Goal: Task Accomplishment & Management: Manage account settings

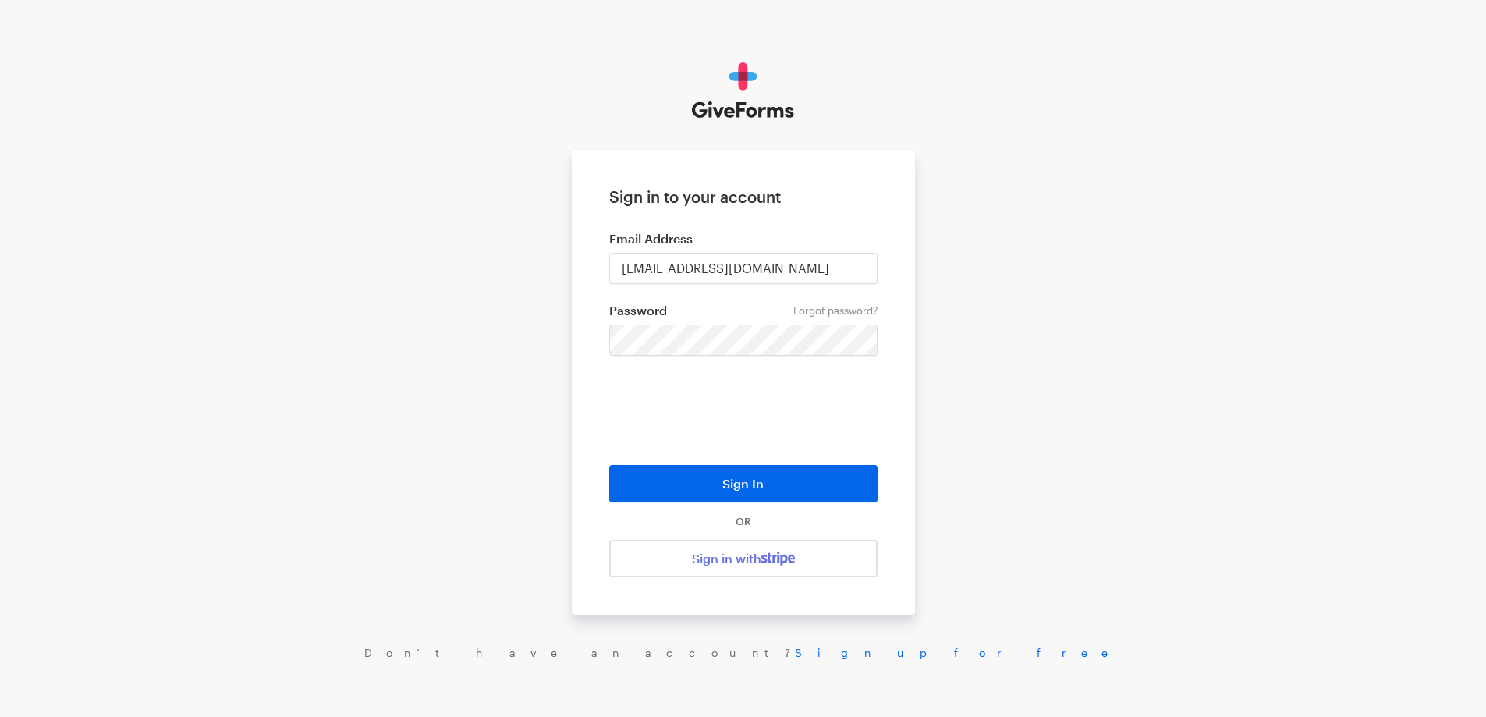
click at [570, 413] on div "Sign in to your account Email Address digital+bff@rkdgroup.com Forgot password?…" at bounding box center [743, 361] width 1486 height 722
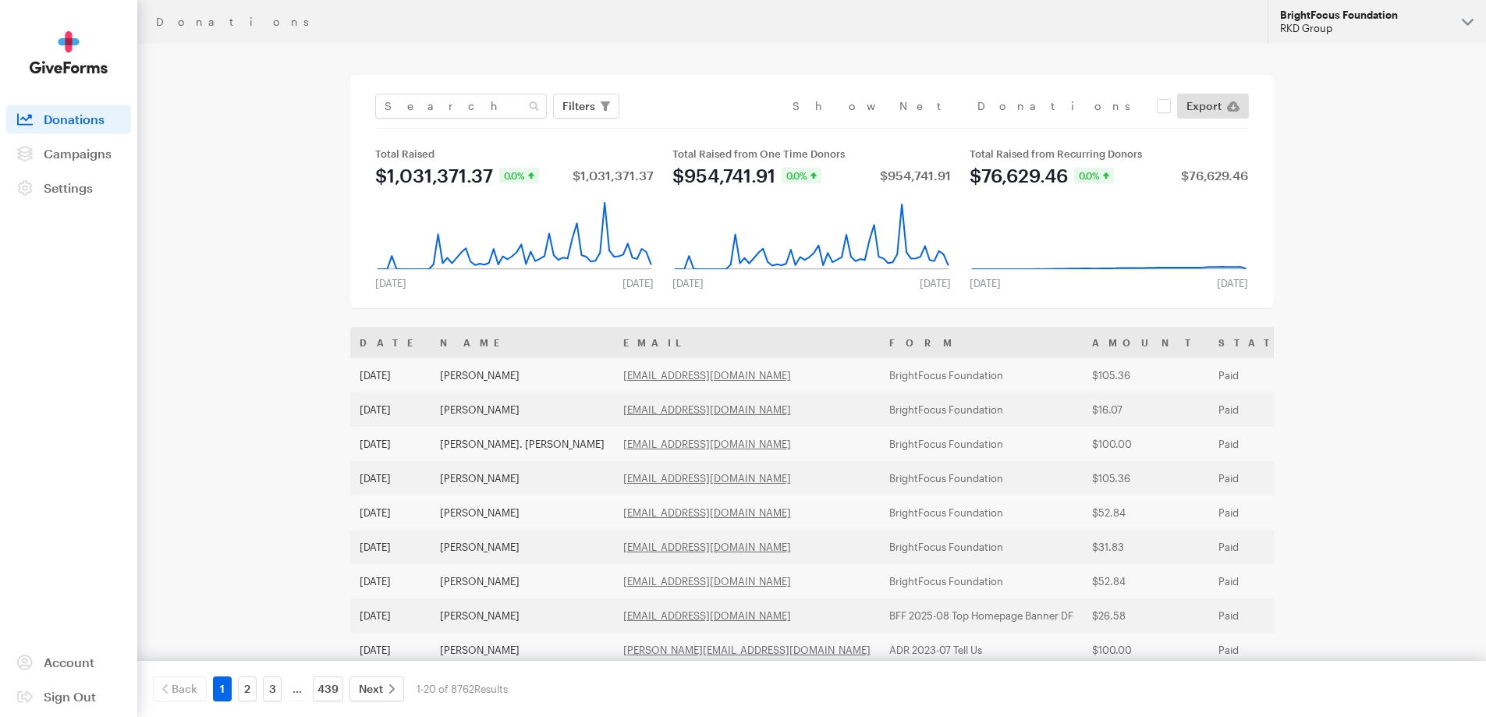
click at [1316, 16] on div "BrightFocus Foundation" at bounding box center [1364, 15] width 169 height 13
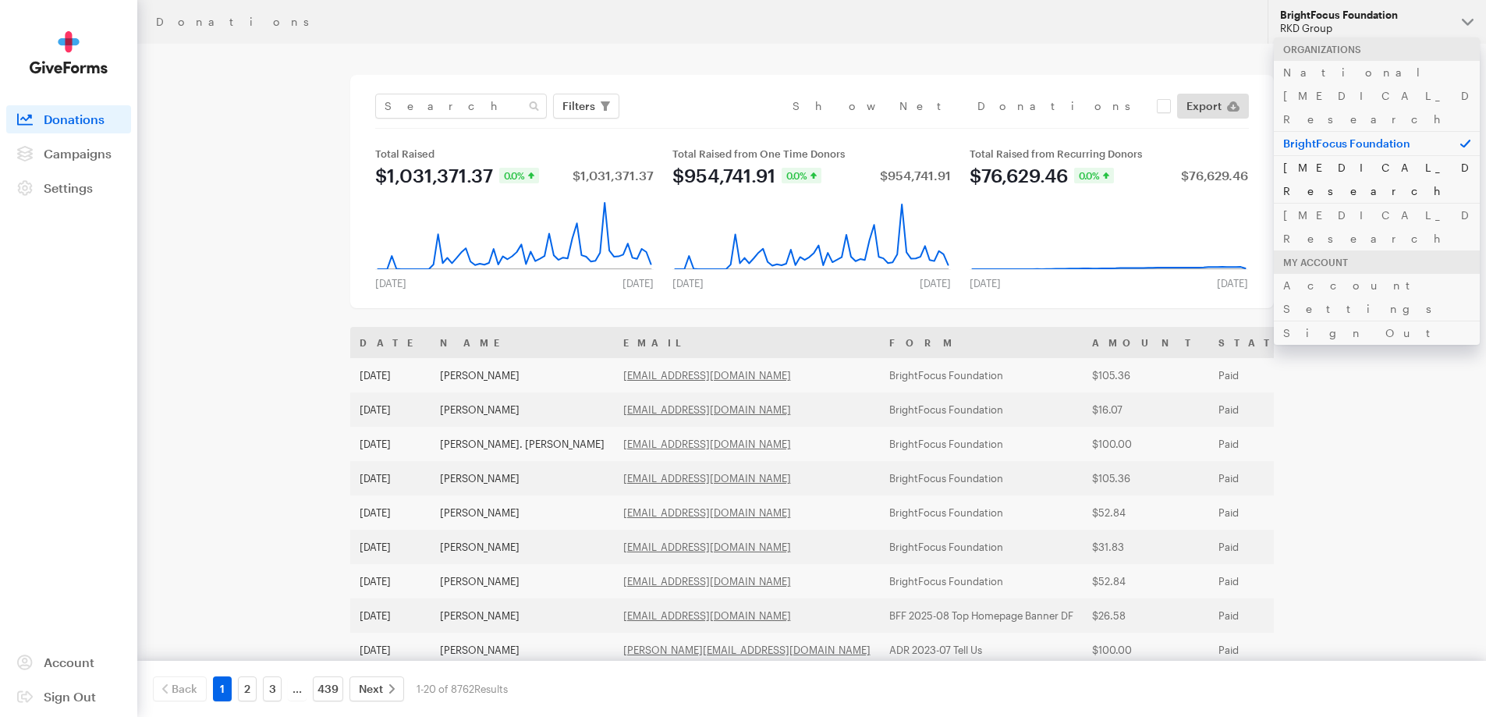
click at [1342, 155] on link "[MEDICAL_DATA] Research" at bounding box center [1377, 179] width 206 height 48
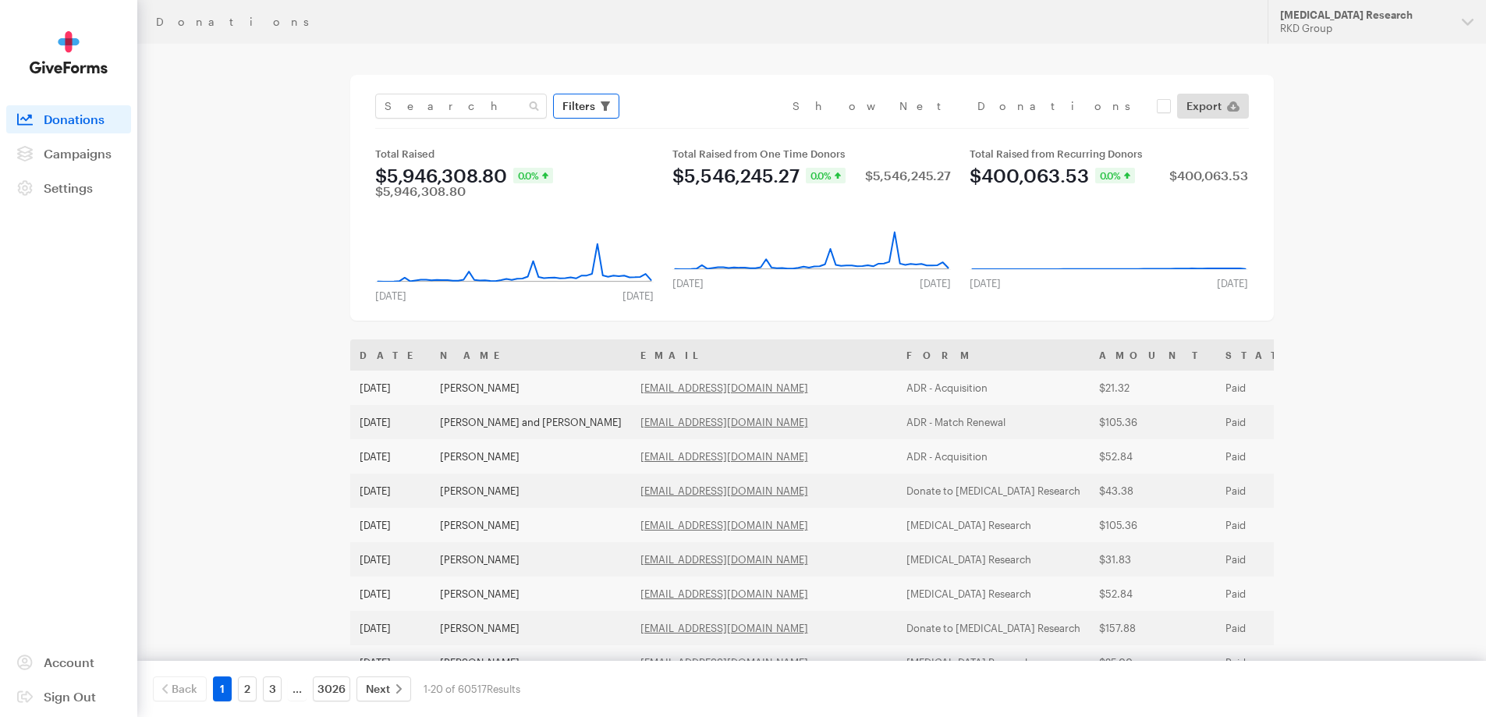
click at [586, 103] on span "Filters" at bounding box center [578, 106] width 33 height 19
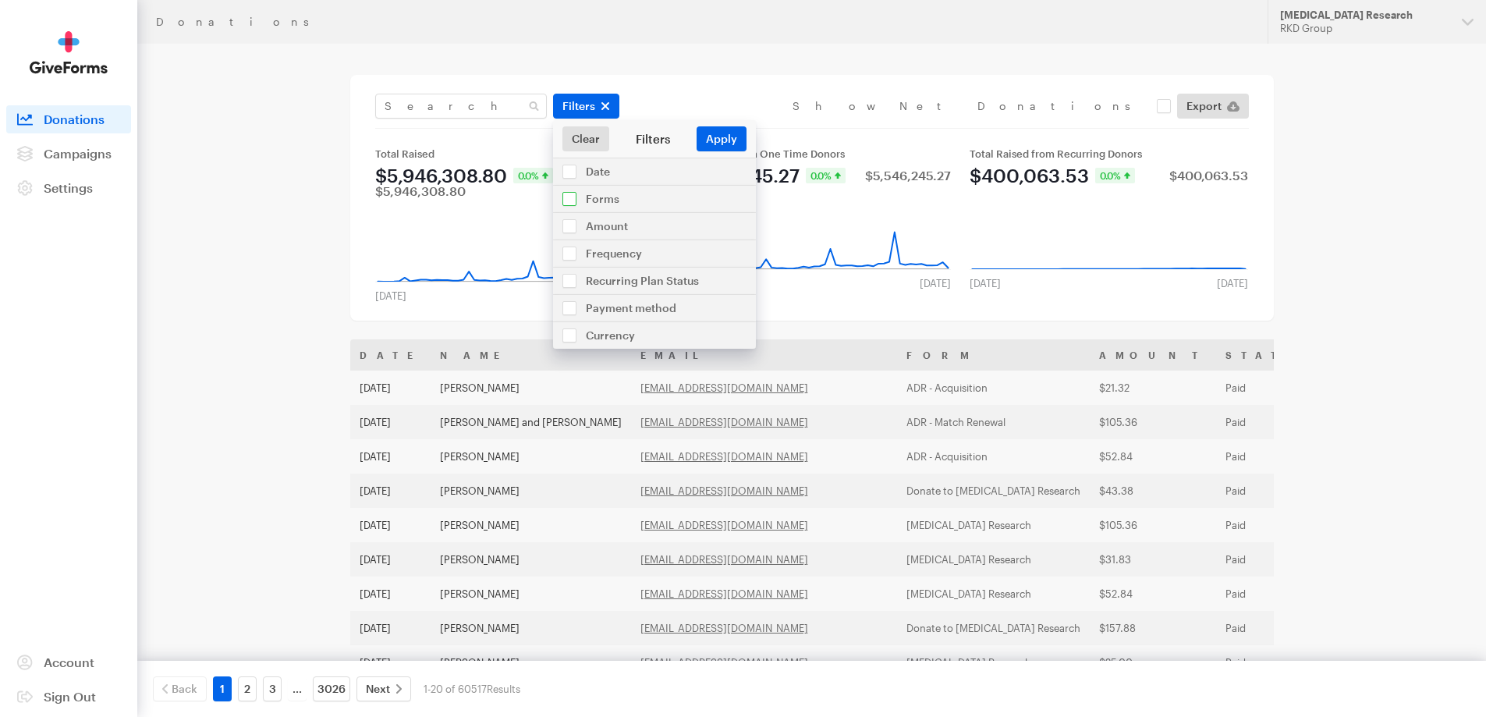
click at [569, 197] on input "checkbox" at bounding box center [654, 199] width 203 height 27
checkbox input "true"
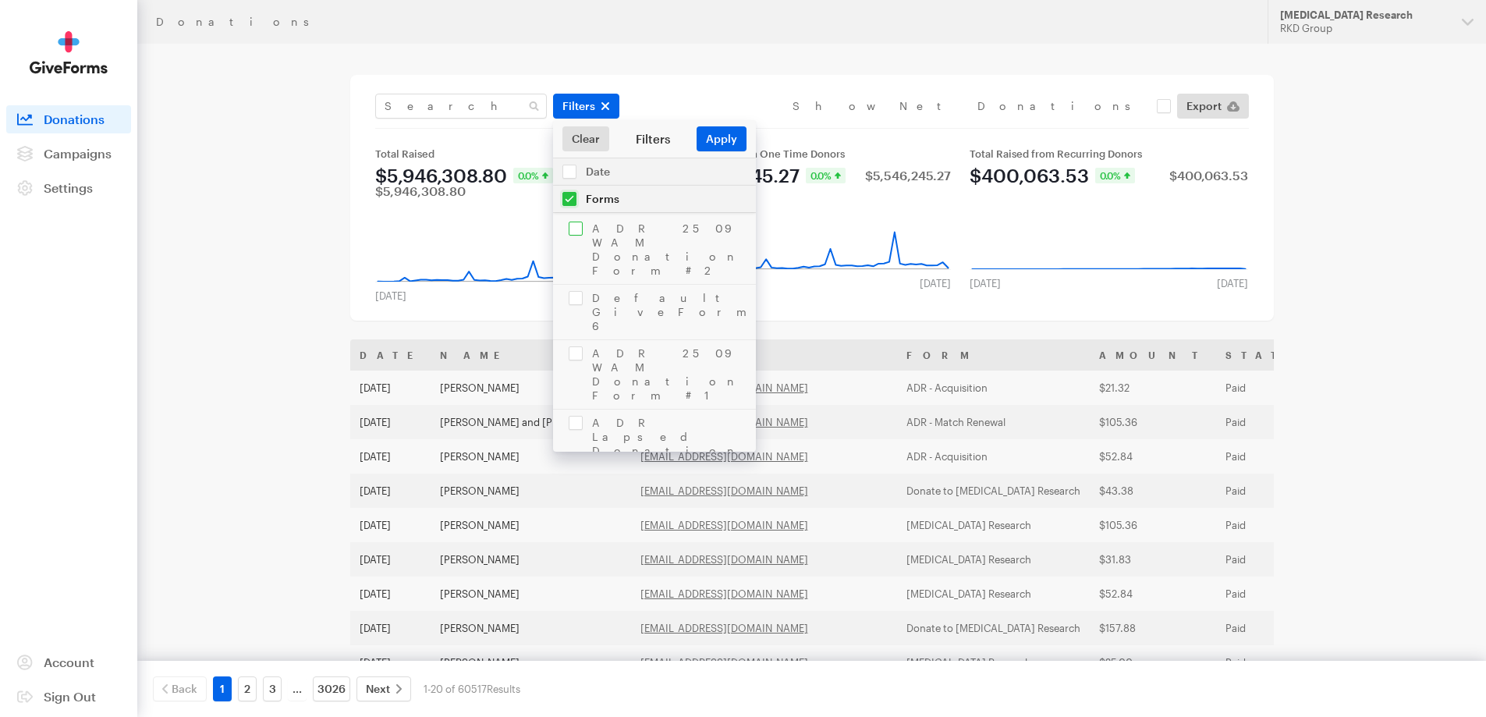
click at [573, 230] on input "checkbox" at bounding box center [654, 249] width 203 height 69
checkbox input "true"
click at [573, 285] on input "checkbox" at bounding box center [654, 312] width 203 height 55
checkbox input "true"
click at [574, 340] on input "checkbox" at bounding box center [654, 374] width 203 height 69
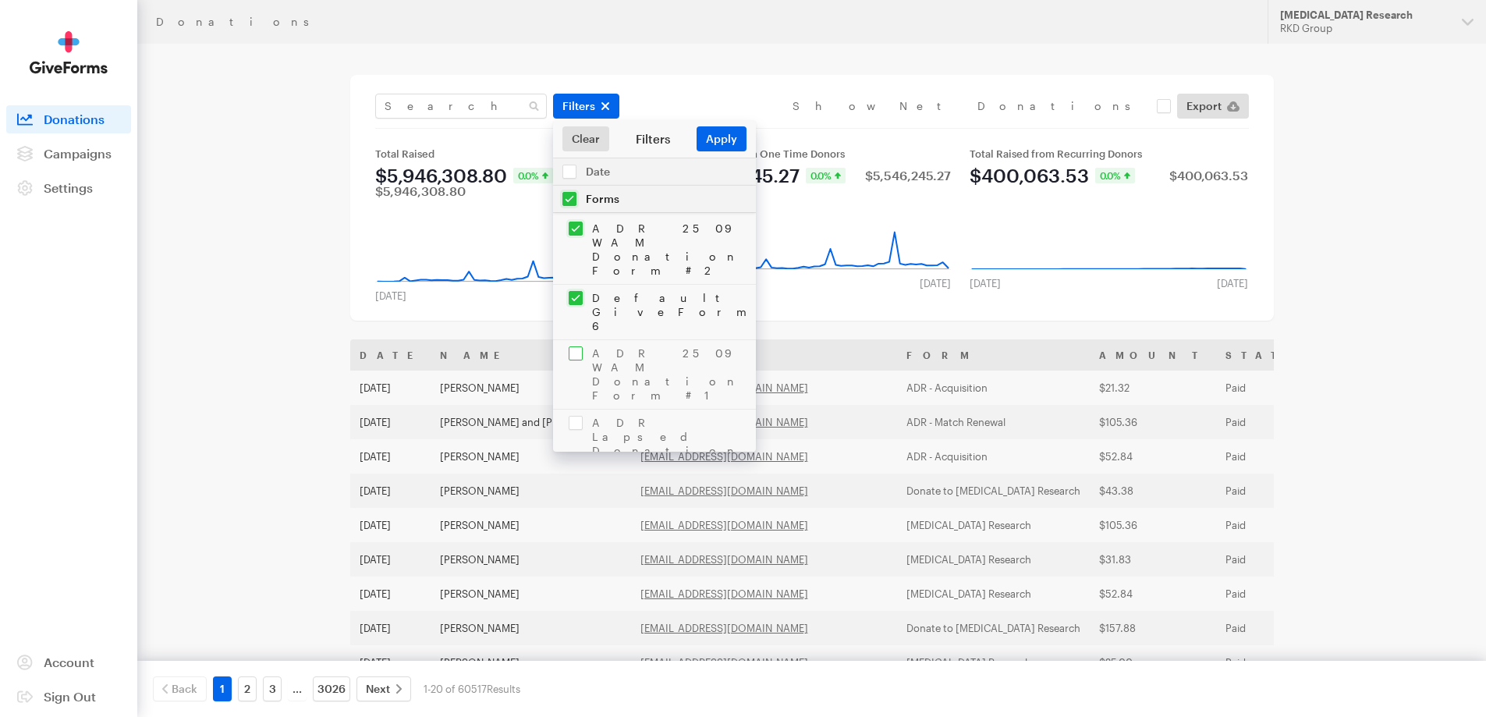
checkbox input "true"
drag, startPoint x: 573, startPoint y: 334, endPoint x: 573, endPoint y: 352, distance: 17.9
click at [573, 410] on input "checkbox" at bounding box center [654, 444] width 203 height 69
checkbox input "true"
click at [574, 479] on input "checkbox" at bounding box center [654, 499] width 203 height 41
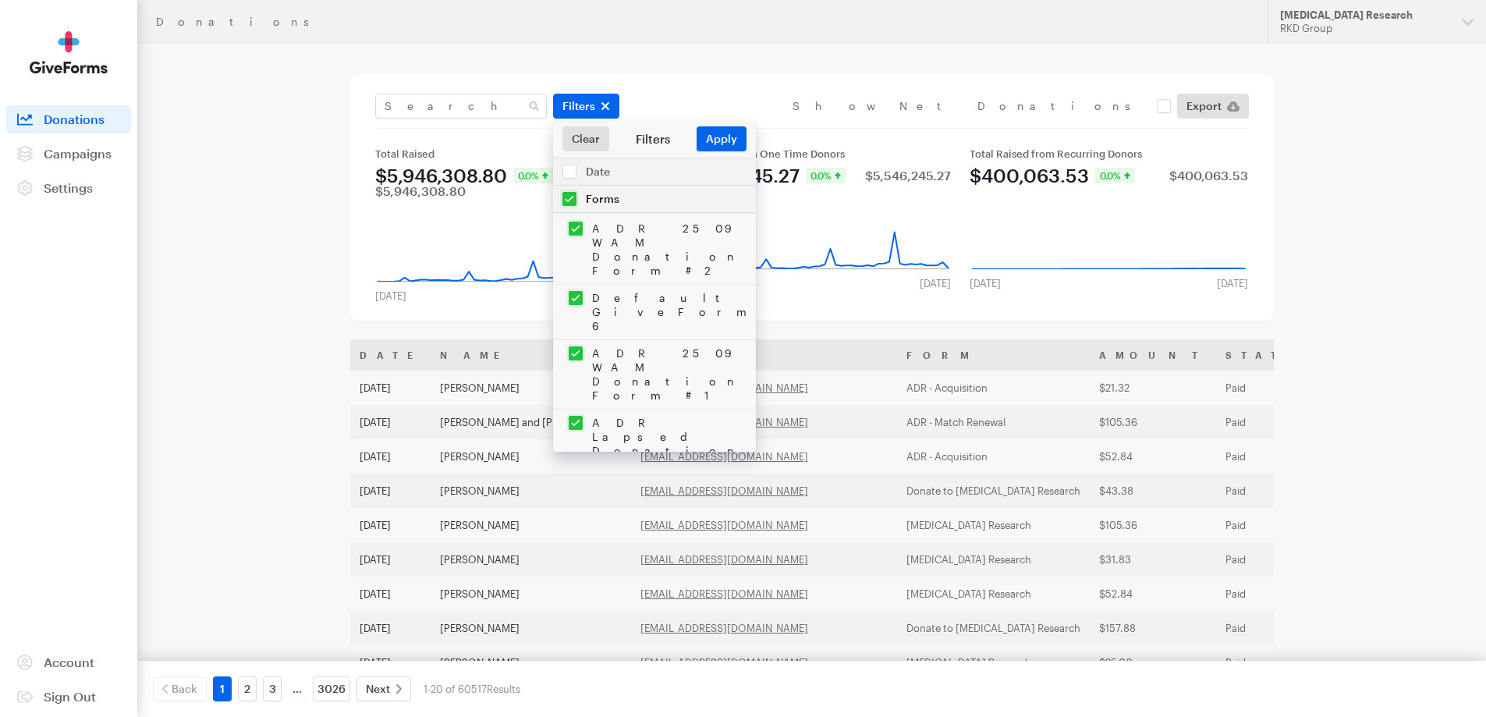
checkbox input "true"
click at [575, 442] on input "checkbox" at bounding box center [654, 476] width 203 height 69
checkbox input "true"
click at [574, 512] on input "checkbox" at bounding box center [654, 539] width 203 height 55
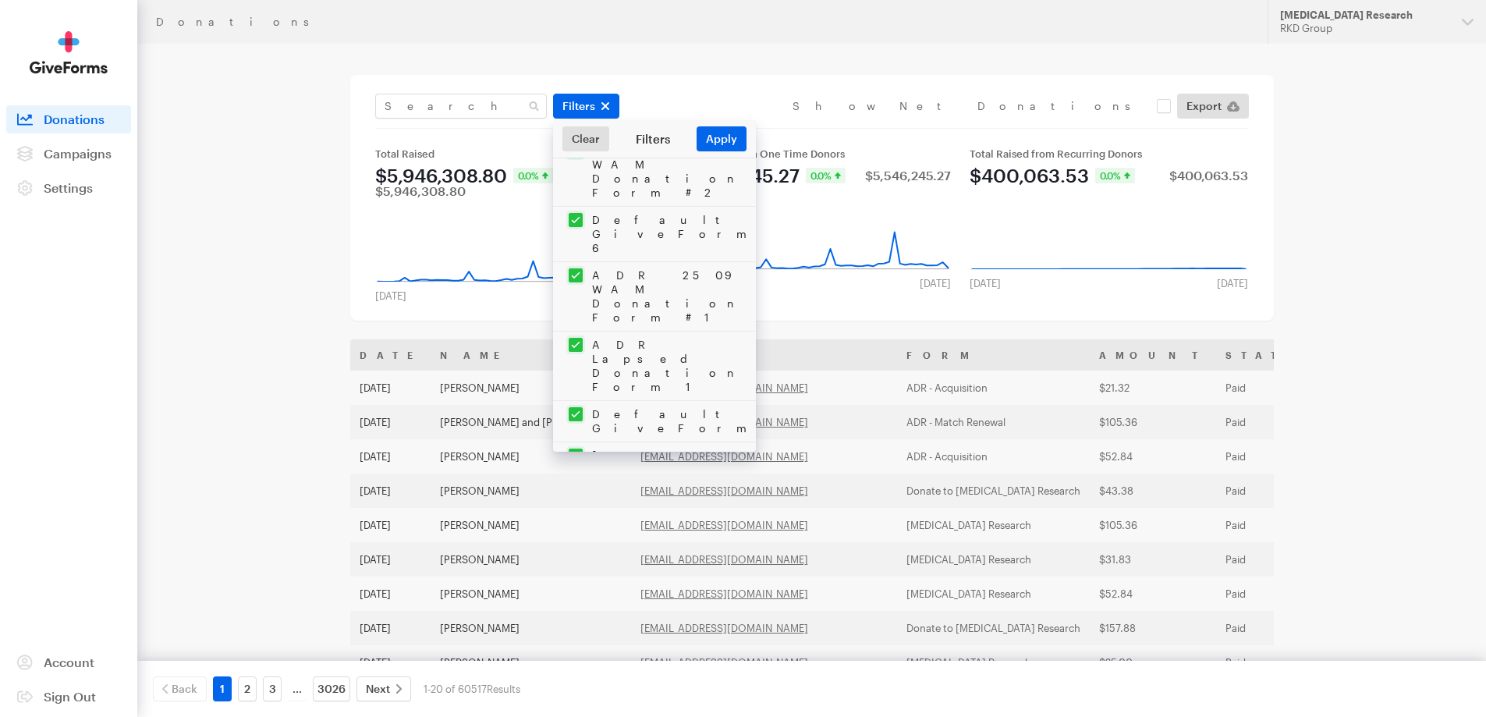
checkbox input "true"
click at [573, 567] on input "checkbox" at bounding box center [654, 594] width 203 height 55
checkbox input "true"
click at [577, 388] on input "checkbox" at bounding box center [654, 415] width 203 height 55
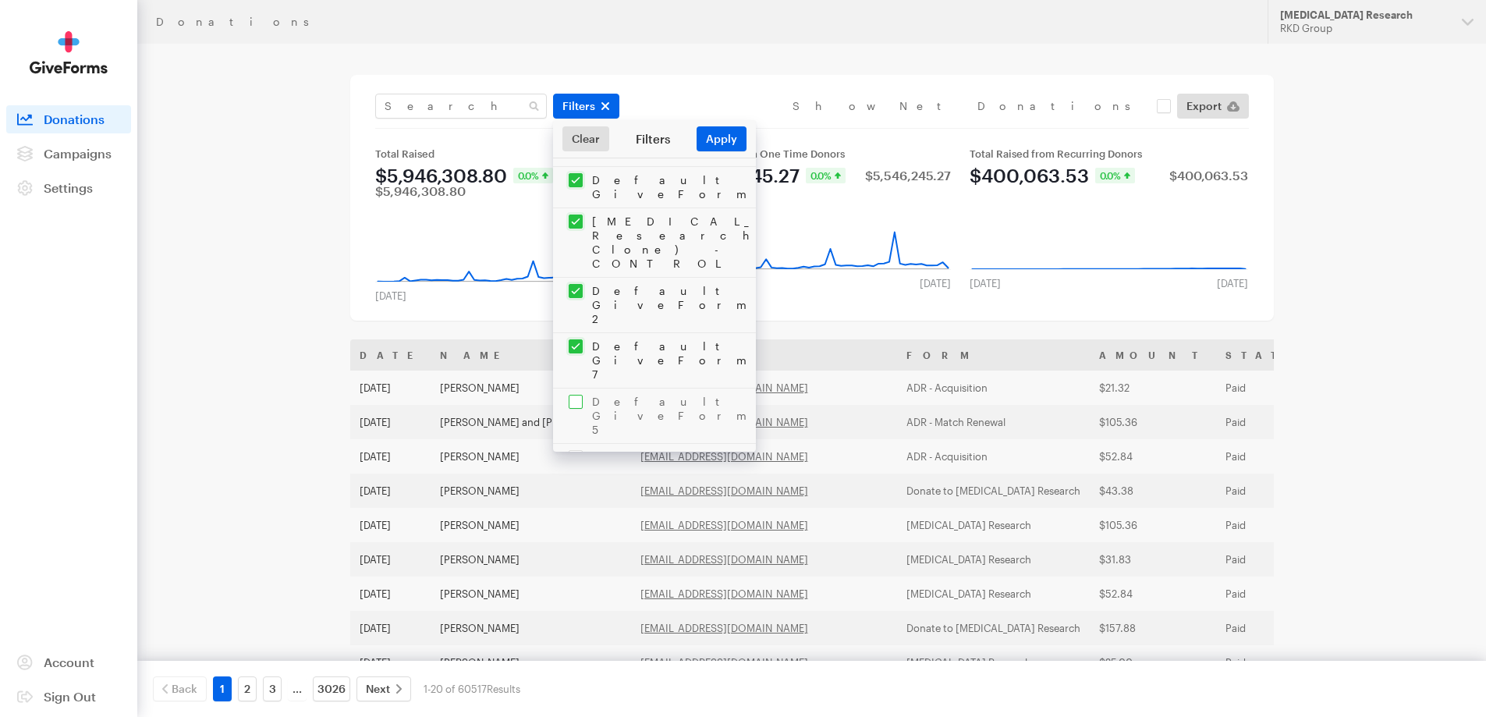
checkbox input "true"
click at [577, 444] on input "checkbox" at bounding box center [654, 485] width 203 height 83
checkbox input "true"
click at [576, 527] on input "checkbox" at bounding box center [654, 554] width 203 height 55
checkbox input "true"
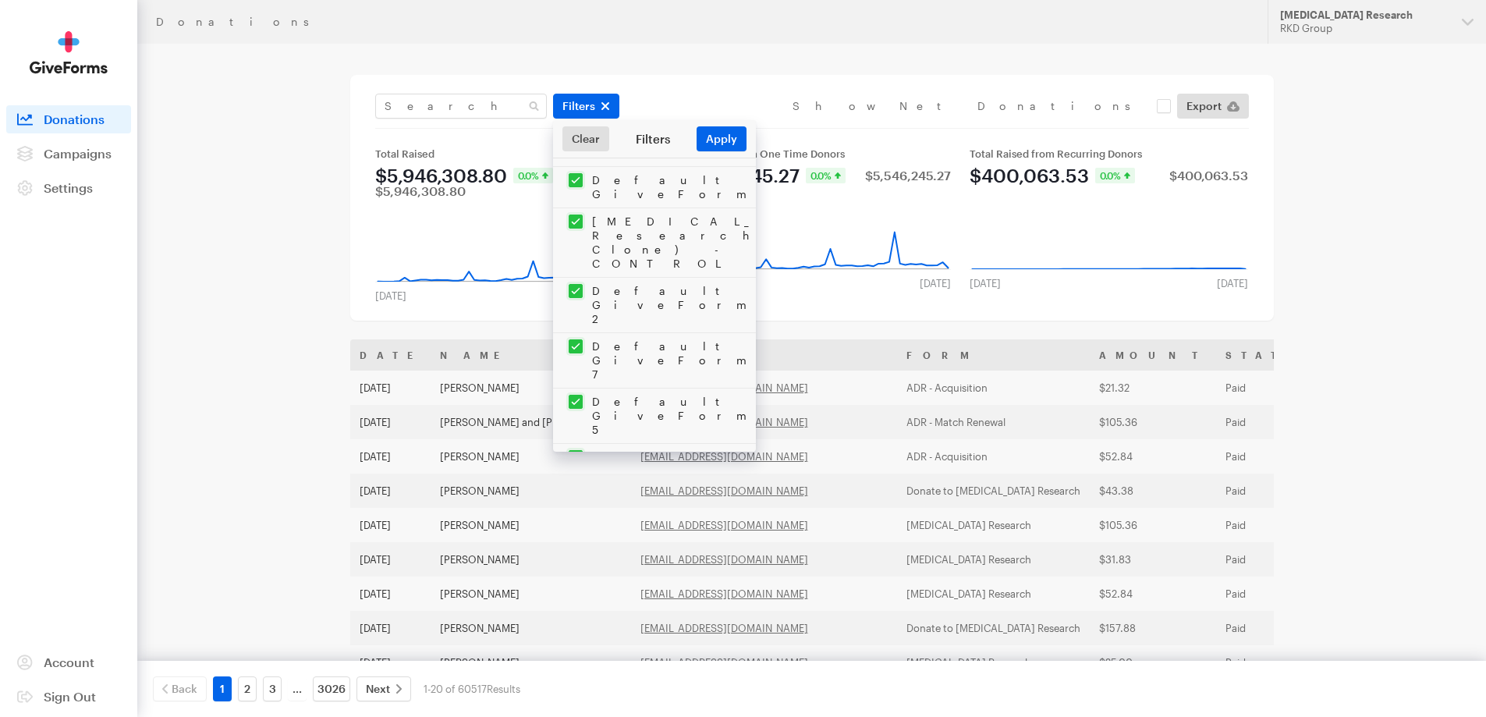
click at [576, 583] on input "checkbox" at bounding box center [654, 610] width 203 height 55
checkbox input "true"
click at [576, 638] on input "checkbox" at bounding box center [654, 665] width 203 height 55
checkbox input "true"
click at [576, 693] on input "checkbox" at bounding box center [654, 720] width 203 height 55
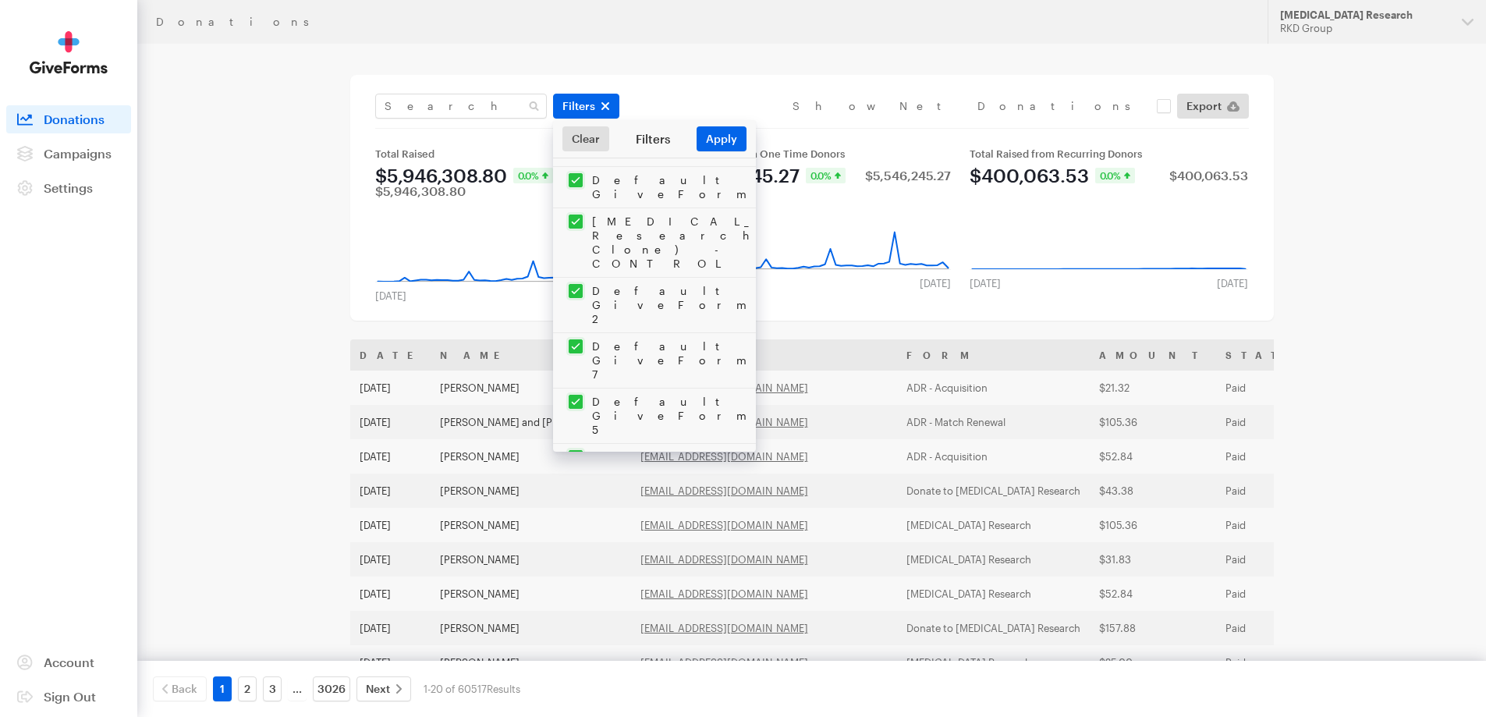
checkbox input "true"
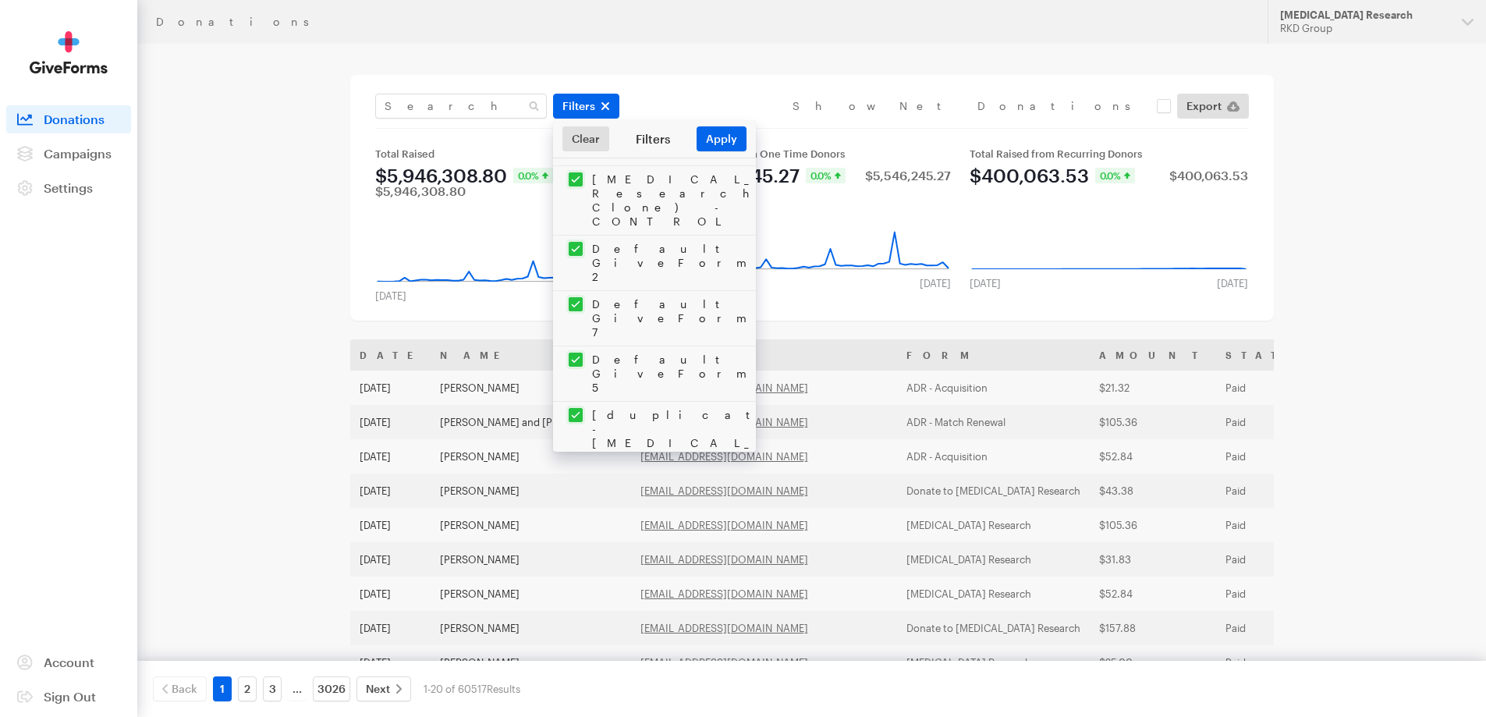
scroll to position [390, 0]
checkbox input "true"
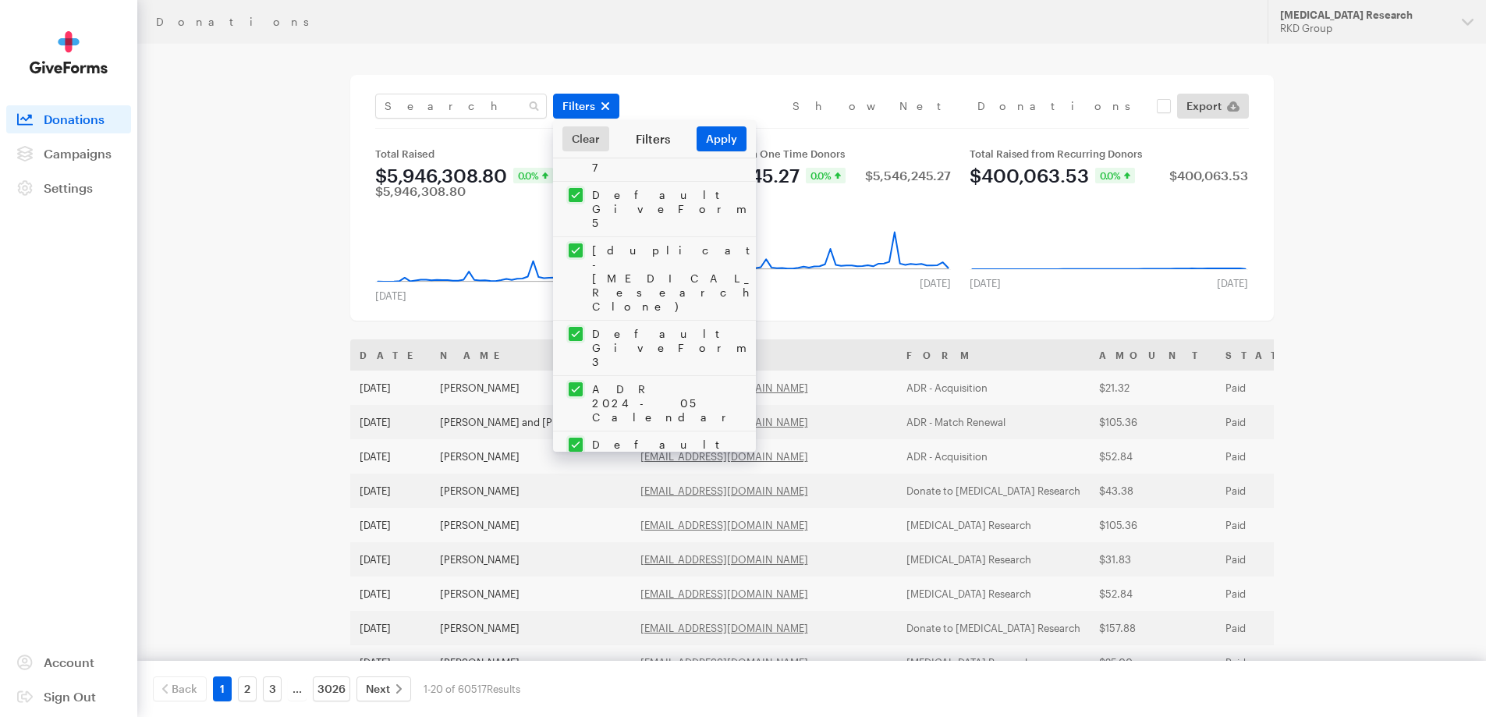
scroll to position [546, 0]
click at [261, 116] on main "Donations Filters Clear Filters Apply Date Sep 13, 2025 - Oct 10, 2025 Forms AD…" at bounding box center [743, 595] width 1123 height 1102
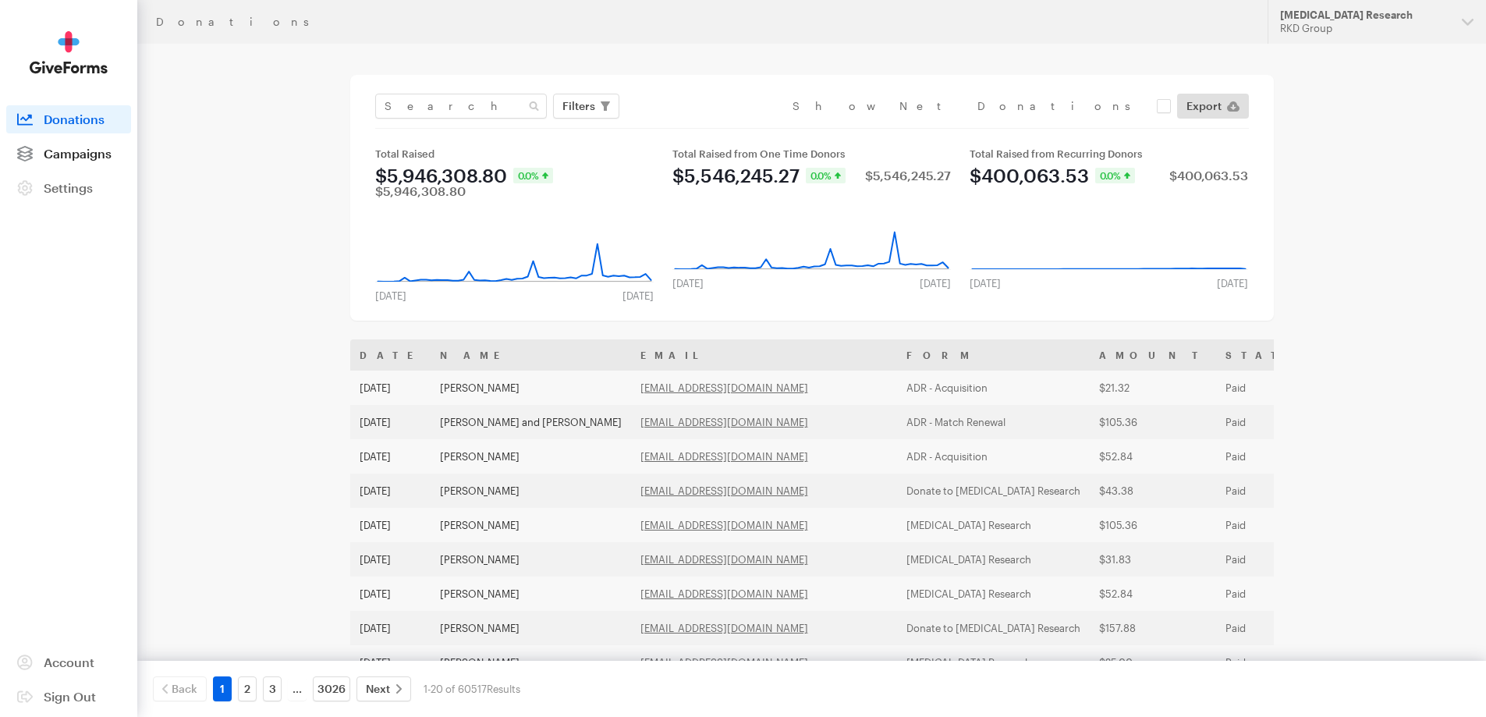
click at [97, 151] on span "Campaigns" at bounding box center [78, 153] width 68 height 15
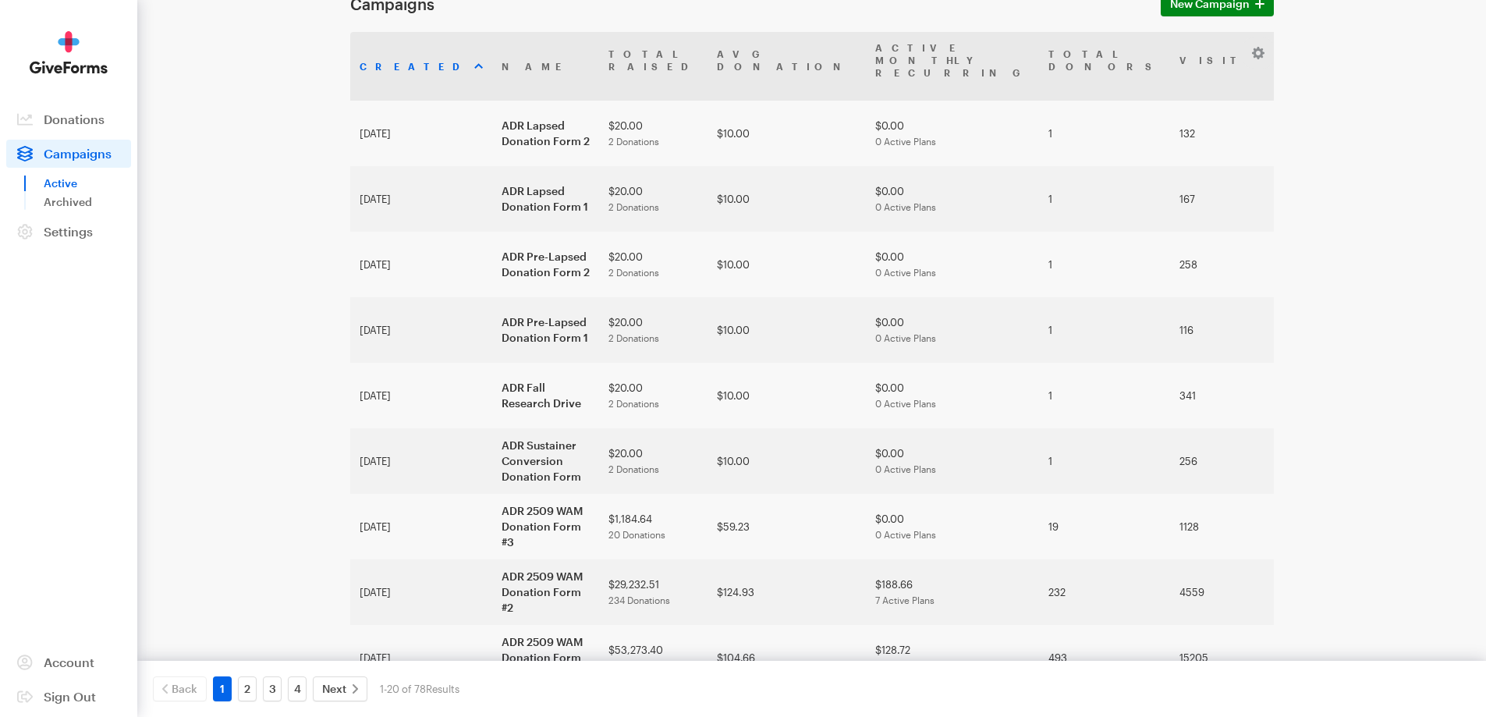
scroll to position [761, 0]
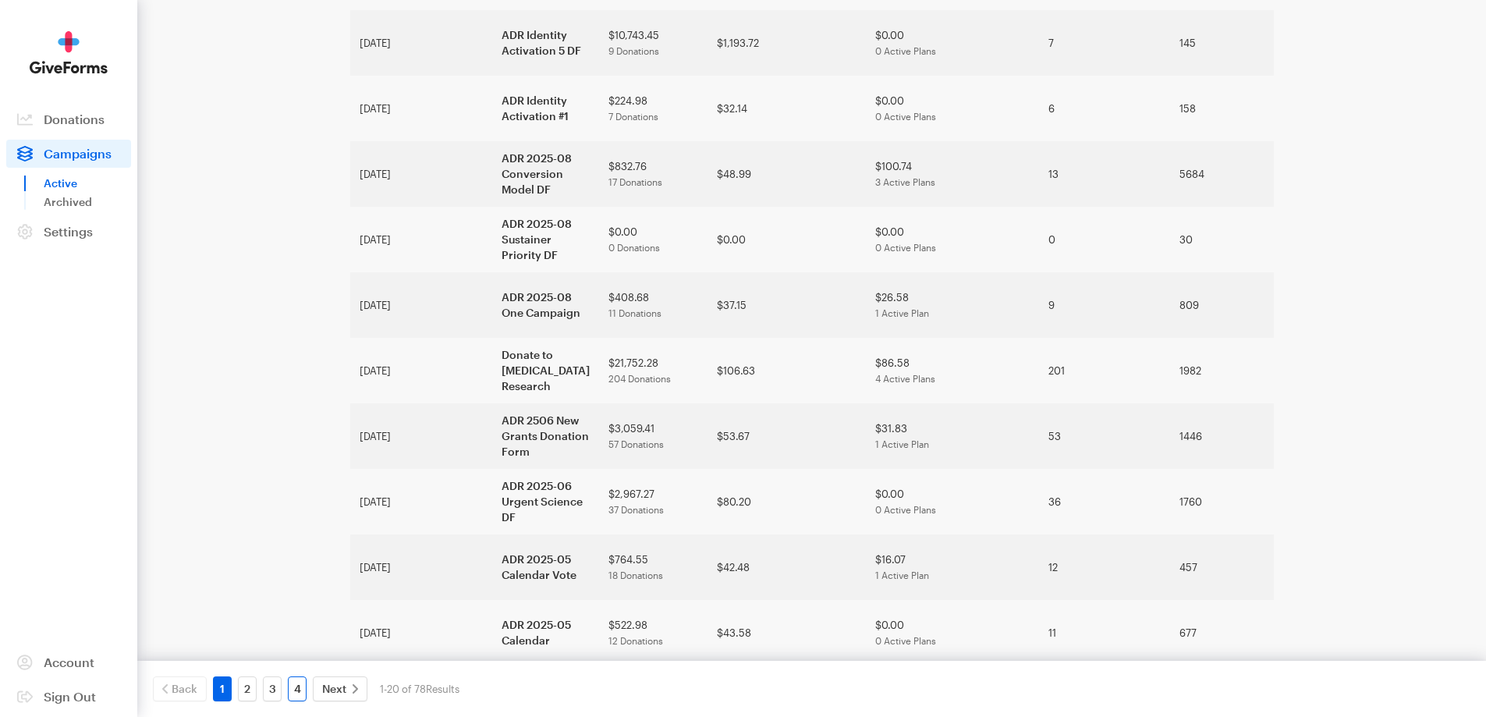
click at [296, 692] on link "4" at bounding box center [297, 688] width 19 height 25
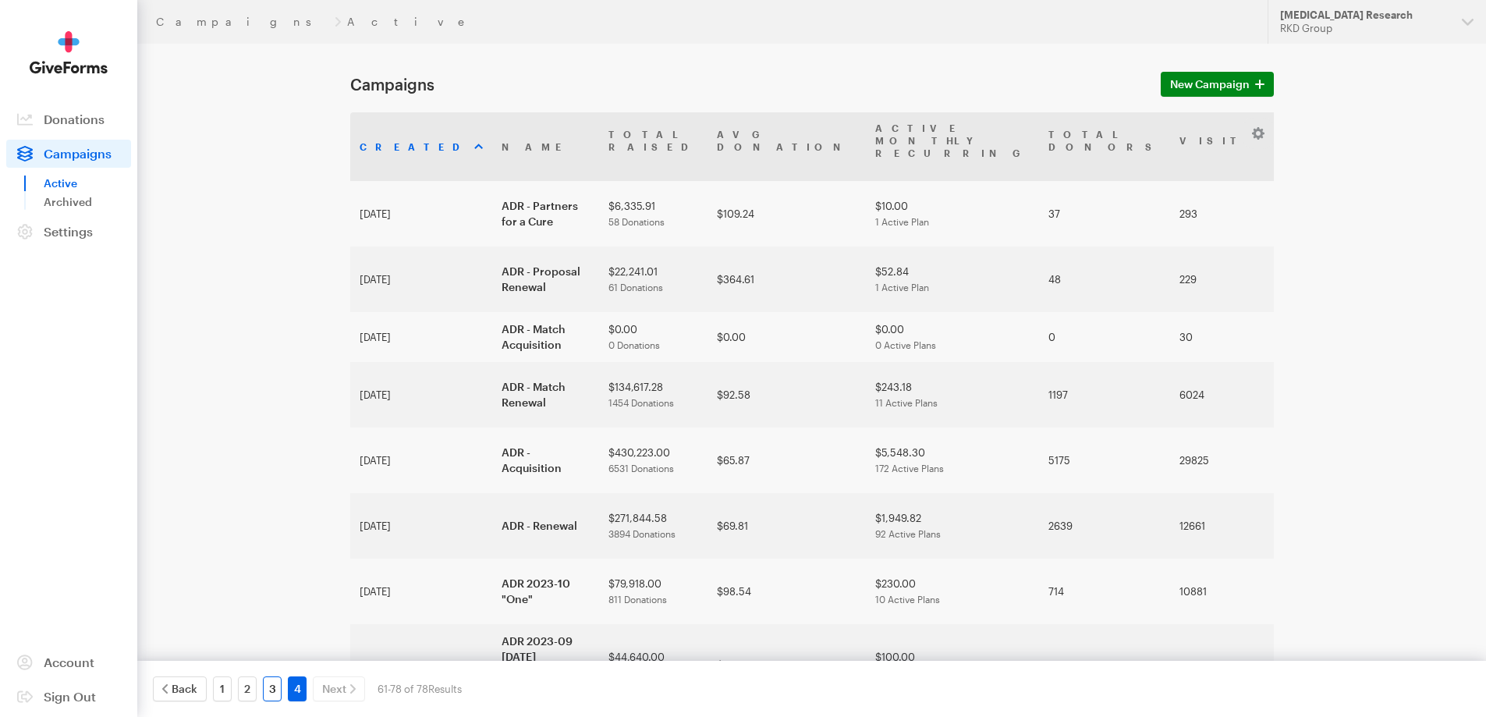
click at [268, 690] on link "3" at bounding box center [272, 688] width 19 height 25
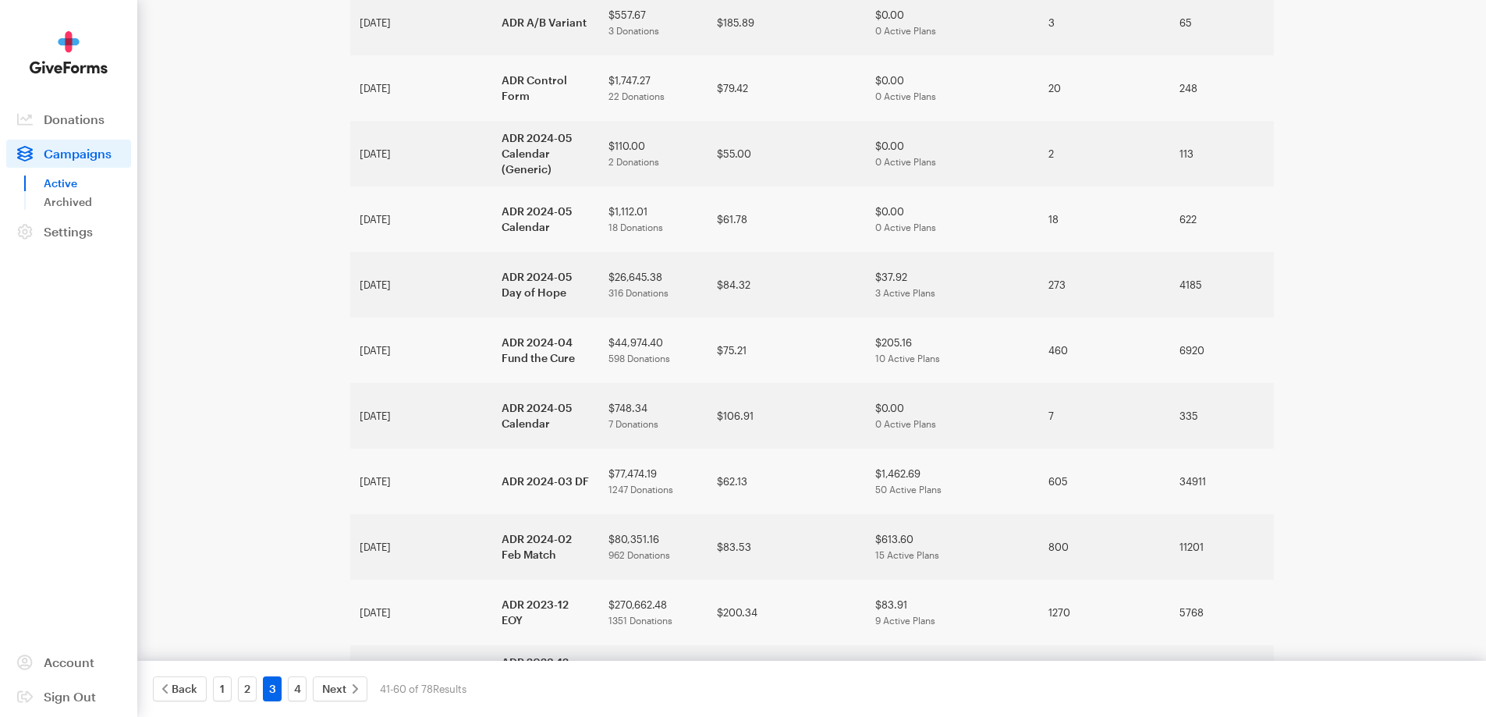
scroll to position [651, 0]
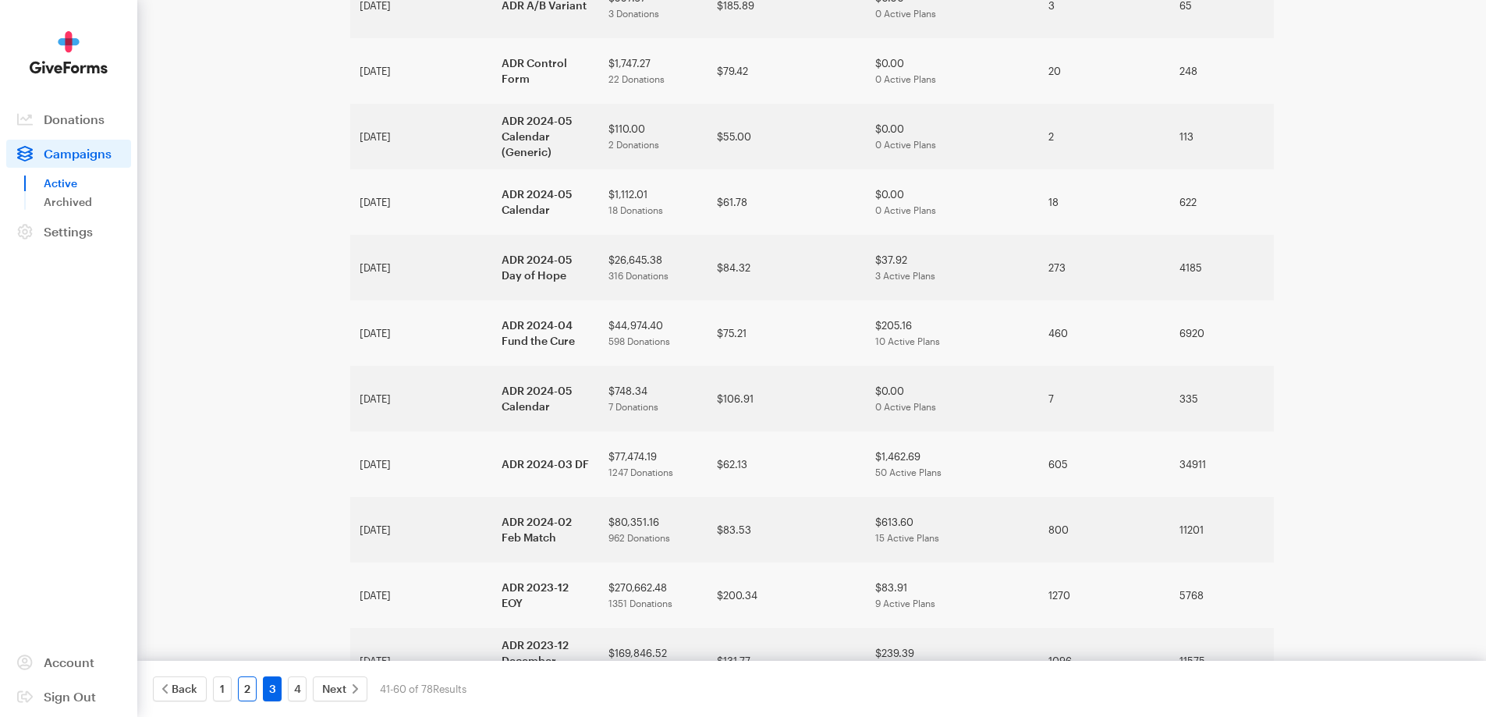
click at [246, 689] on link "2" at bounding box center [247, 688] width 19 height 25
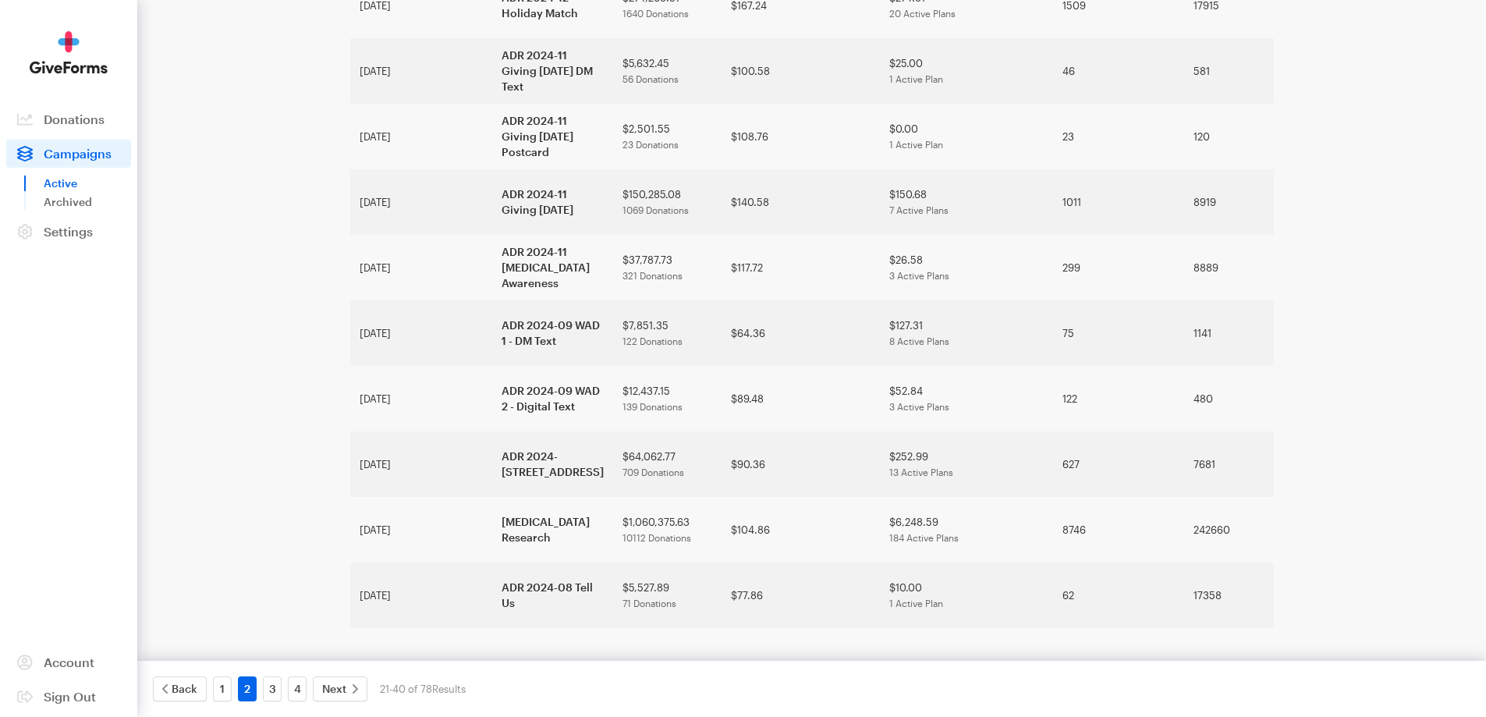
scroll to position [945, 0]
click at [220, 694] on link "1" at bounding box center [222, 688] width 19 height 25
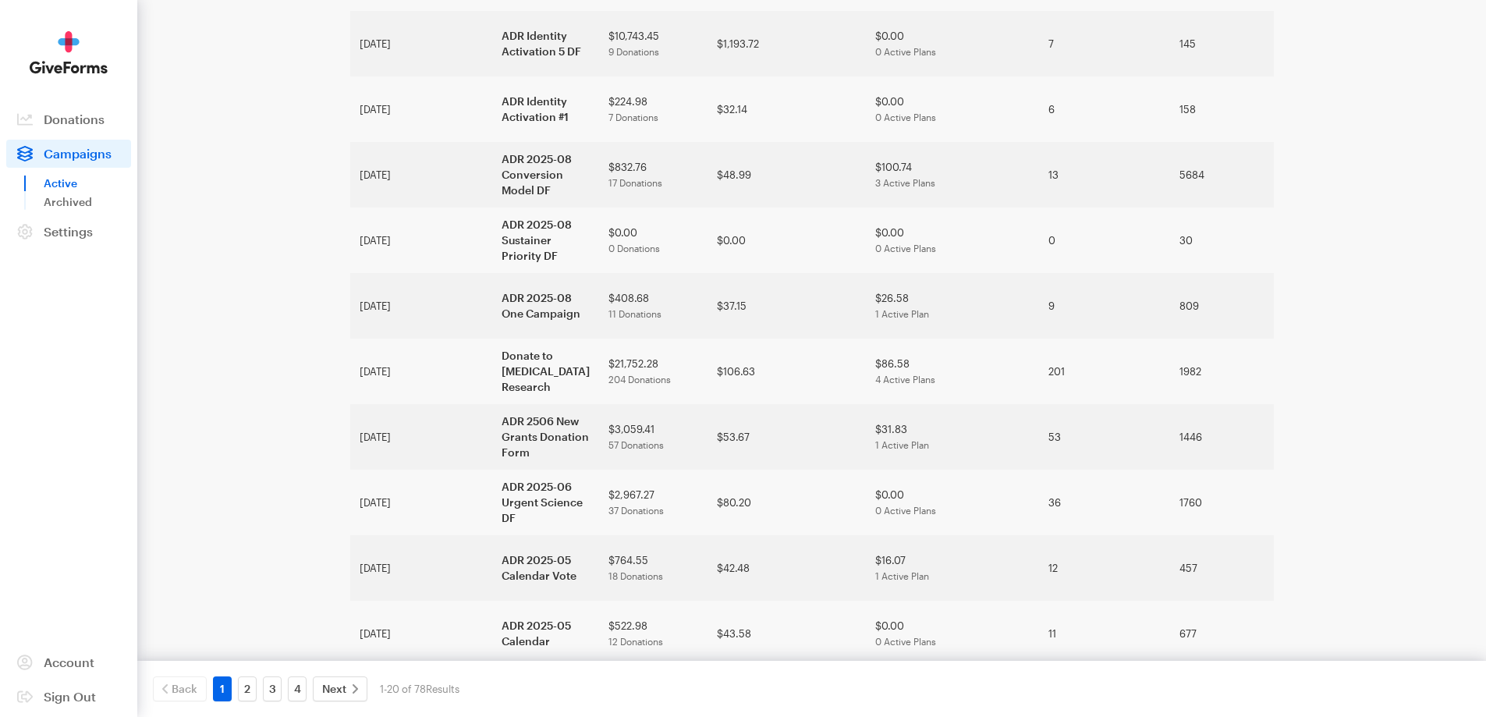
scroll to position [761, 0]
click at [87, 124] on span "Donations" at bounding box center [74, 119] width 61 height 15
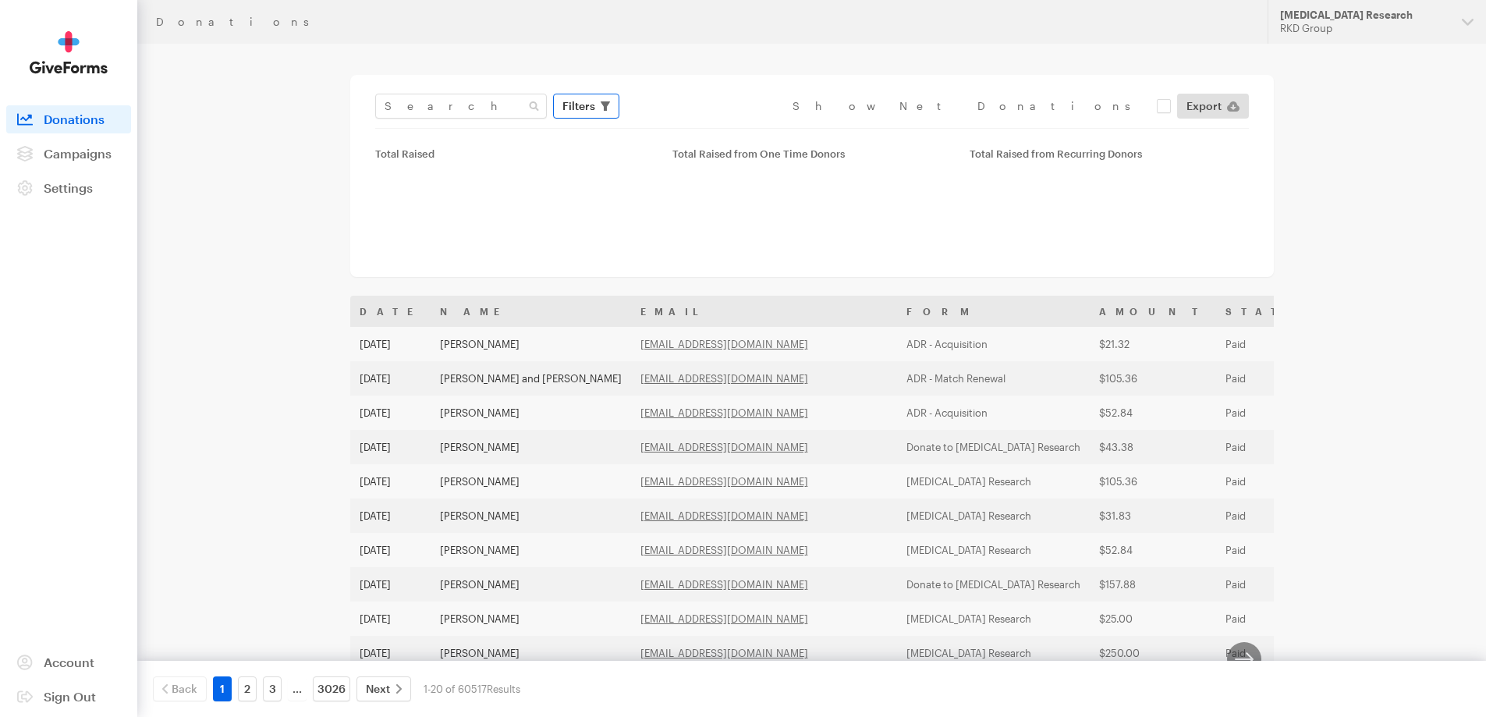
click at [594, 110] on button "Filters" at bounding box center [586, 106] width 66 height 25
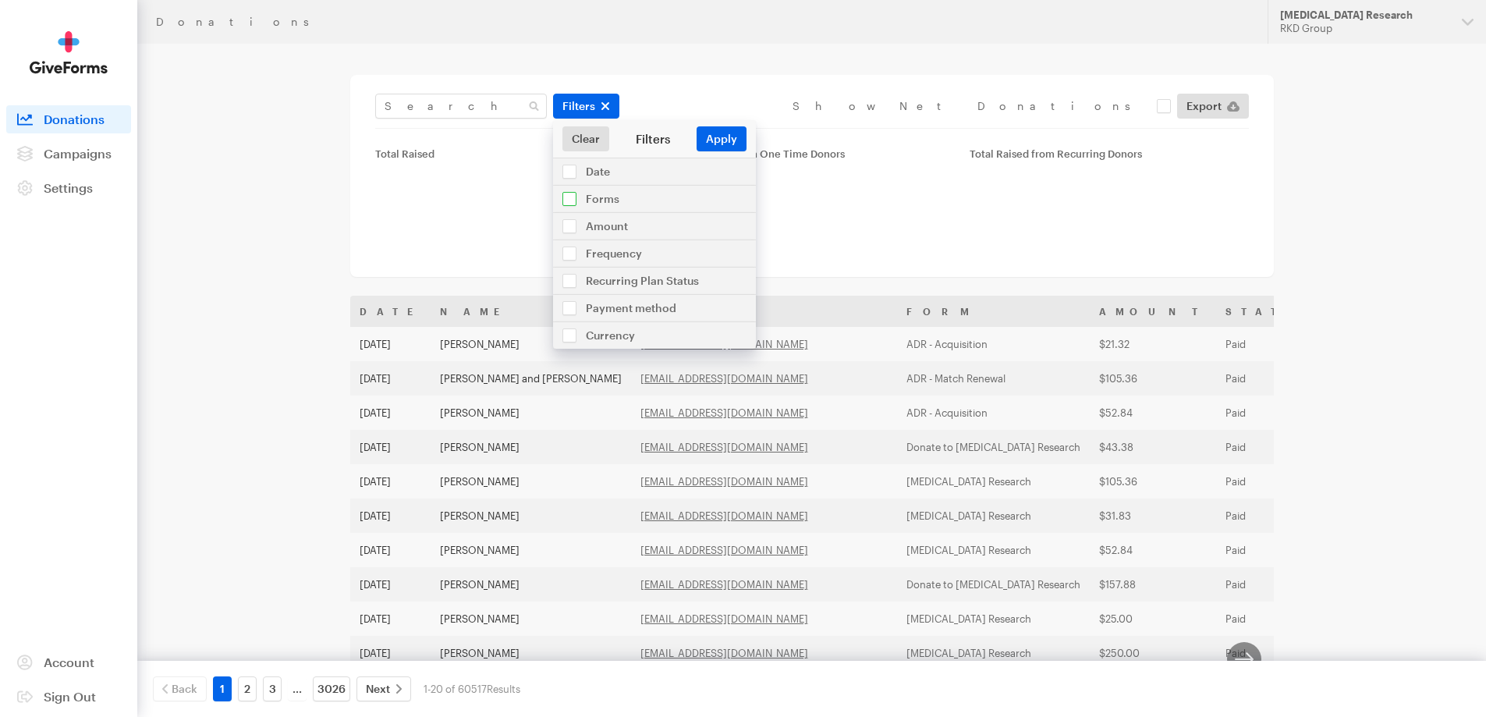
click at [605, 193] on input "checkbox" at bounding box center [654, 199] width 203 height 27
checkbox input "true"
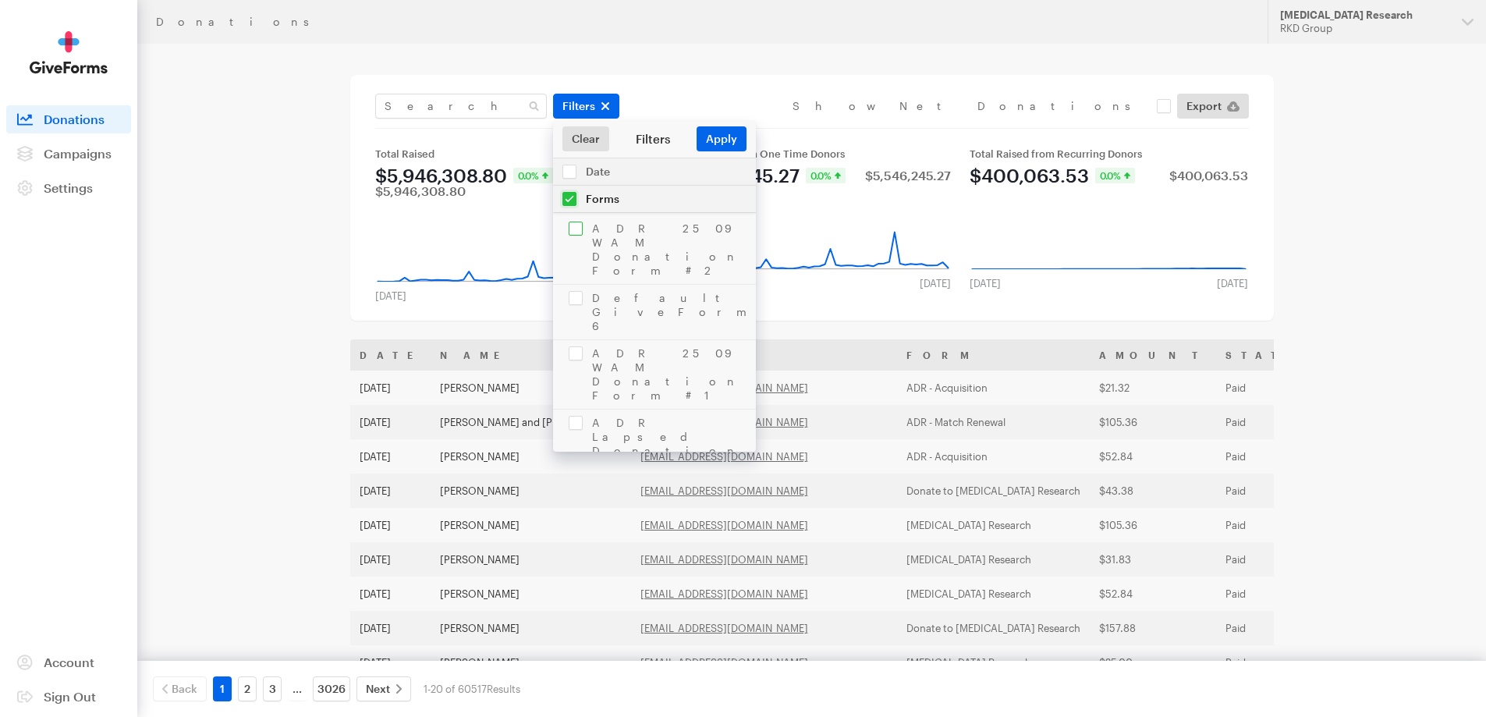
click at [580, 228] on input "checkbox" at bounding box center [654, 249] width 203 height 69
checkbox input "true"
click at [572, 285] on input "checkbox" at bounding box center [654, 312] width 203 height 55
checkbox input "true"
click at [568, 340] on input "checkbox" at bounding box center [654, 374] width 203 height 69
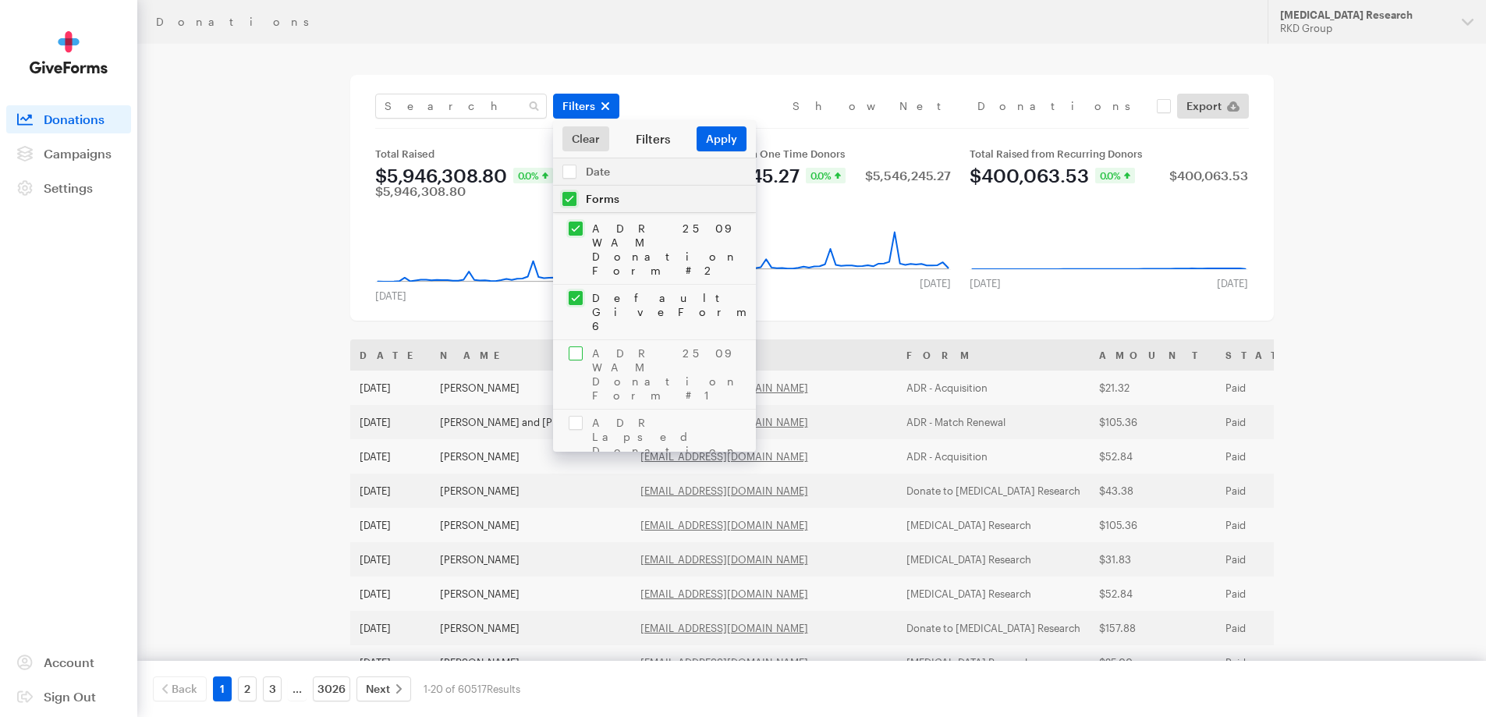
checkbox input "true"
click at [565, 410] on input "checkbox" at bounding box center [654, 444] width 203 height 69
checkbox input "true"
click at [573, 479] on input "checkbox" at bounding box center [654, 499] width 203 height 41
checkbox input "true"
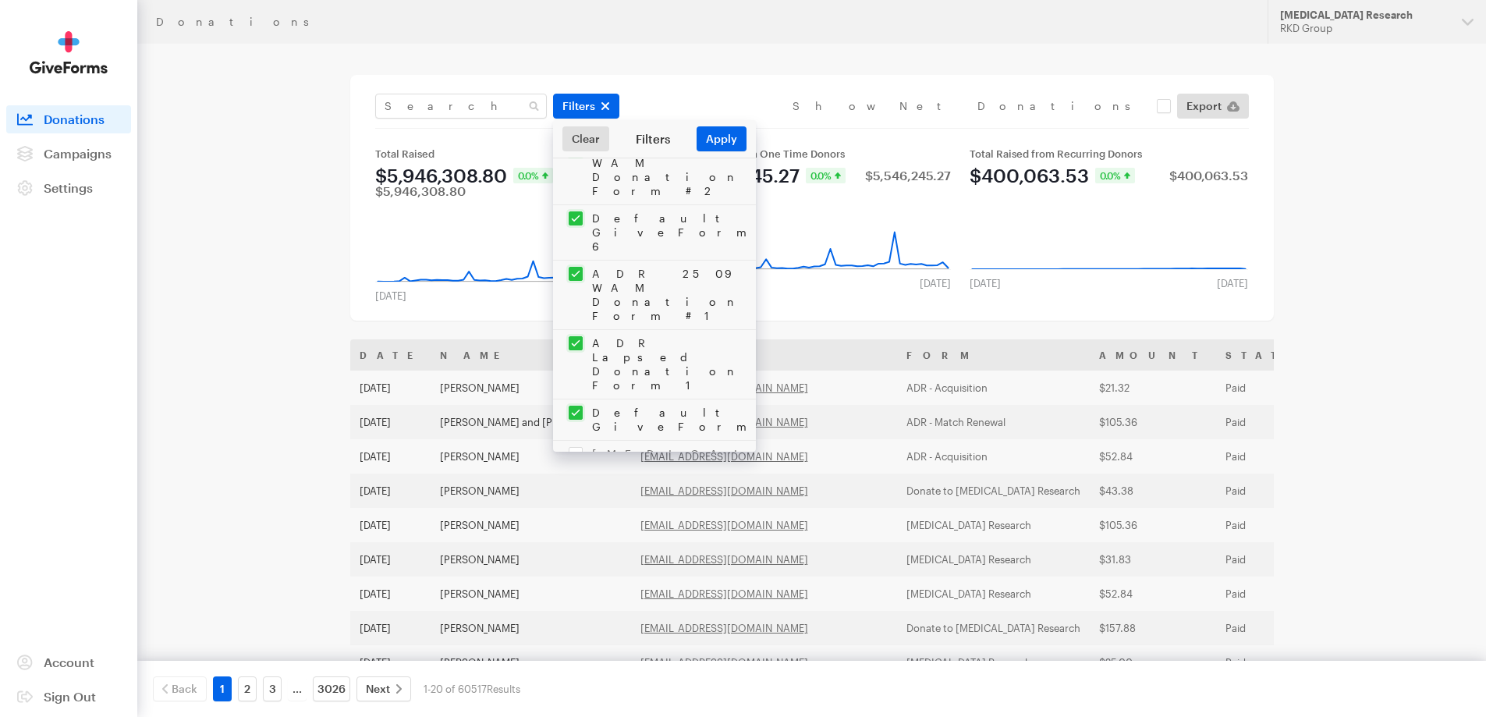
scroll to position [156, 0]
click at [580, 434] on input "checkbox" at bounding box center [654, 461] width 203 height 55
checkbox input "true"
click at [571, 489] on input "checkbox" at bounding box center [654, 516] width 203 height 55
checkbox input "true"
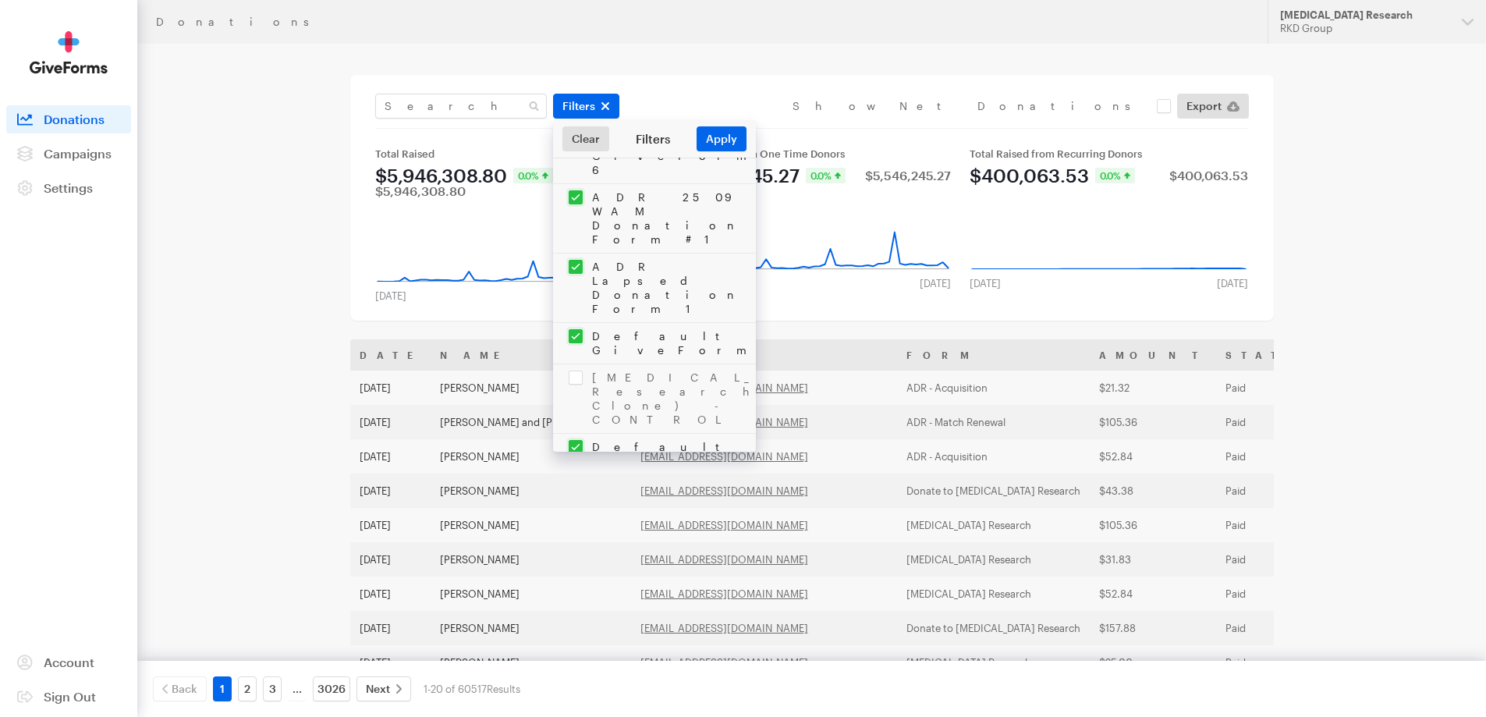
click at [572, 544] on input "checkbox" at bounding box center [654, 571] width 203 height 55
checkbox input "true"
click at [575, 600] on input "checkbox" at bounding box center [654, 641] width 203 height 83
checkbox input "true"
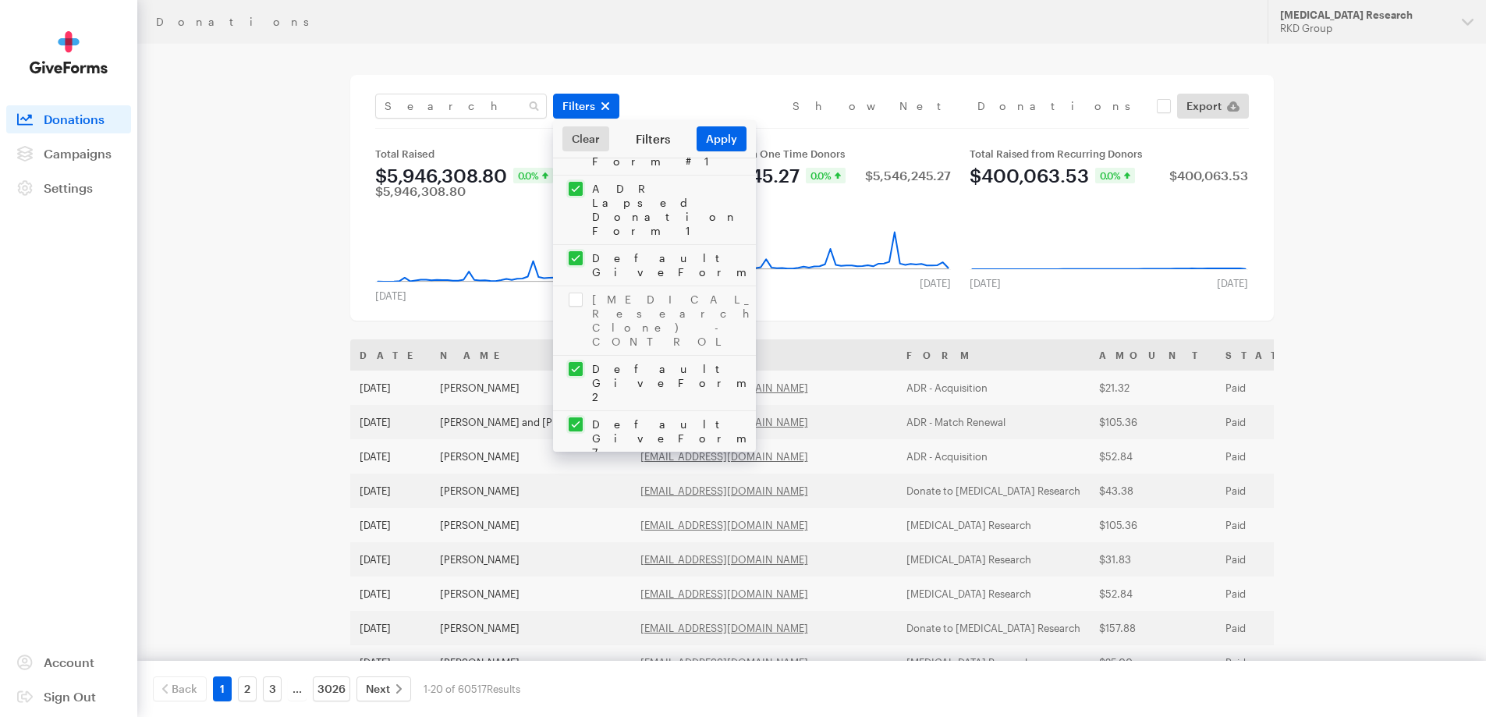
click at [577, 605] on input "checkbox" at bounding box center [654, 632] width 203 height 55
checkbox input "true"
click at [576, 661] on input "checkbox" at bounding box center [654, 688] width 203 height 55
checkbox input "true"
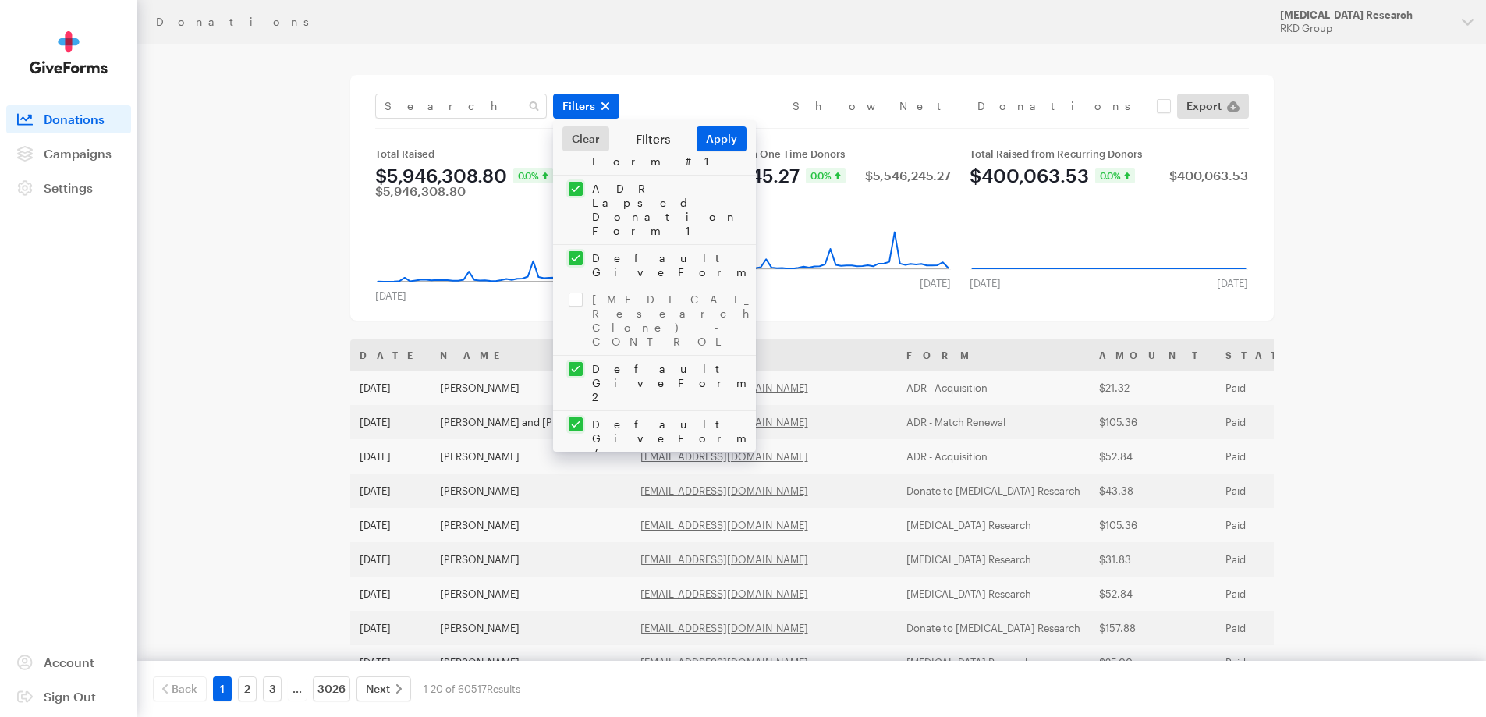
checkbox input "true"
click at [576, 693] on input "checkbox" at bounding box center [654, 720] width 203 height 55
checkbox input "true"
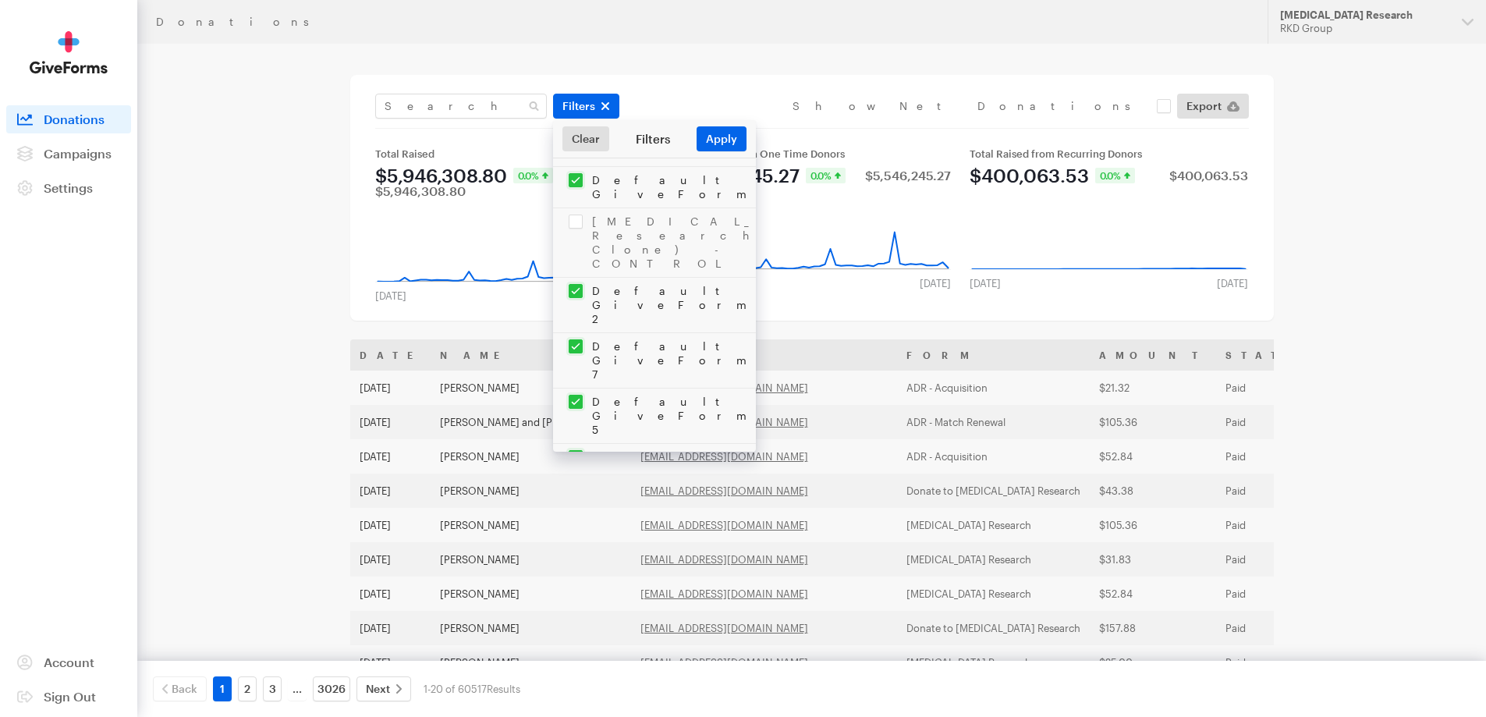
checkbox input "true"
click at [577, 626] on input "checkbox" at bounding box center [654, 667] width 203 height 83
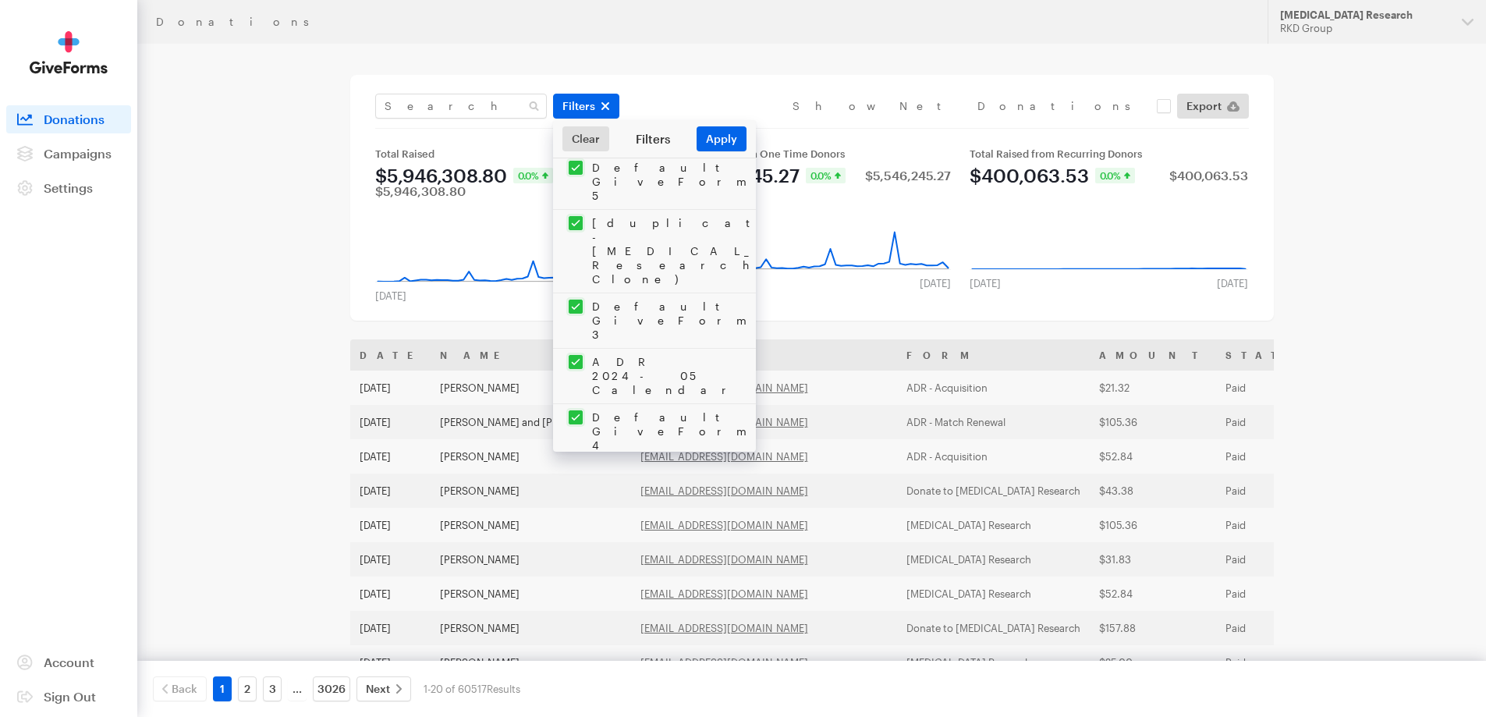
checkbox input "true"
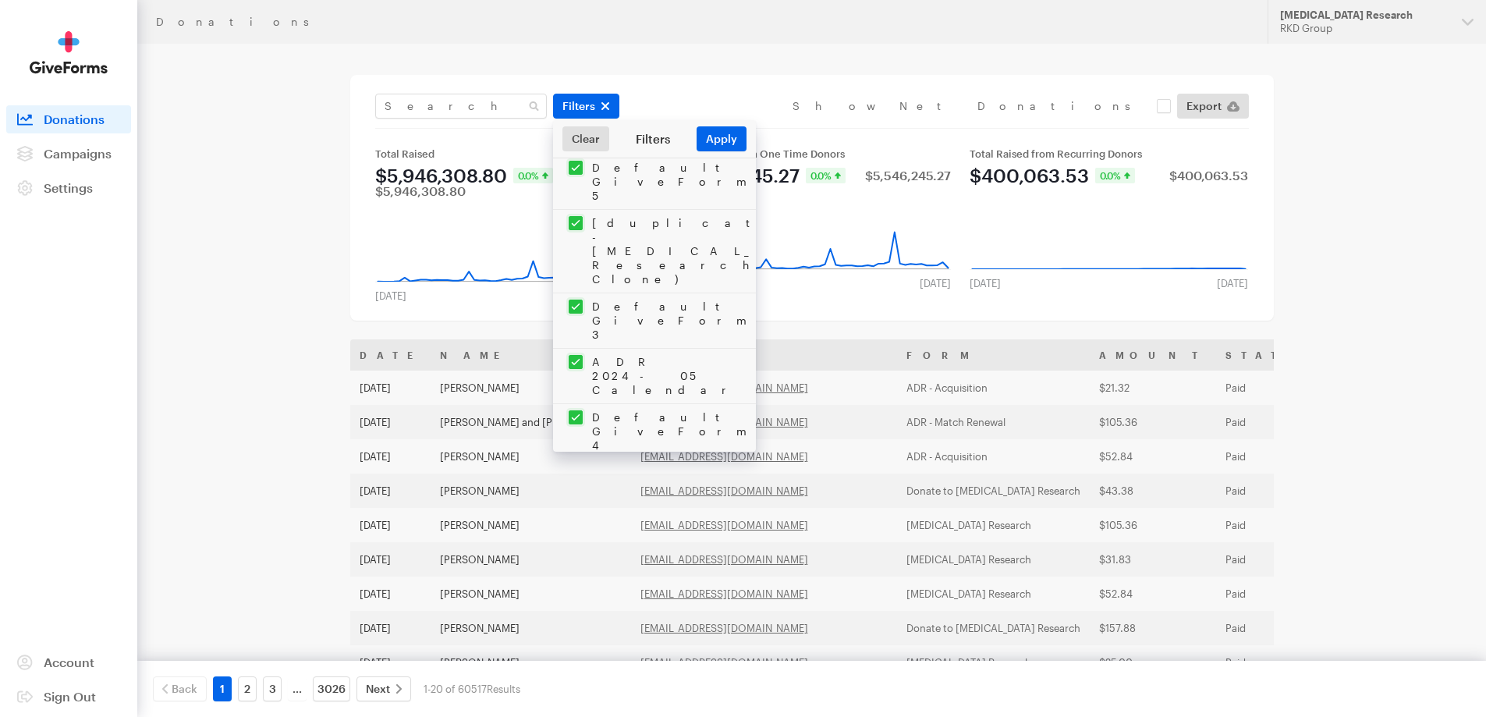
checkbox input "true"
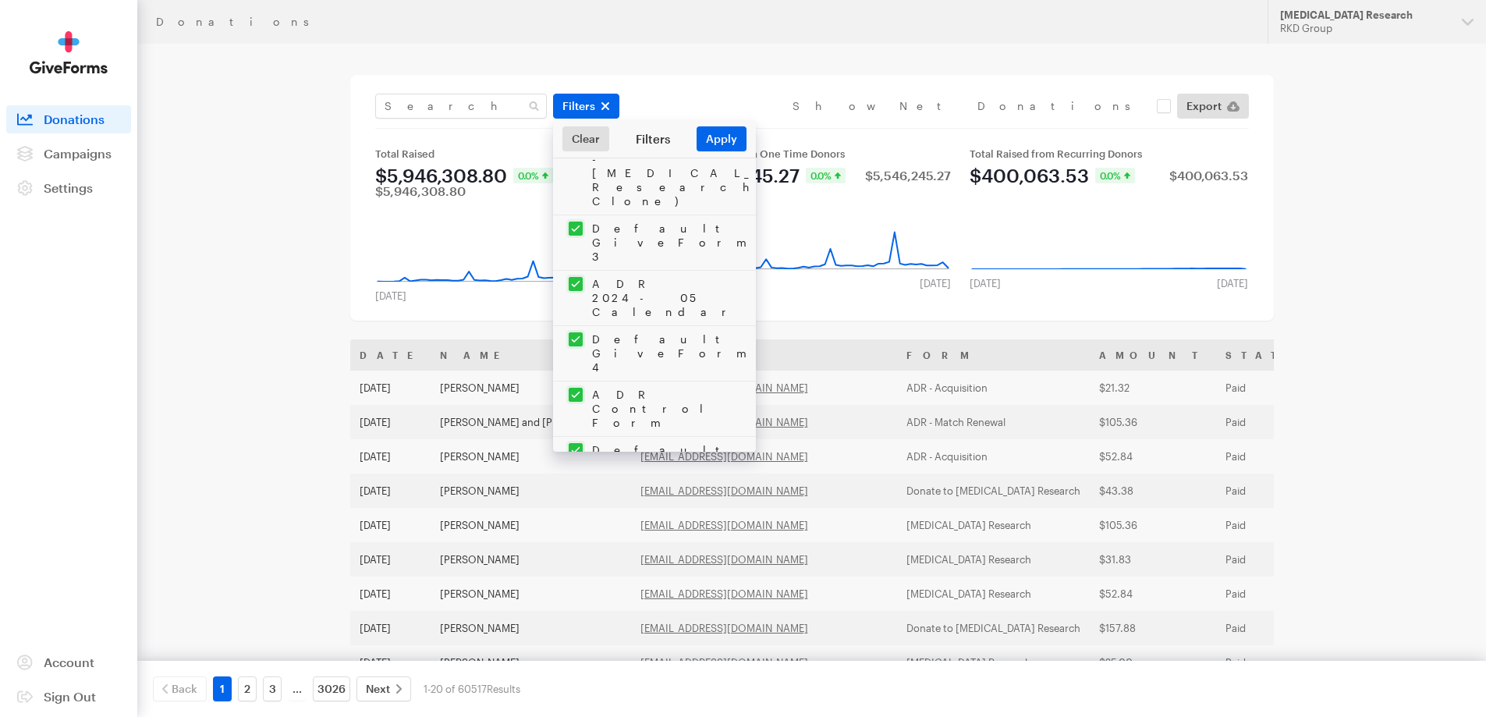
checkbox input "true"
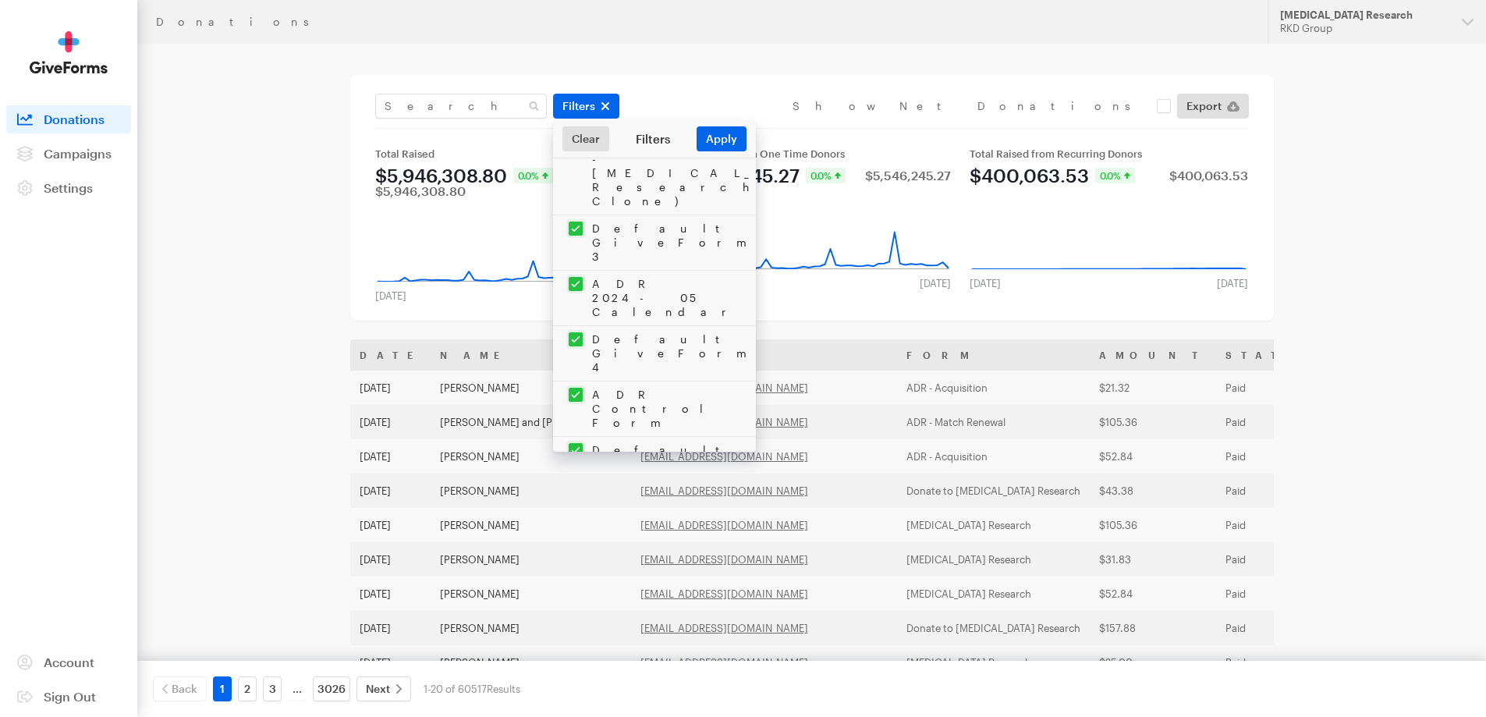
checkbox input "true"
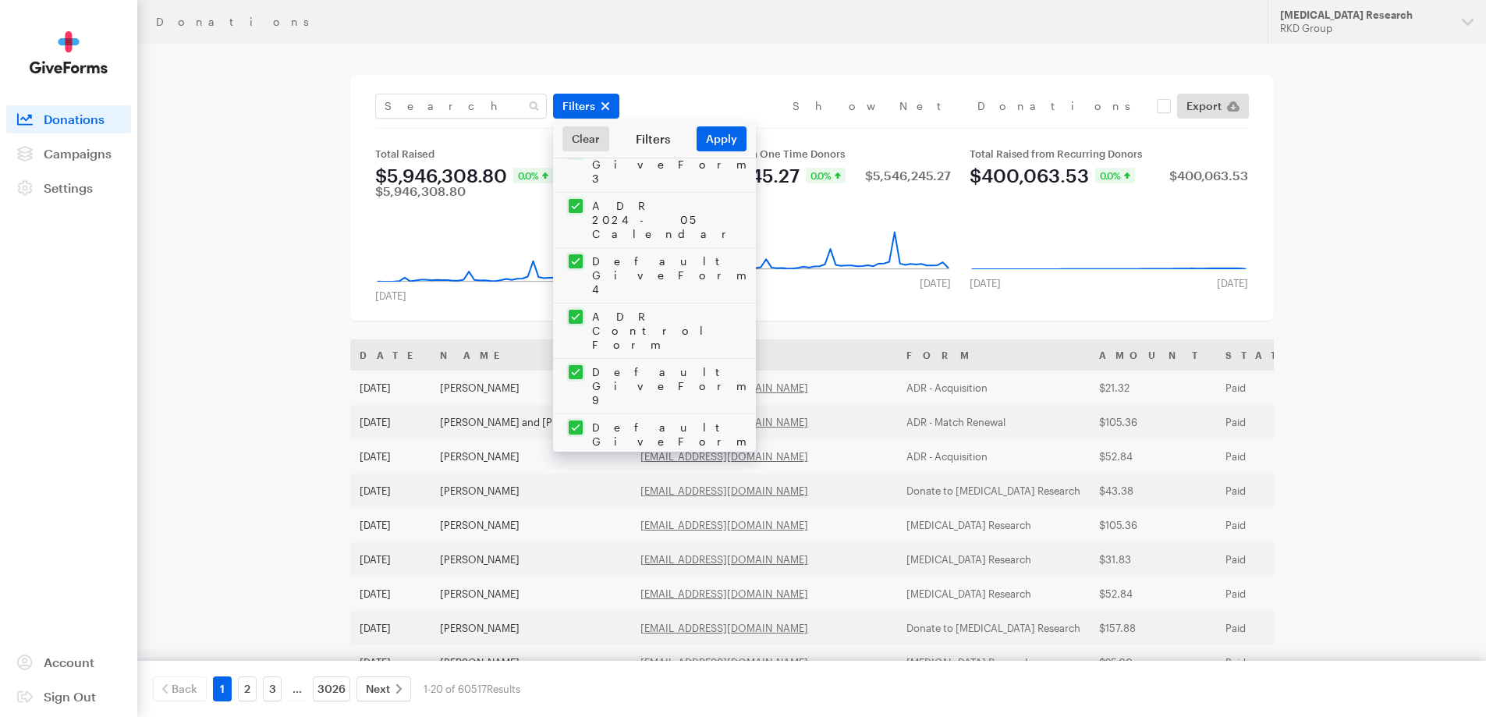
checkbox input "true"
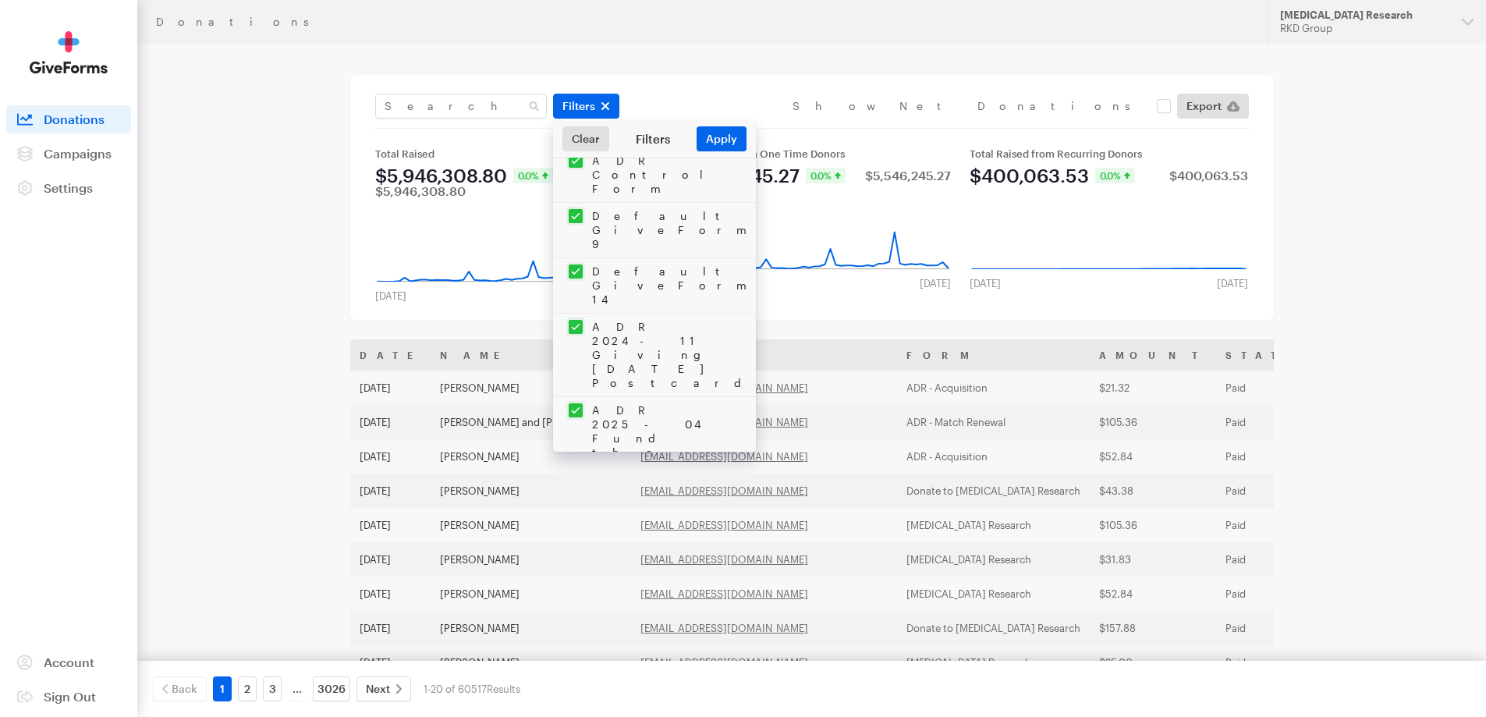
checkbox input "true"
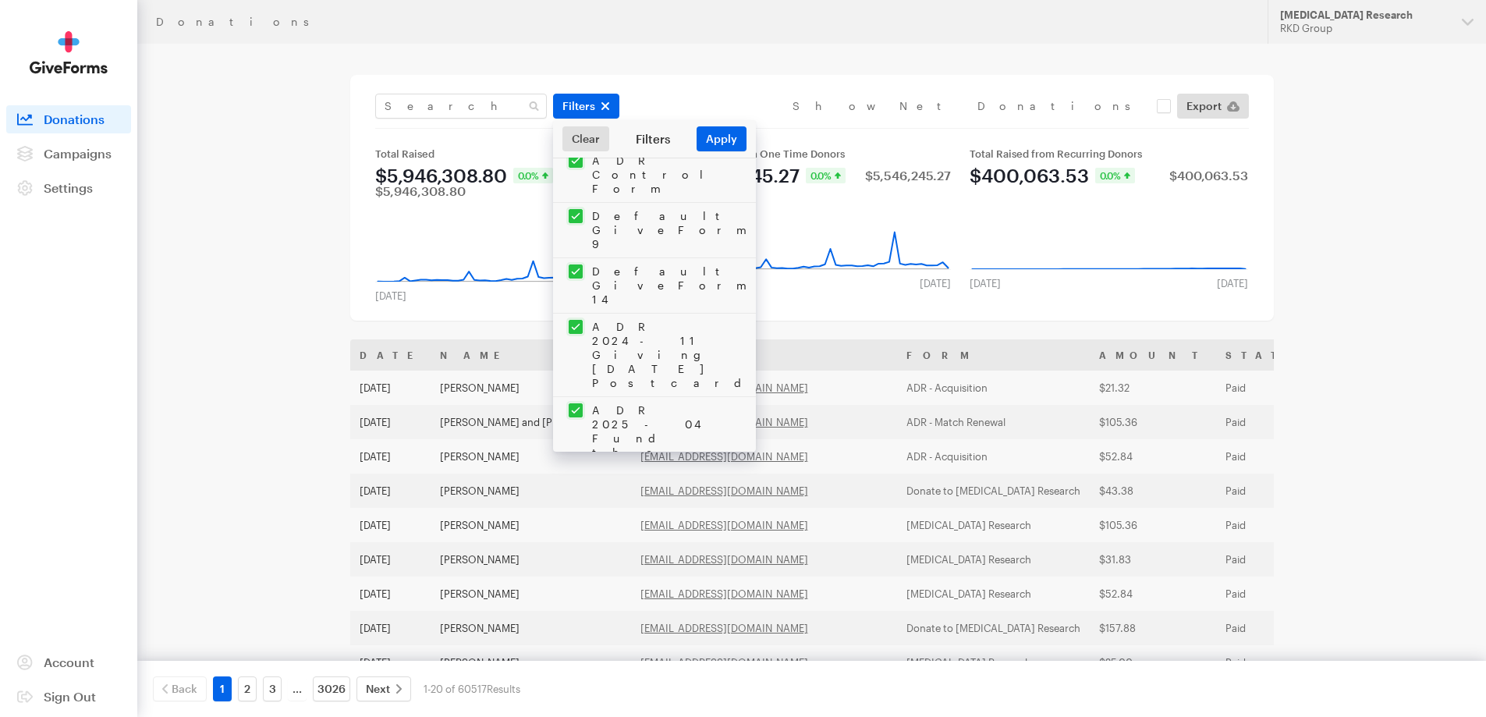
checkbox input "true"
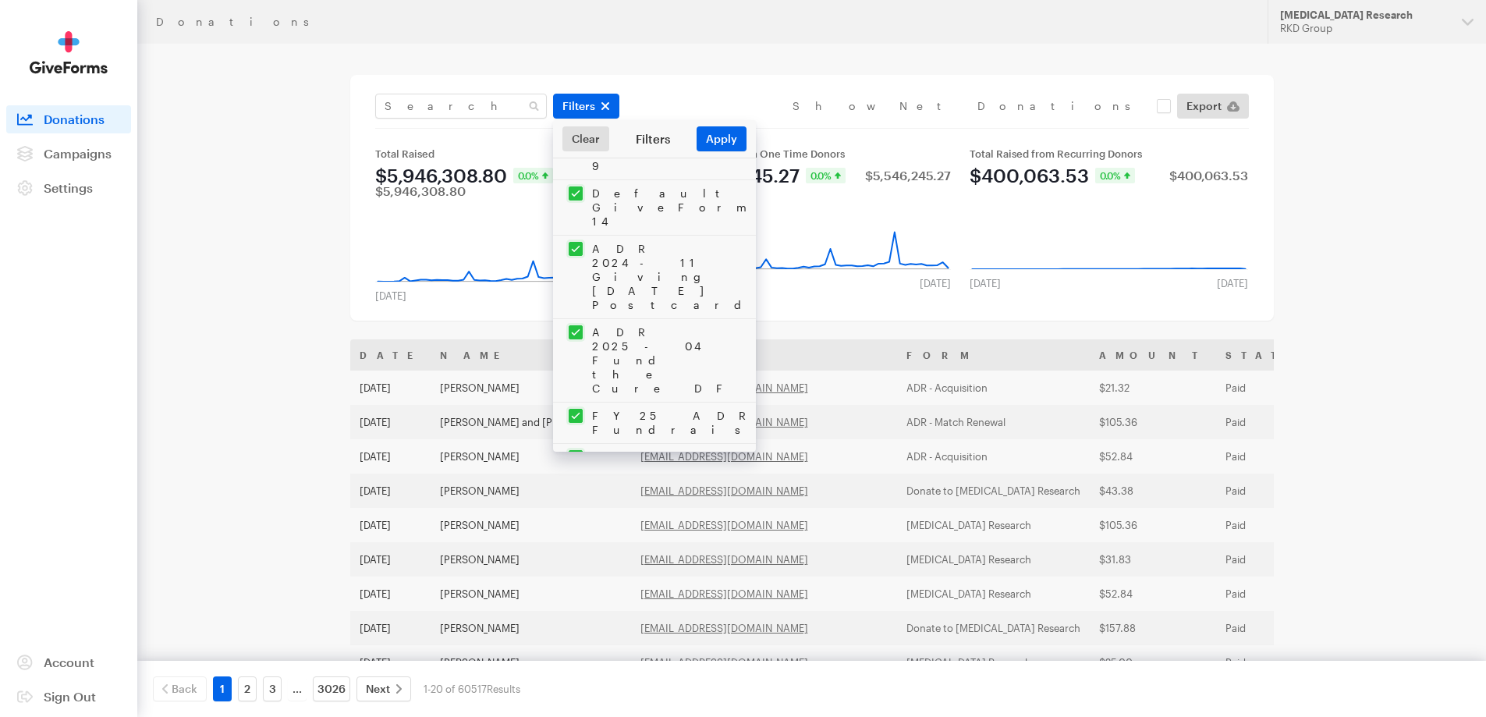
checkbox input "true"
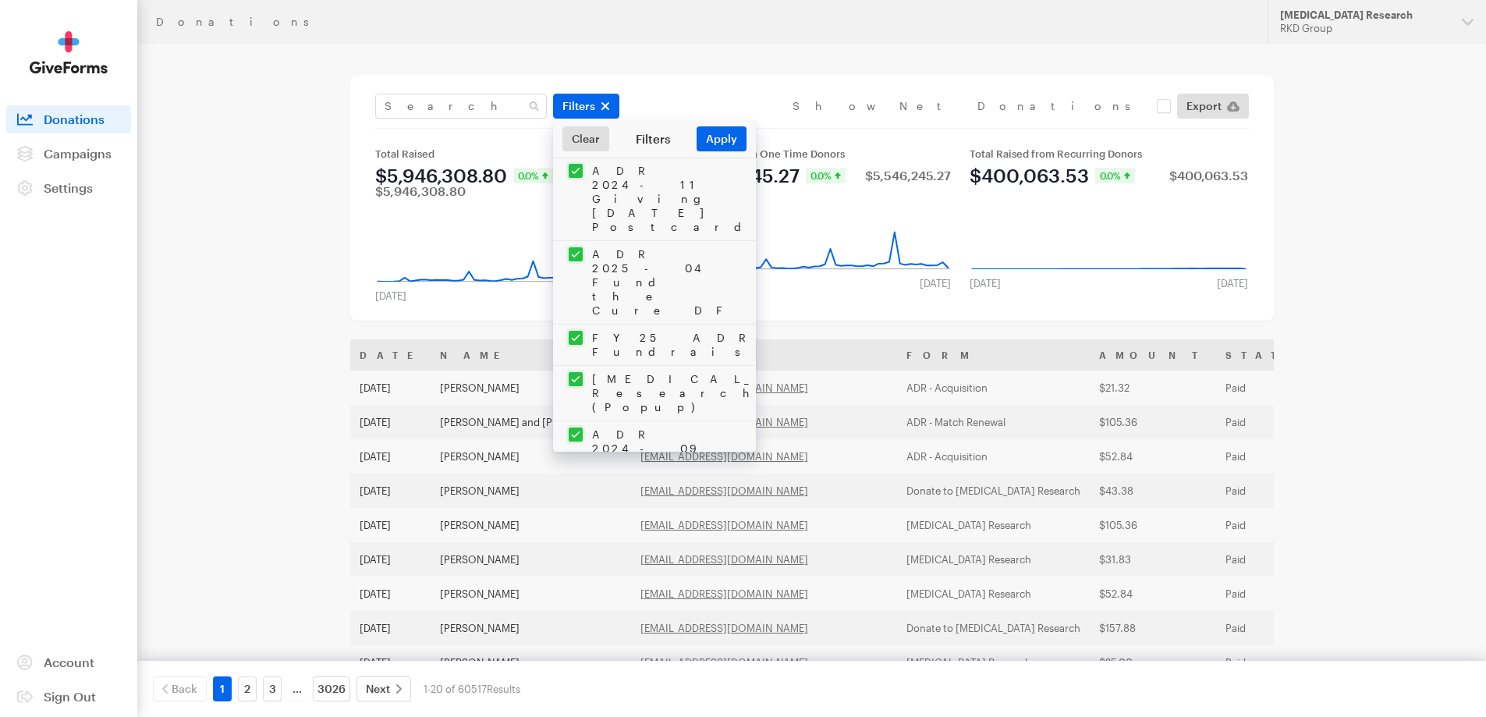
checkbox input "true"
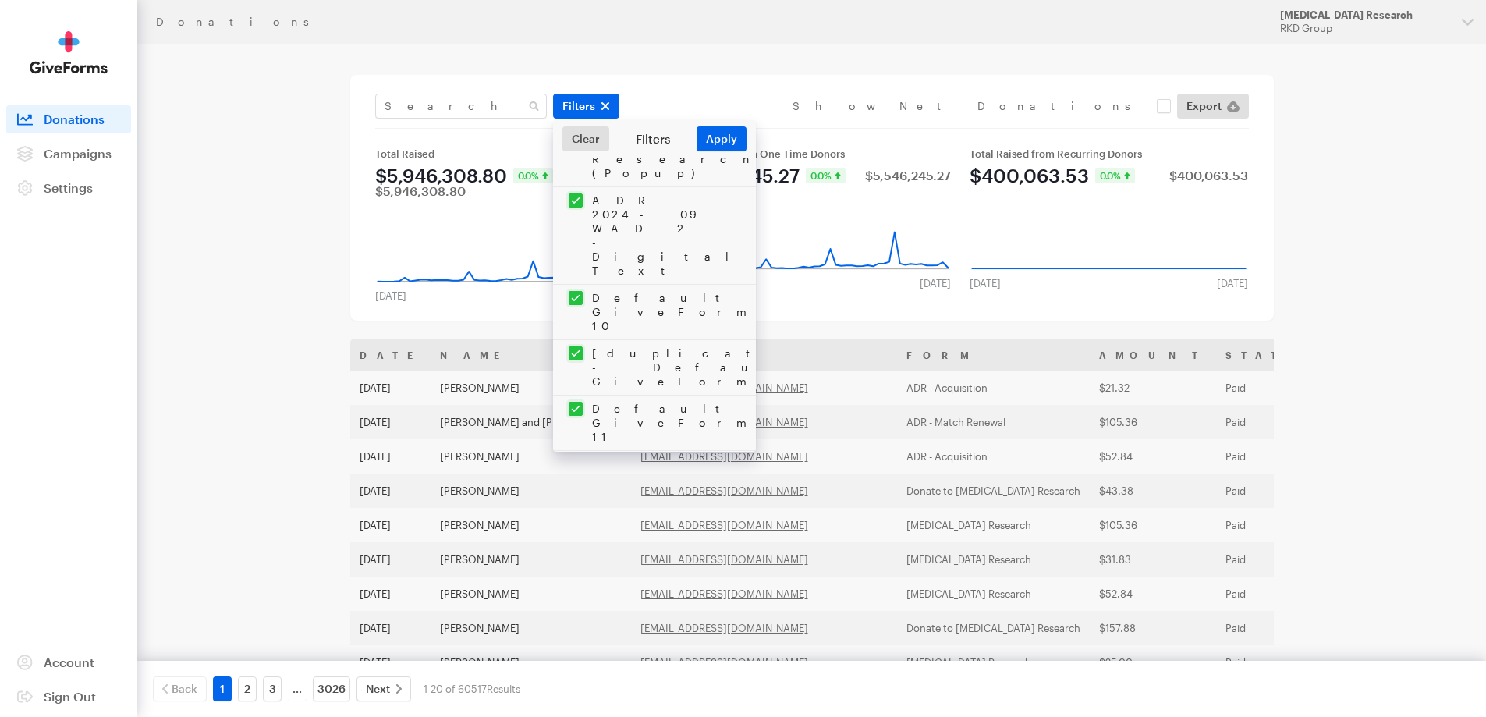
checkbox input "true"
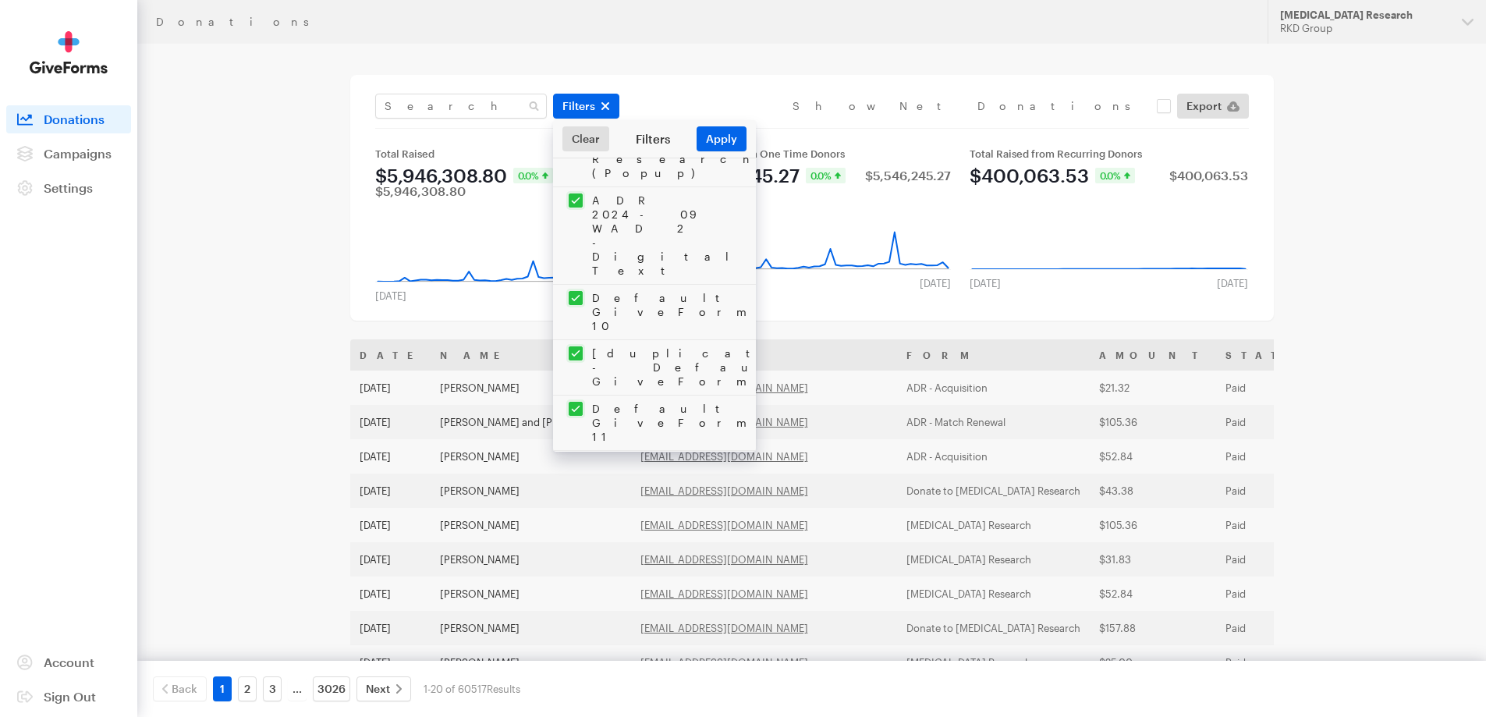
checkbox input "true"
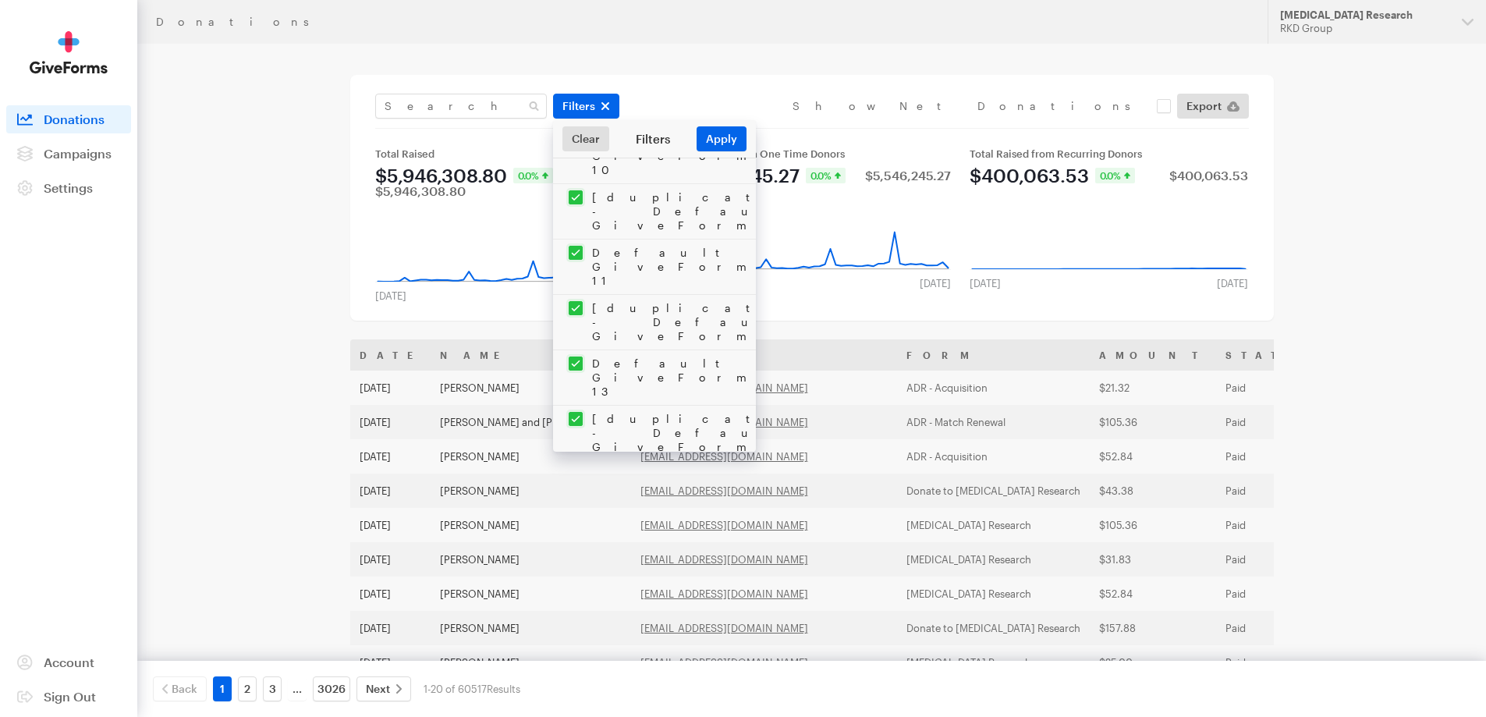
checkbox input "true"
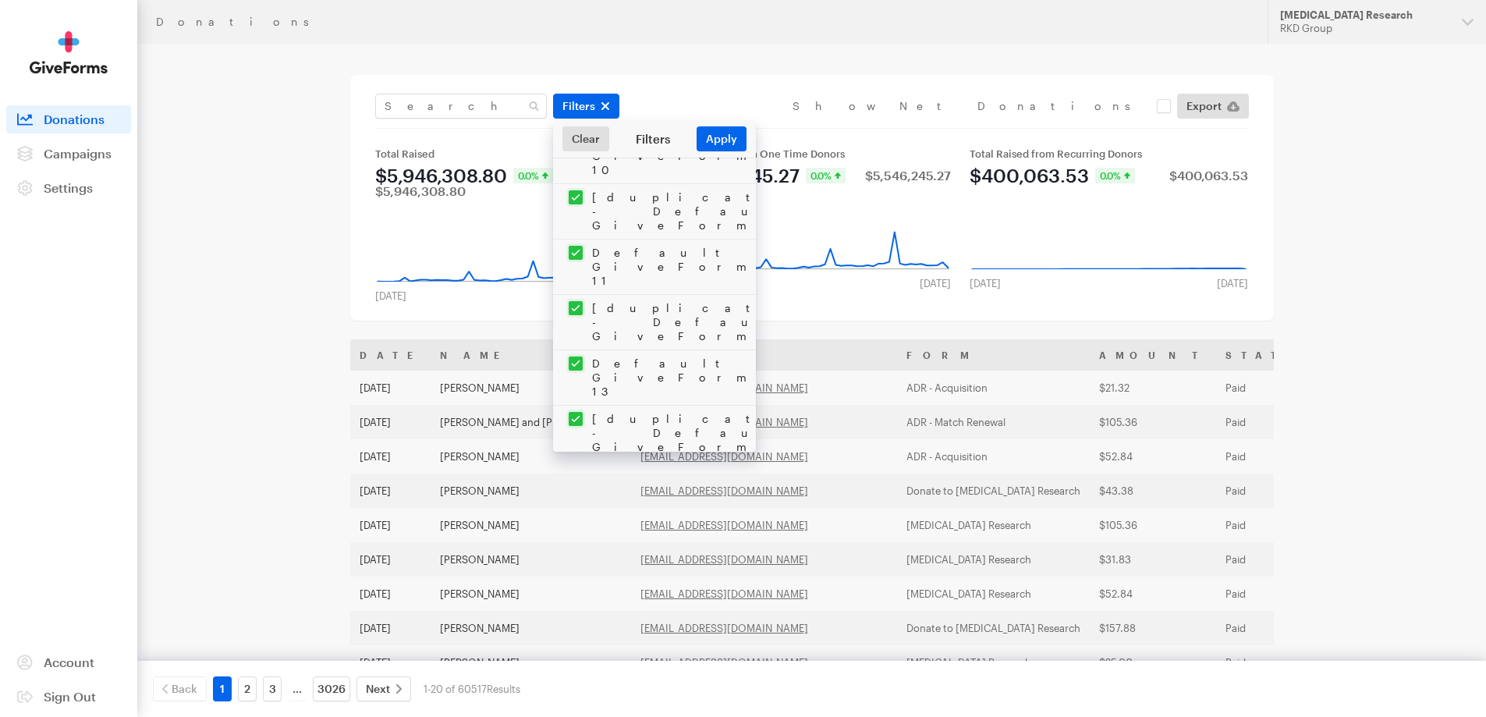
checkbox input "true"
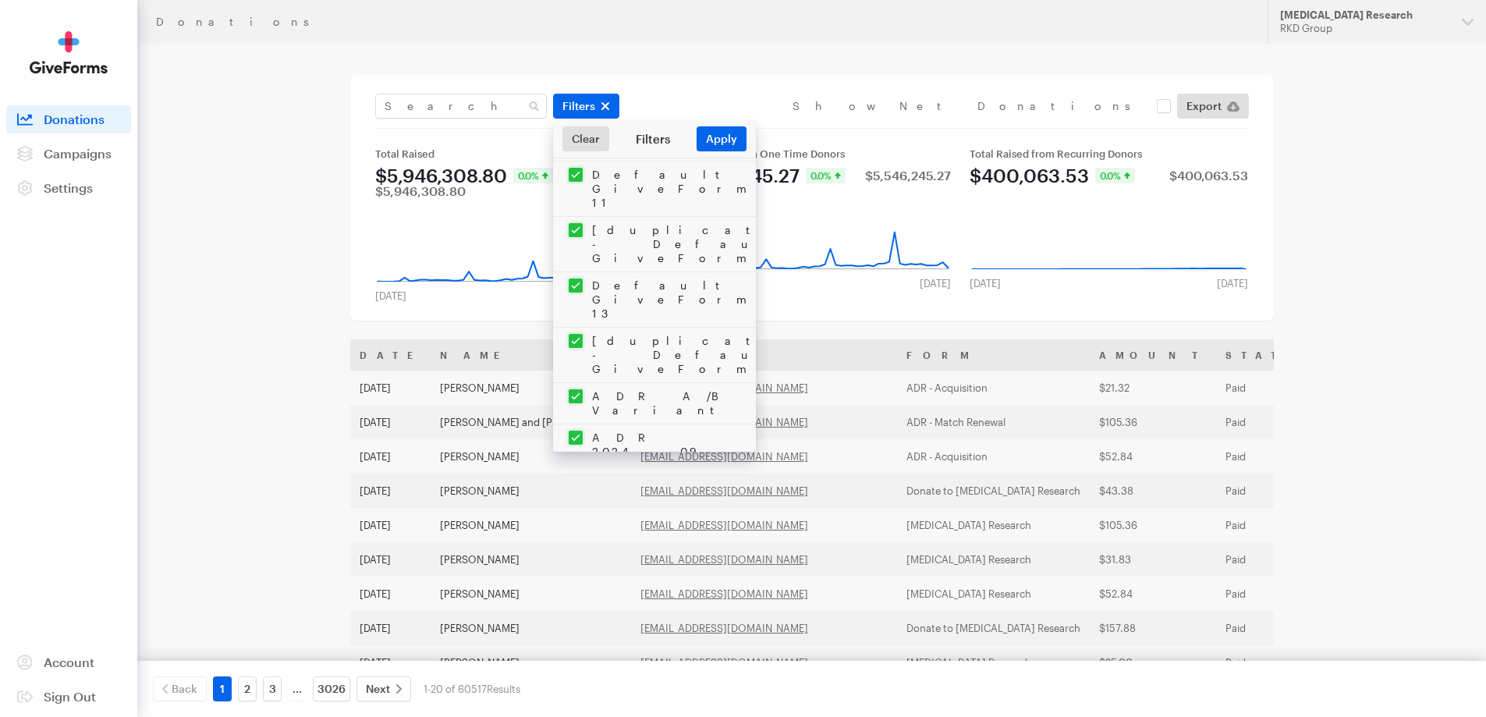
checkbox input "true"
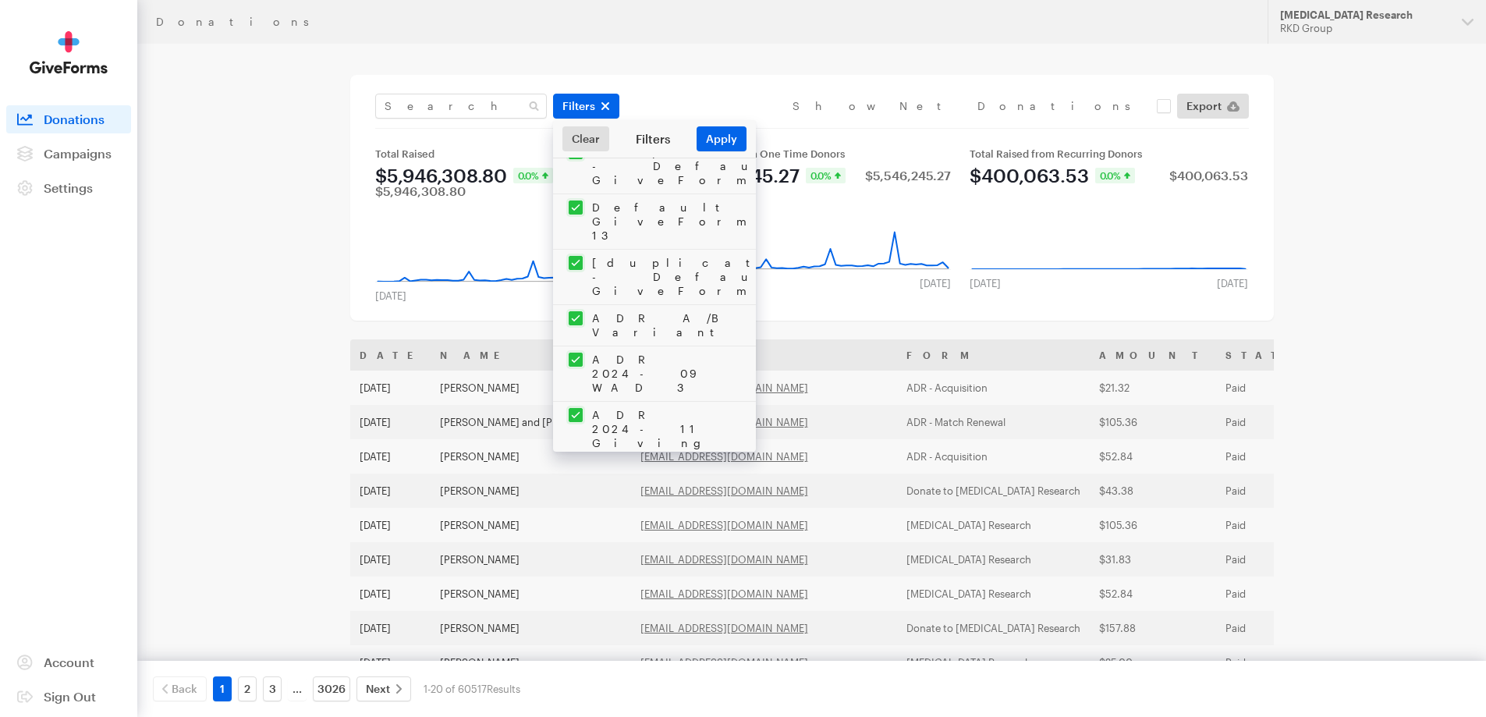
checkbox input "true"
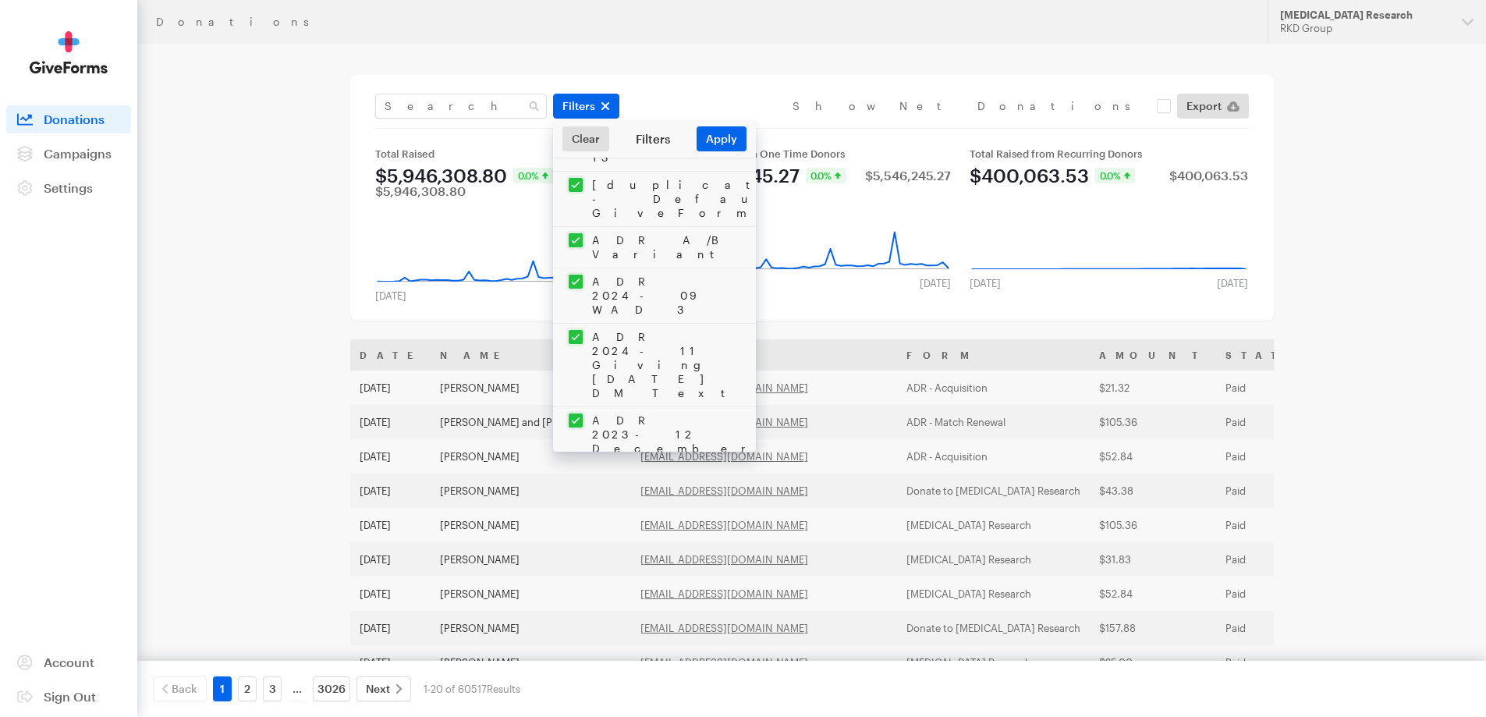
checkbox input "true"
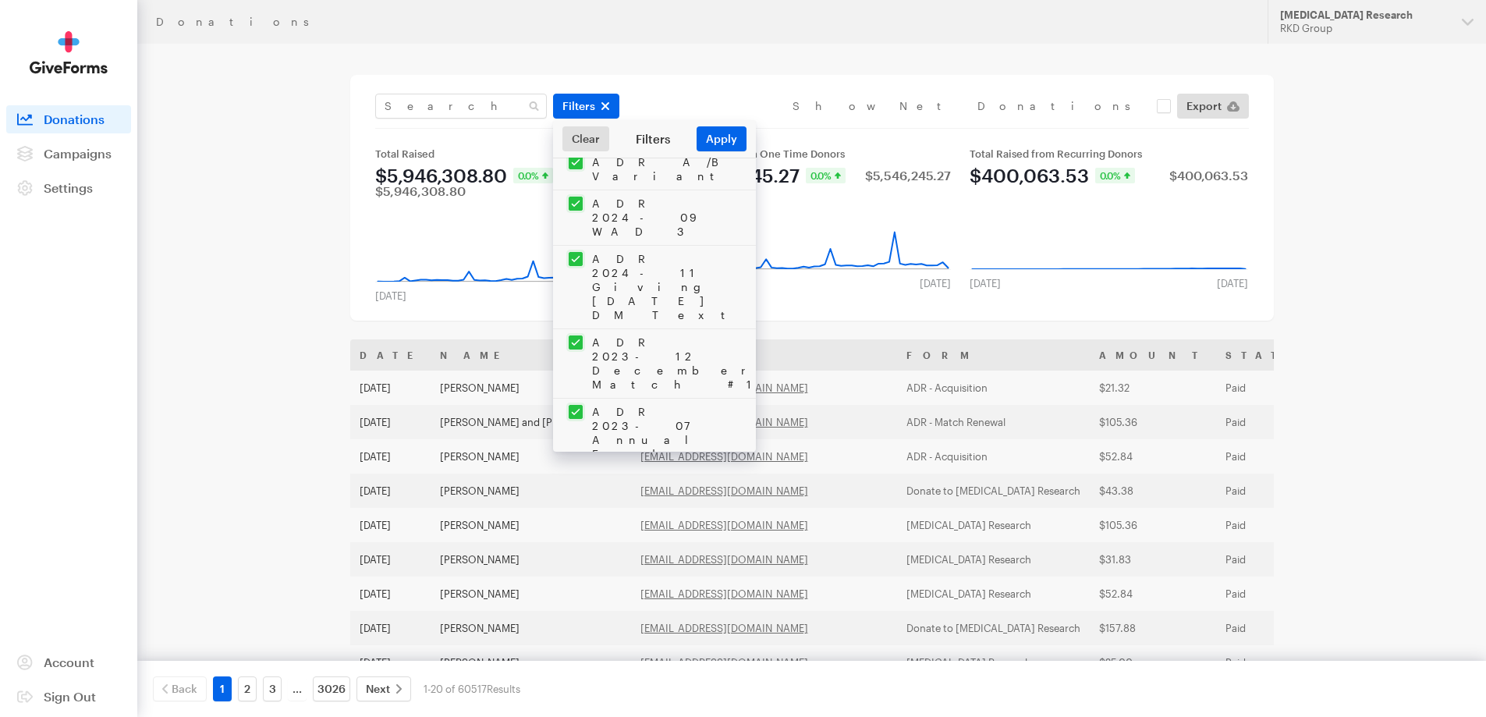
scroll to position [1794, 0]
checkbox input "true"
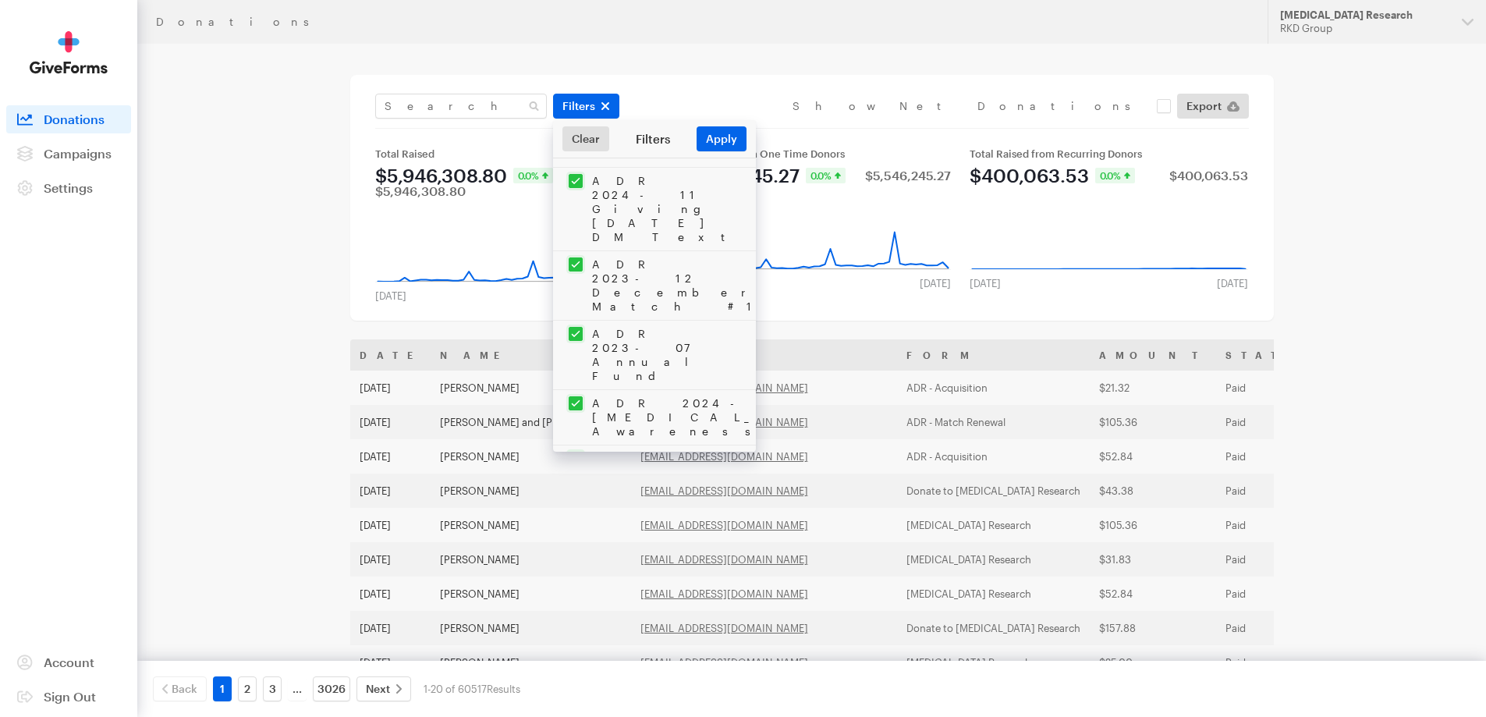
checkbox input "true"
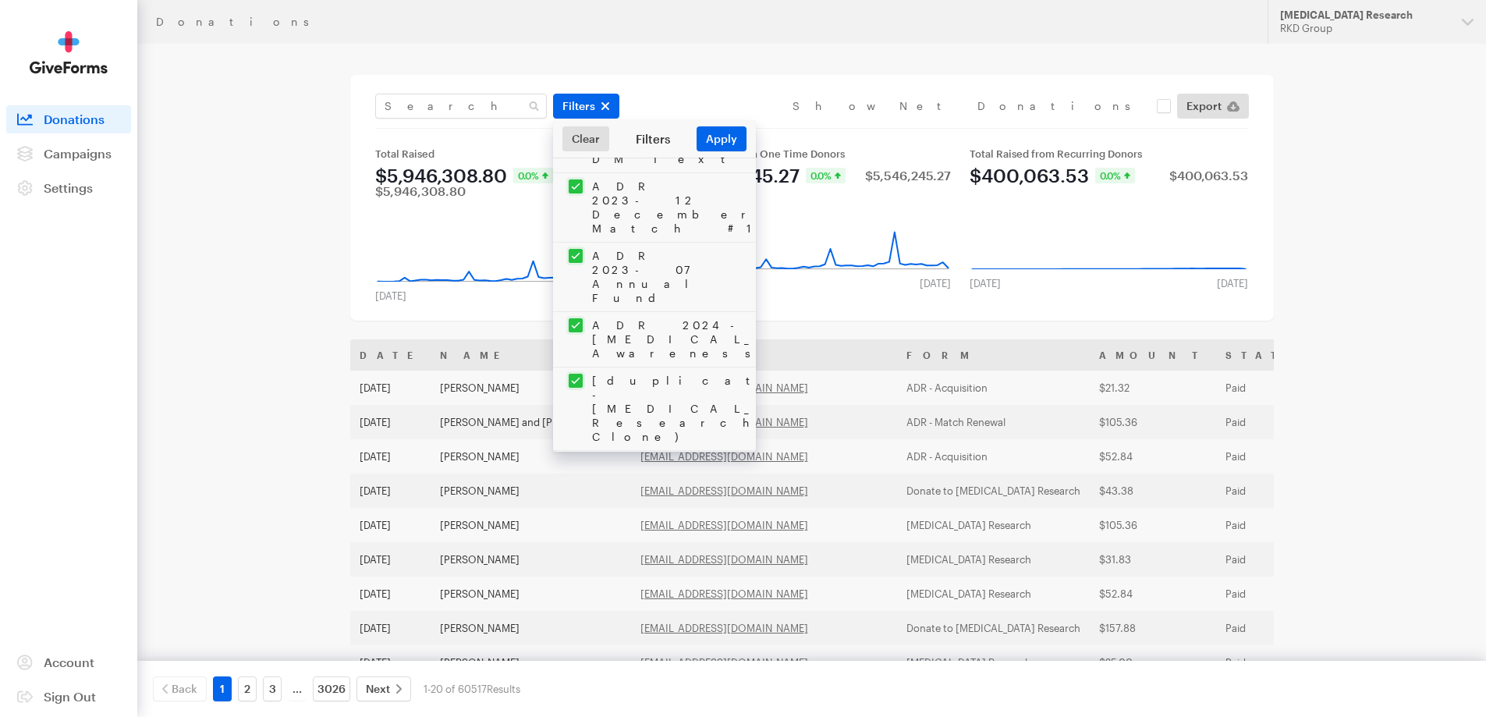
checkbox input "true"
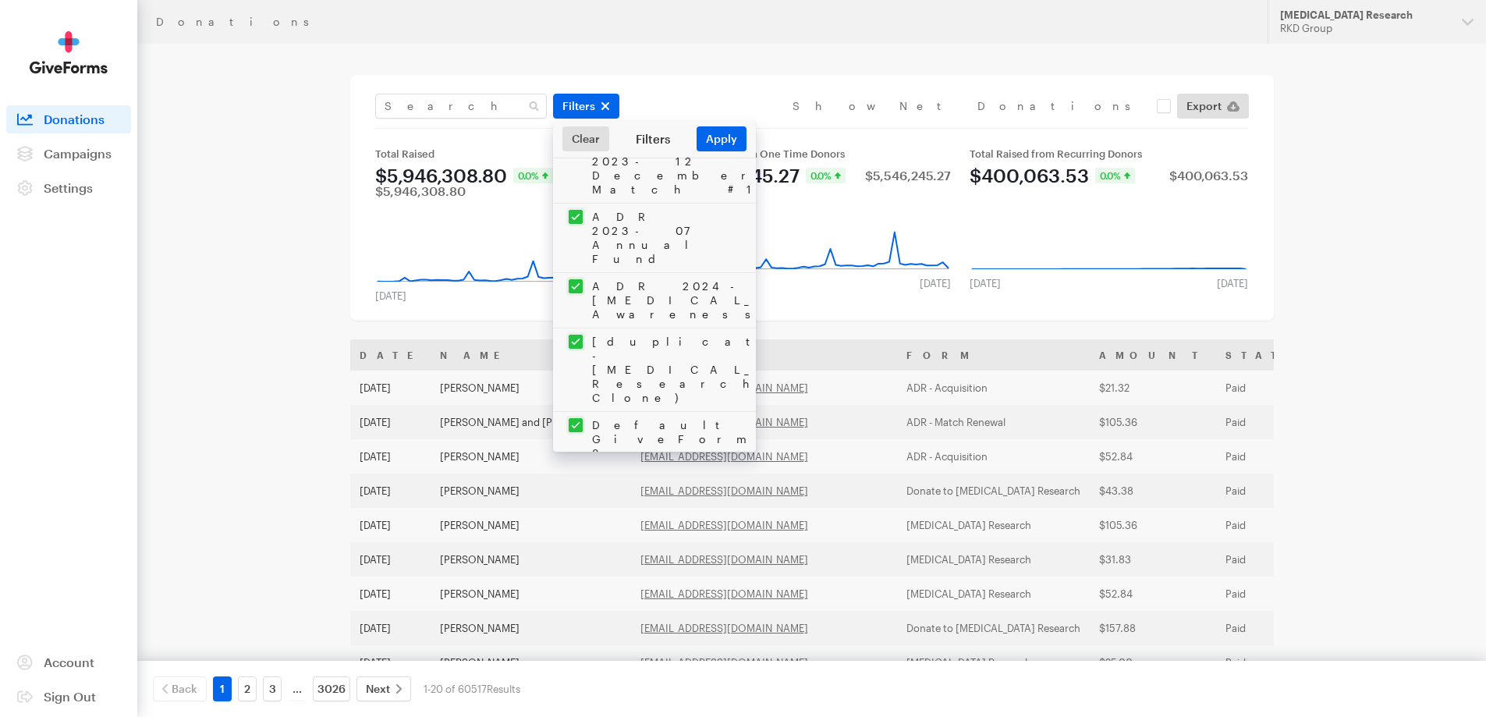
scroll to position [1950, 0]
checkbox input "true"
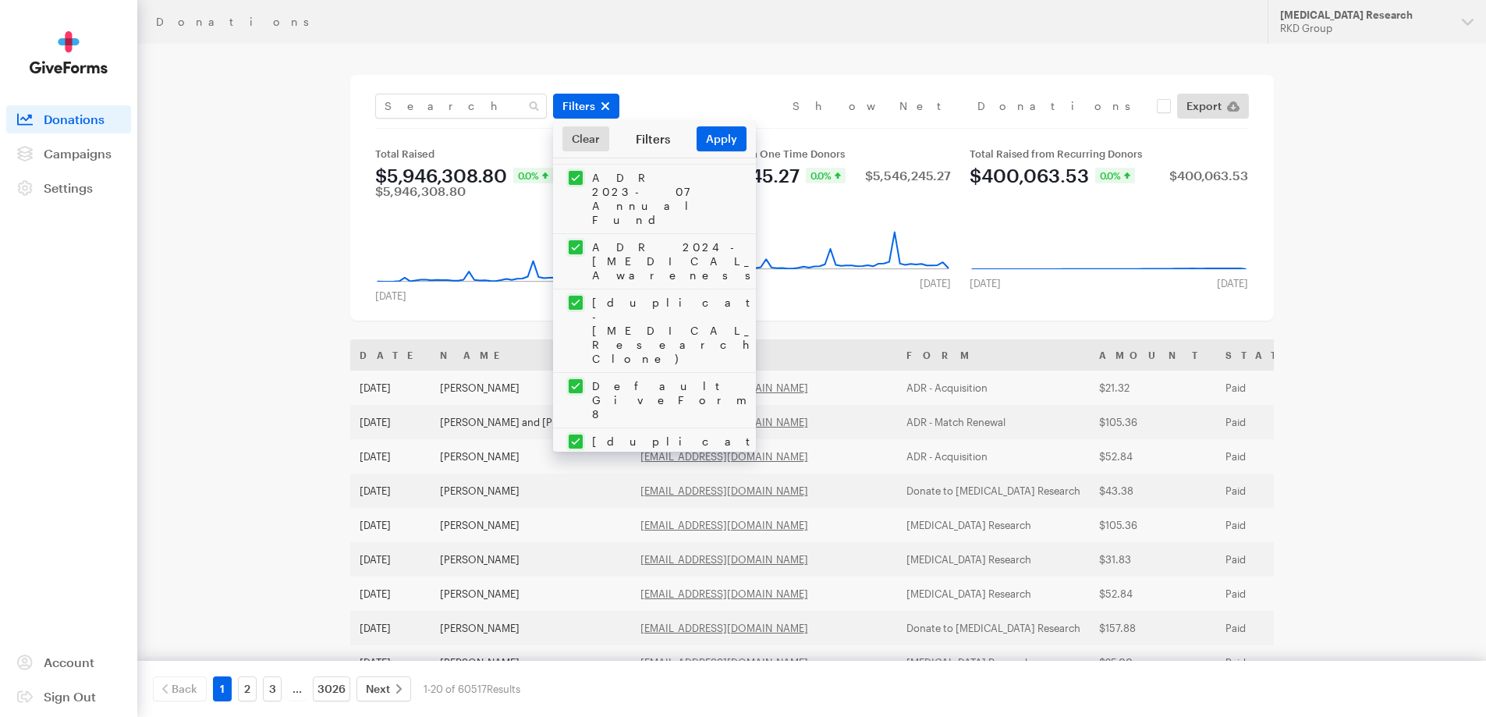
scroll to position [2028, 0]
checkbox input "true"
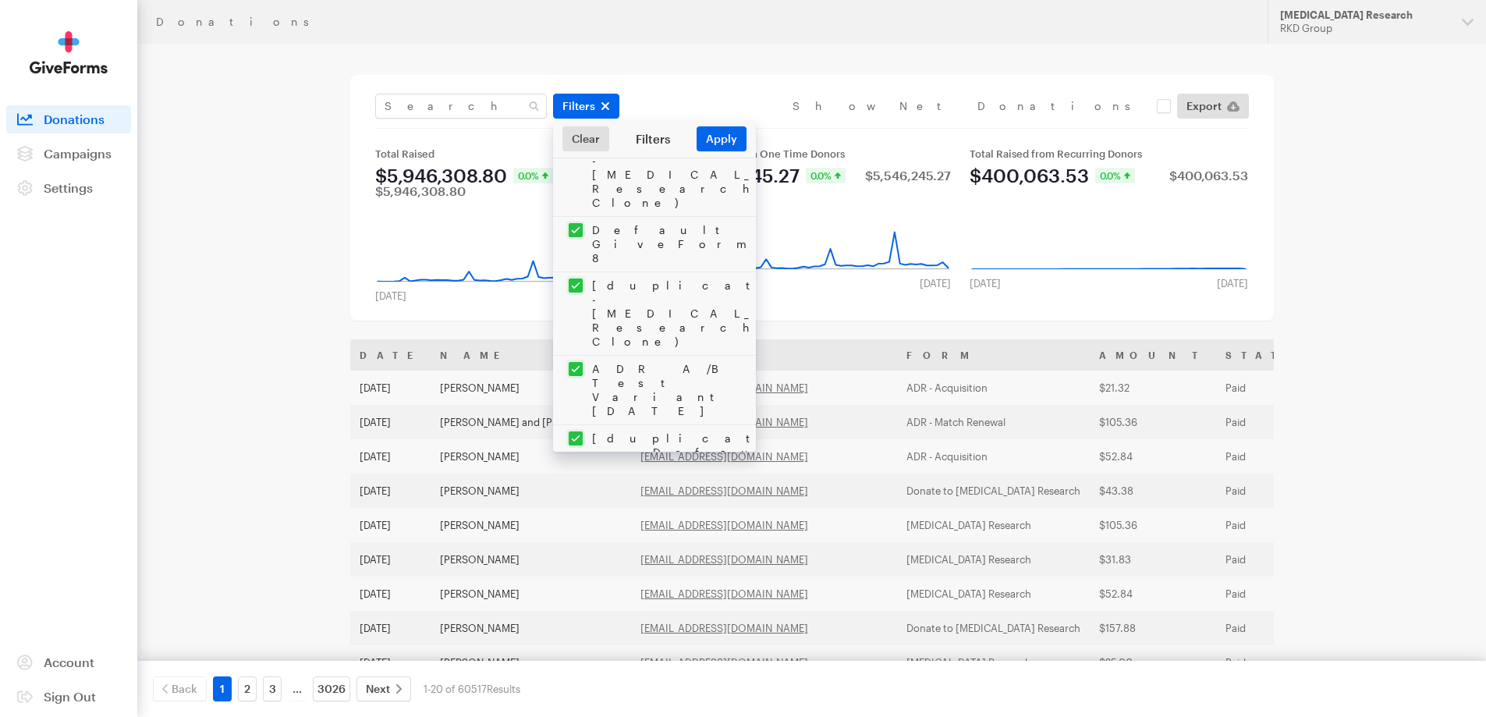
checkbox input "true"
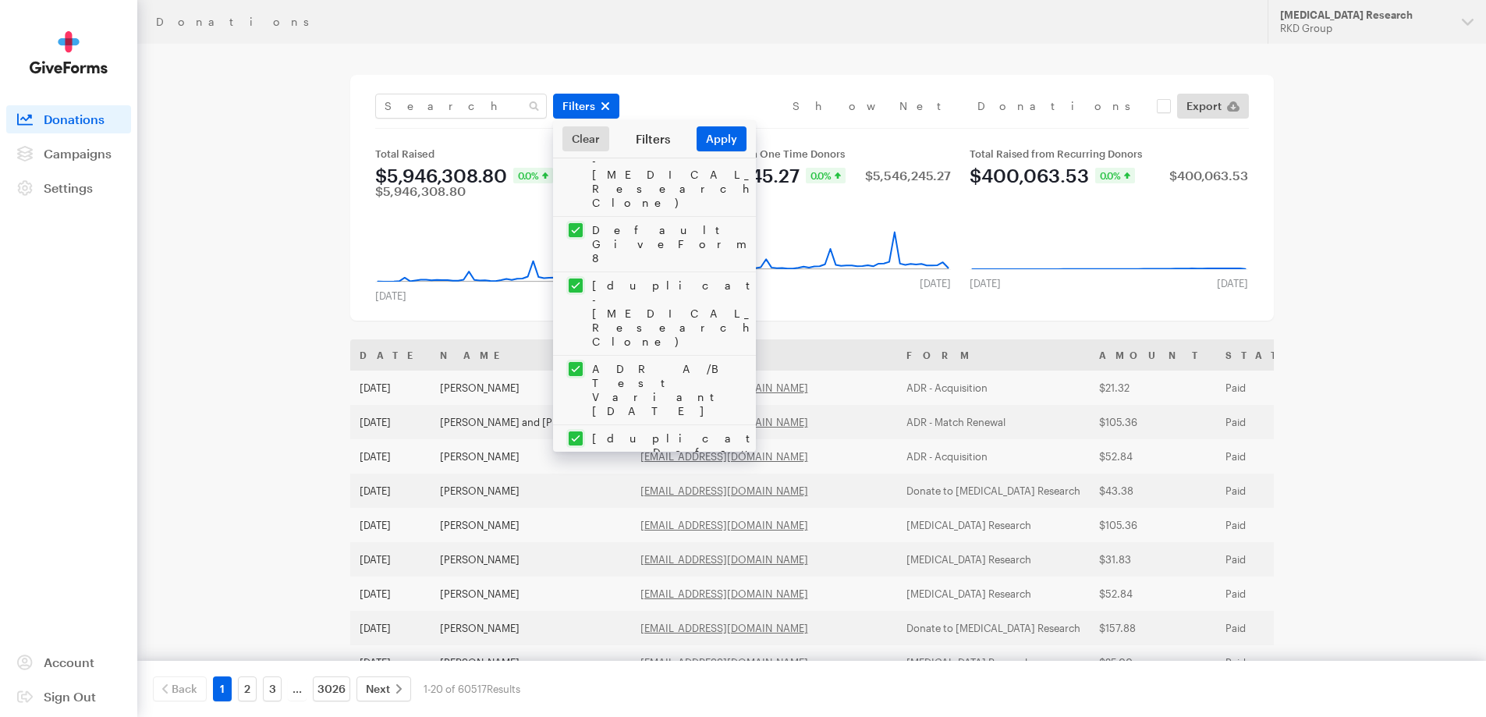
checkbox input "true"
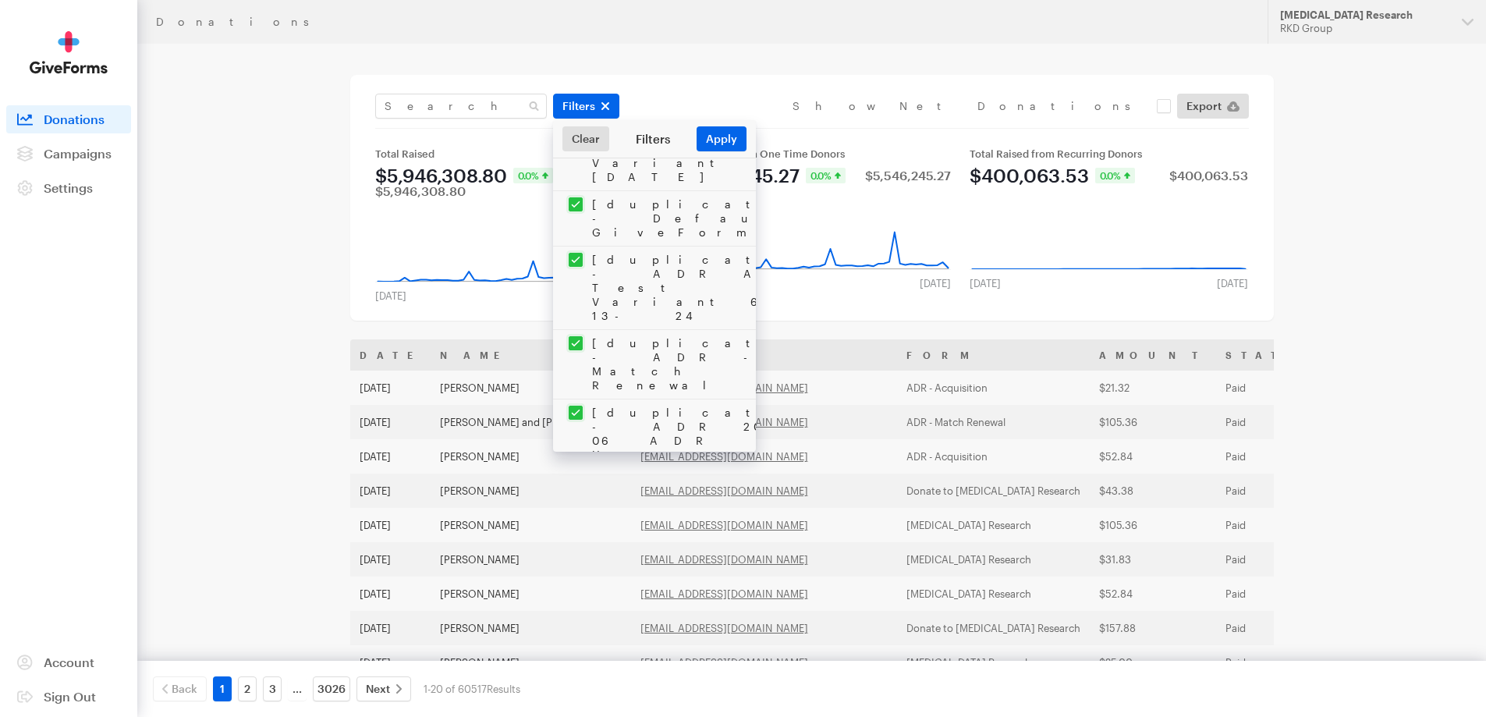
checkbox input "true"
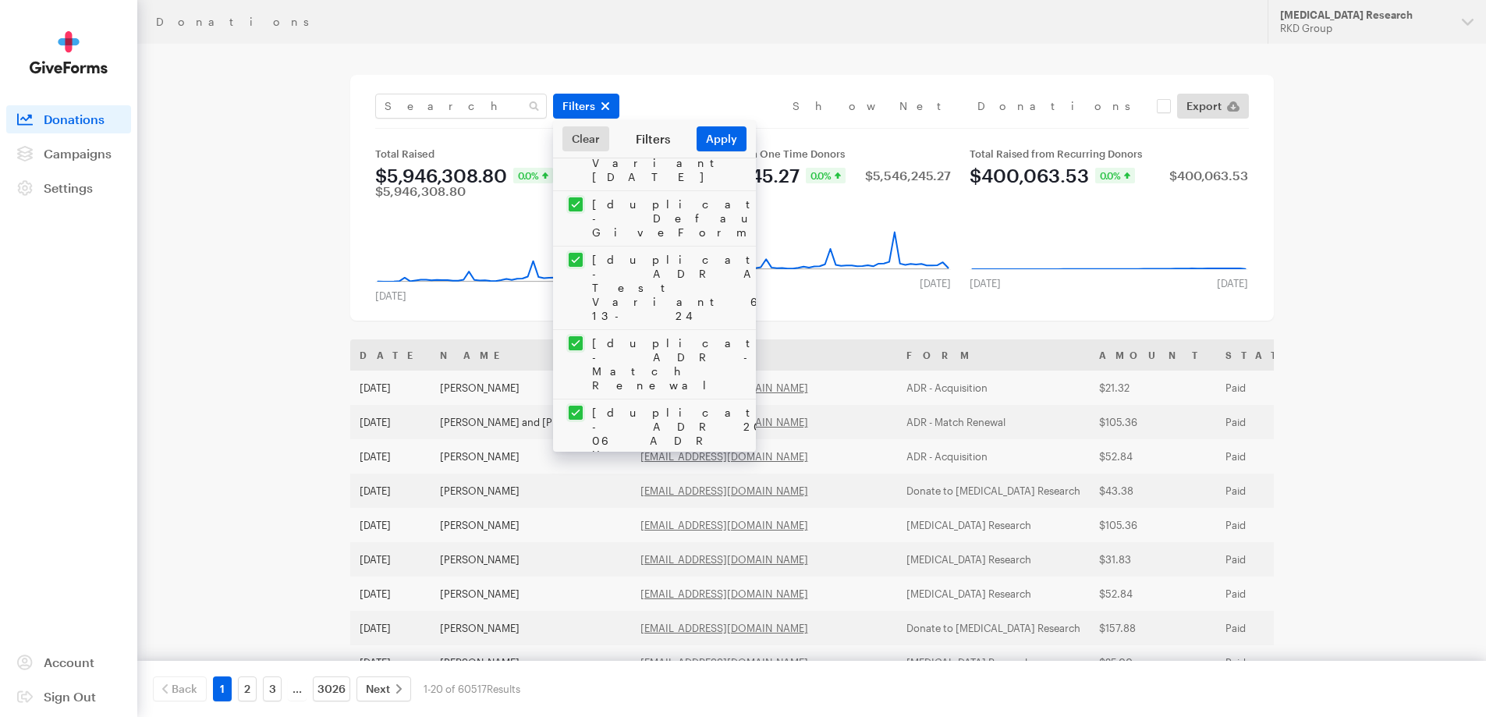
checkbox input "true"
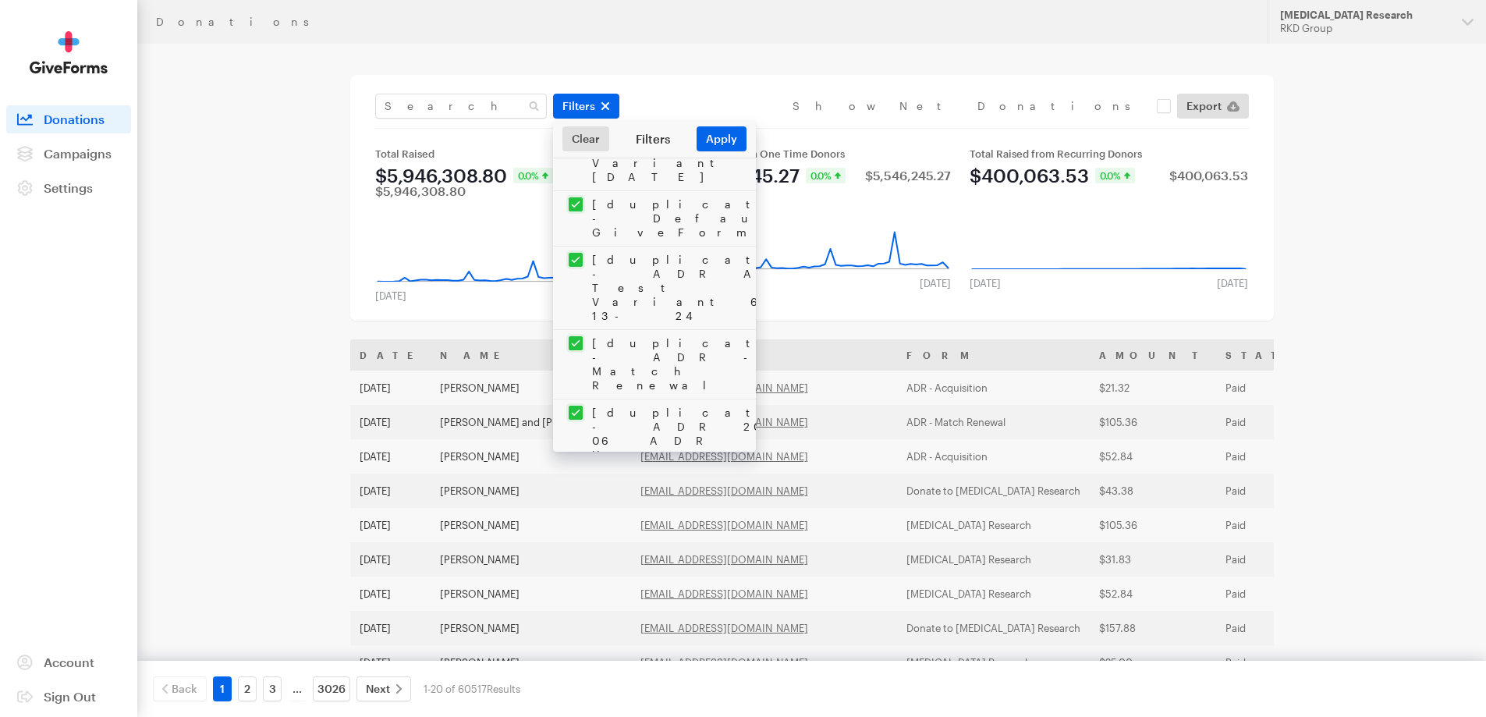
checkbox input "true"
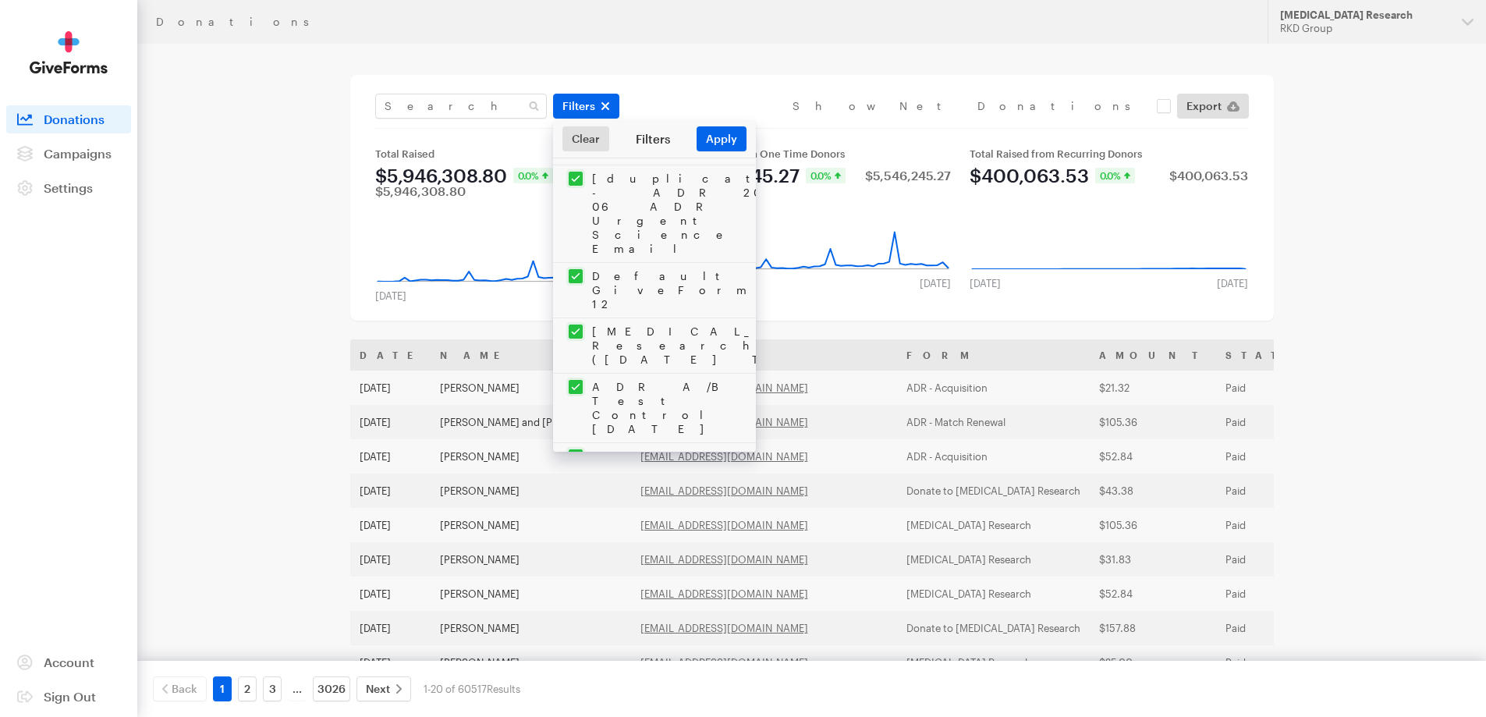
checkbox input "true"
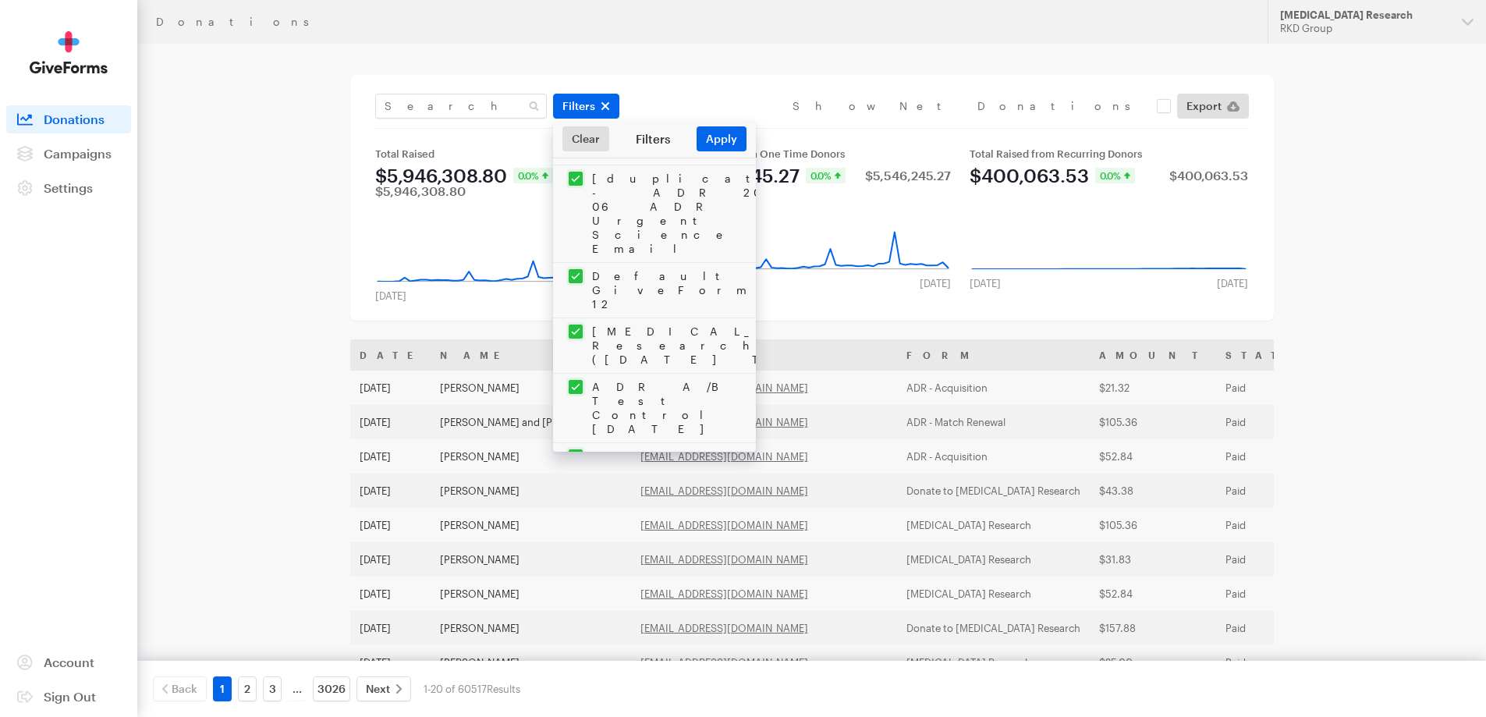
checkbox input "true"
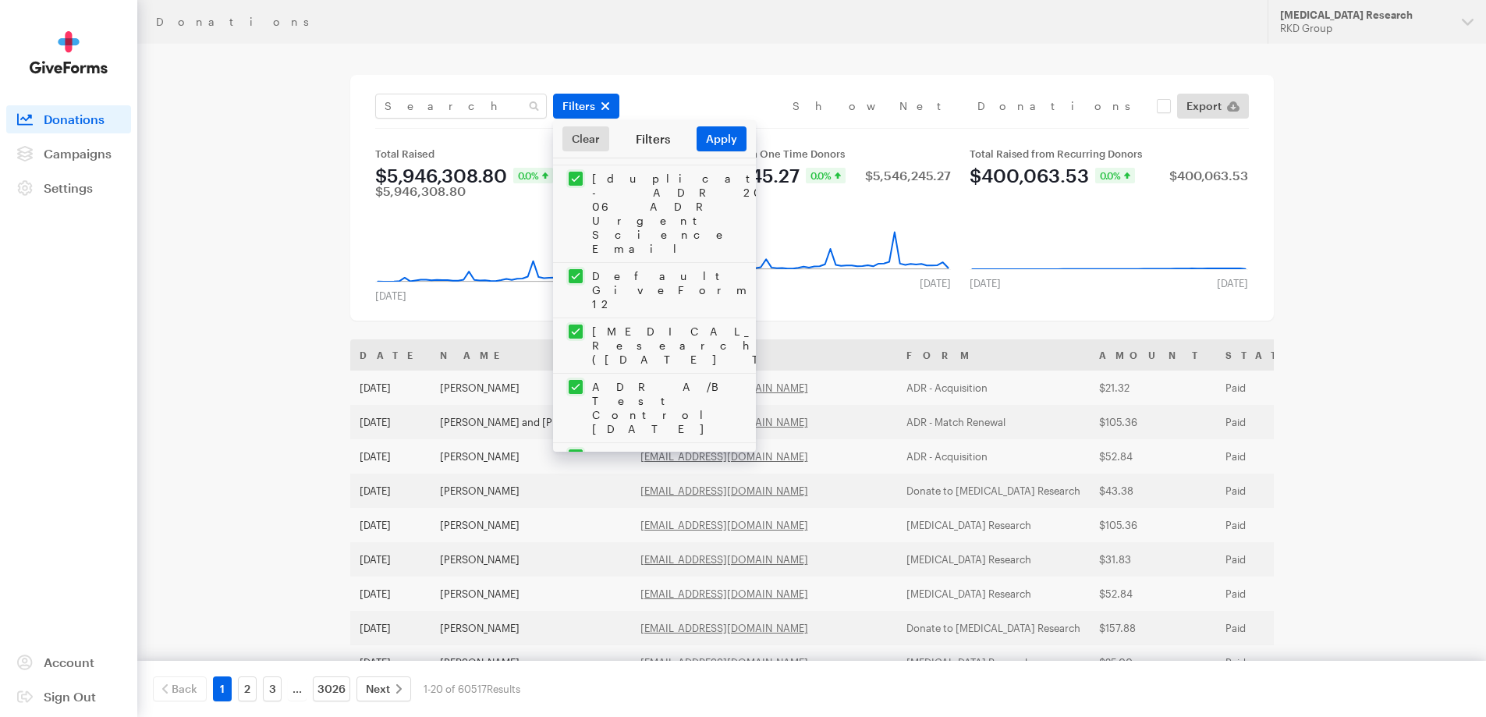
checkbox input "true"
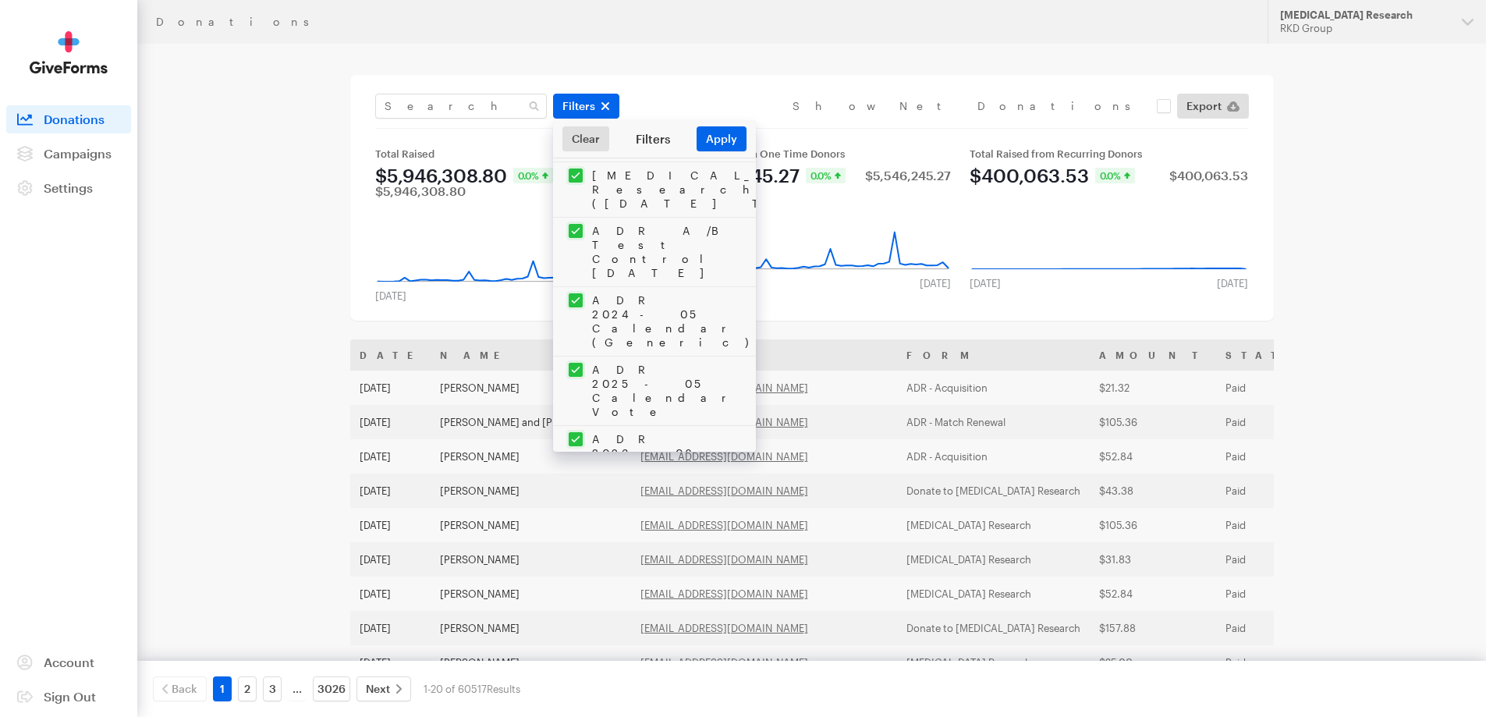
checkbox input "true"
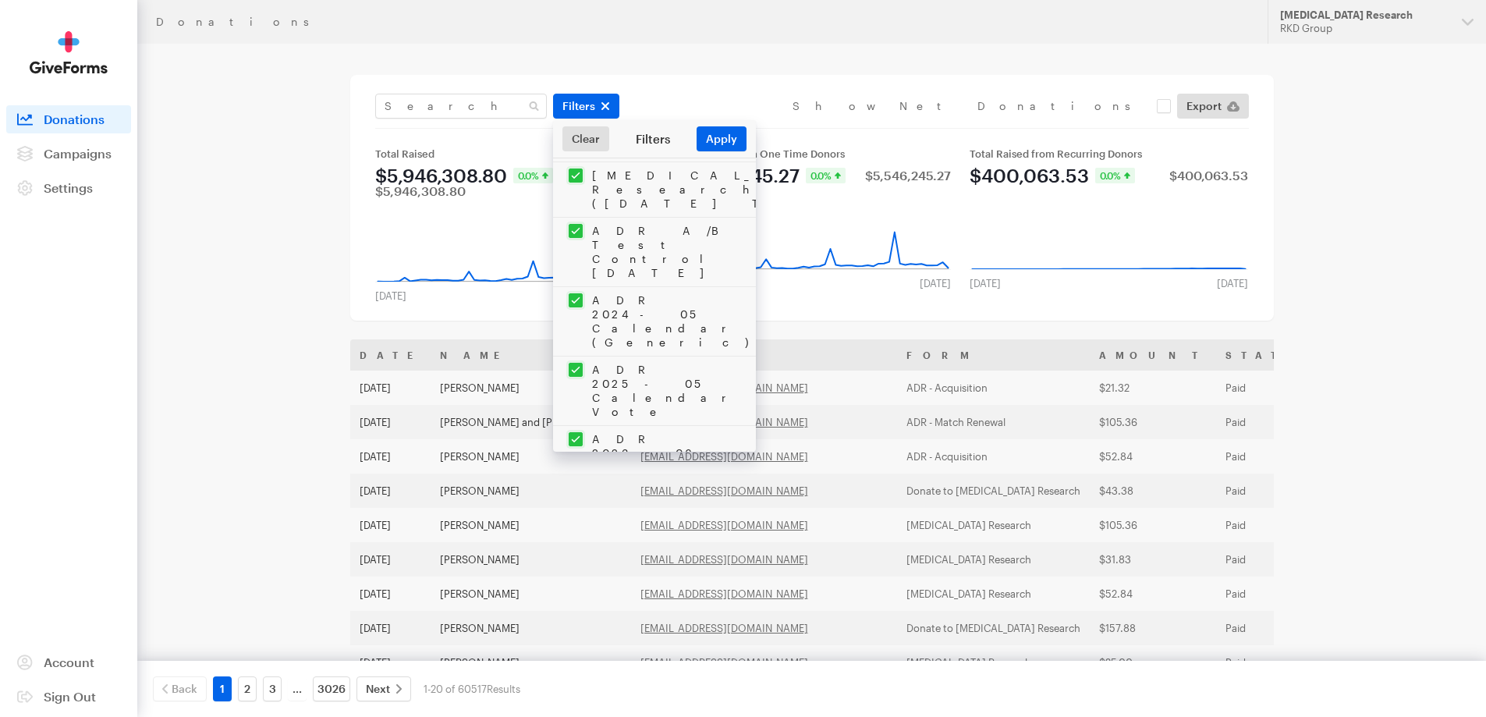
checkbox input "true"
drag, startPoint x: 573, startPoint y: 373, endPoint x: 578, endPoint y: 416, distance: 43.2
checkbox input "true"
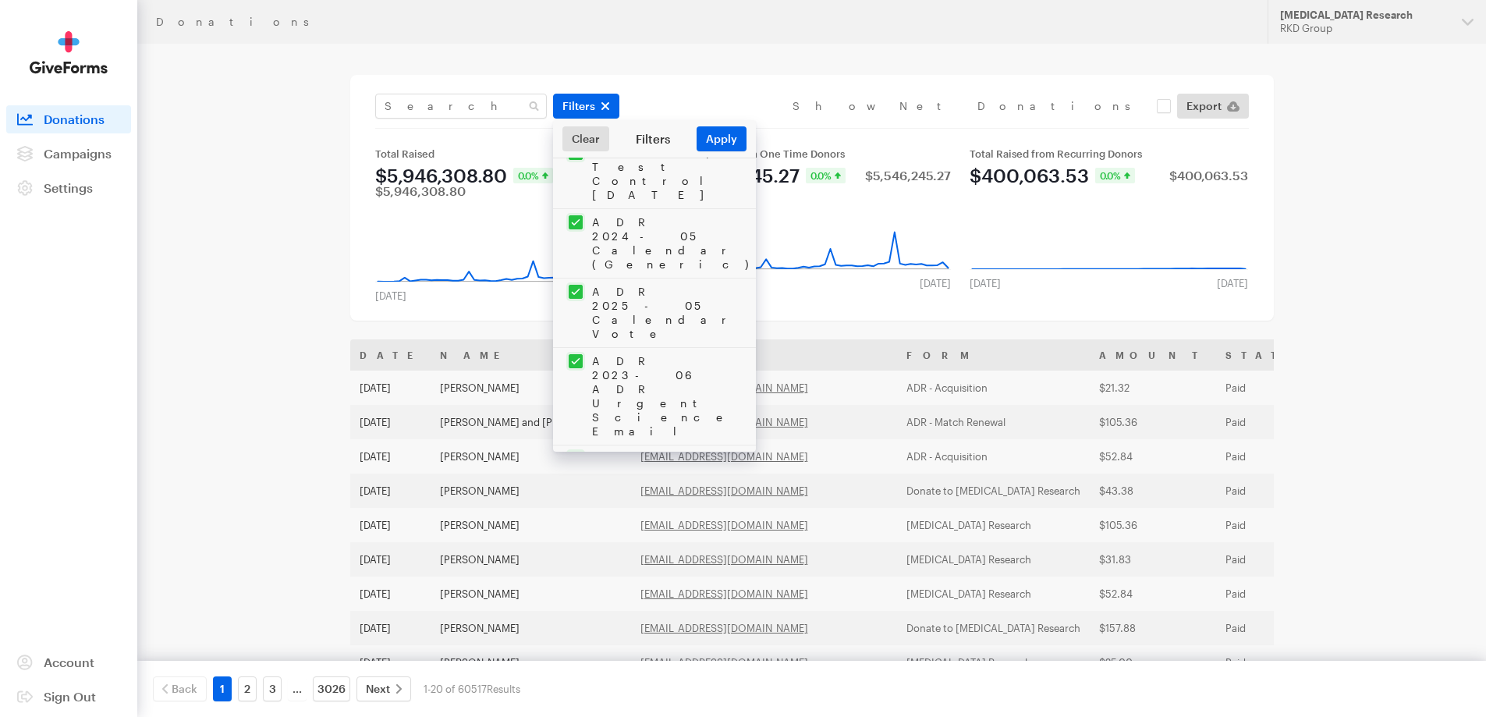
checkbox input "true"
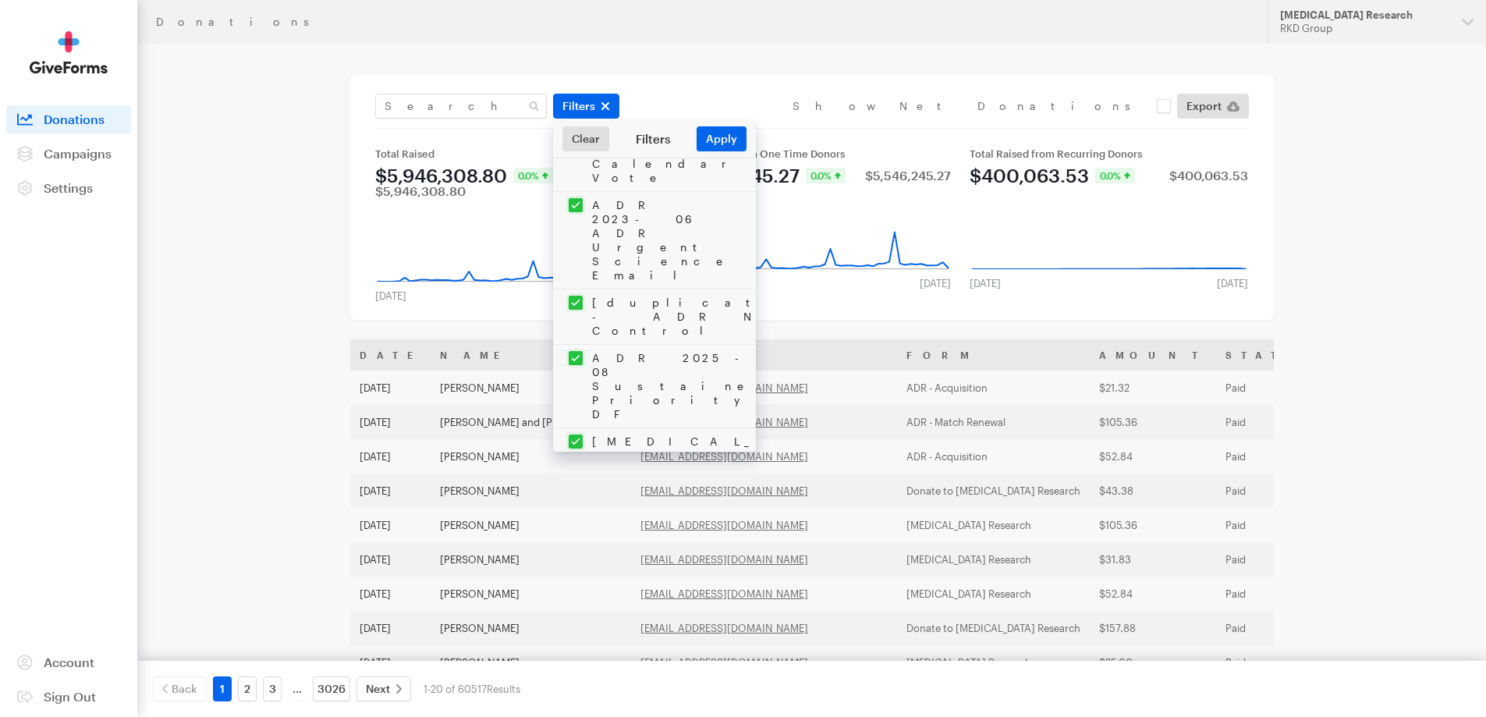
checkbox input "true"
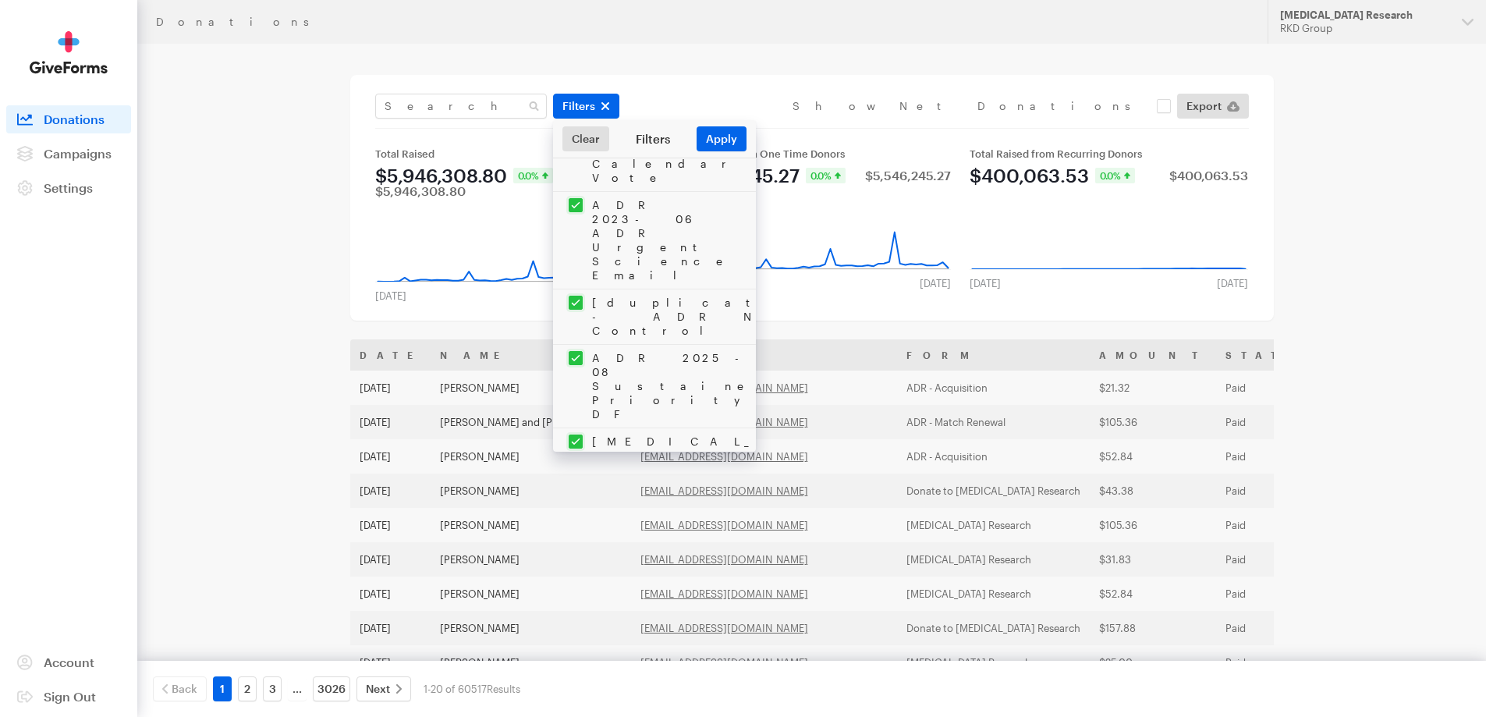
checkbox input "true"
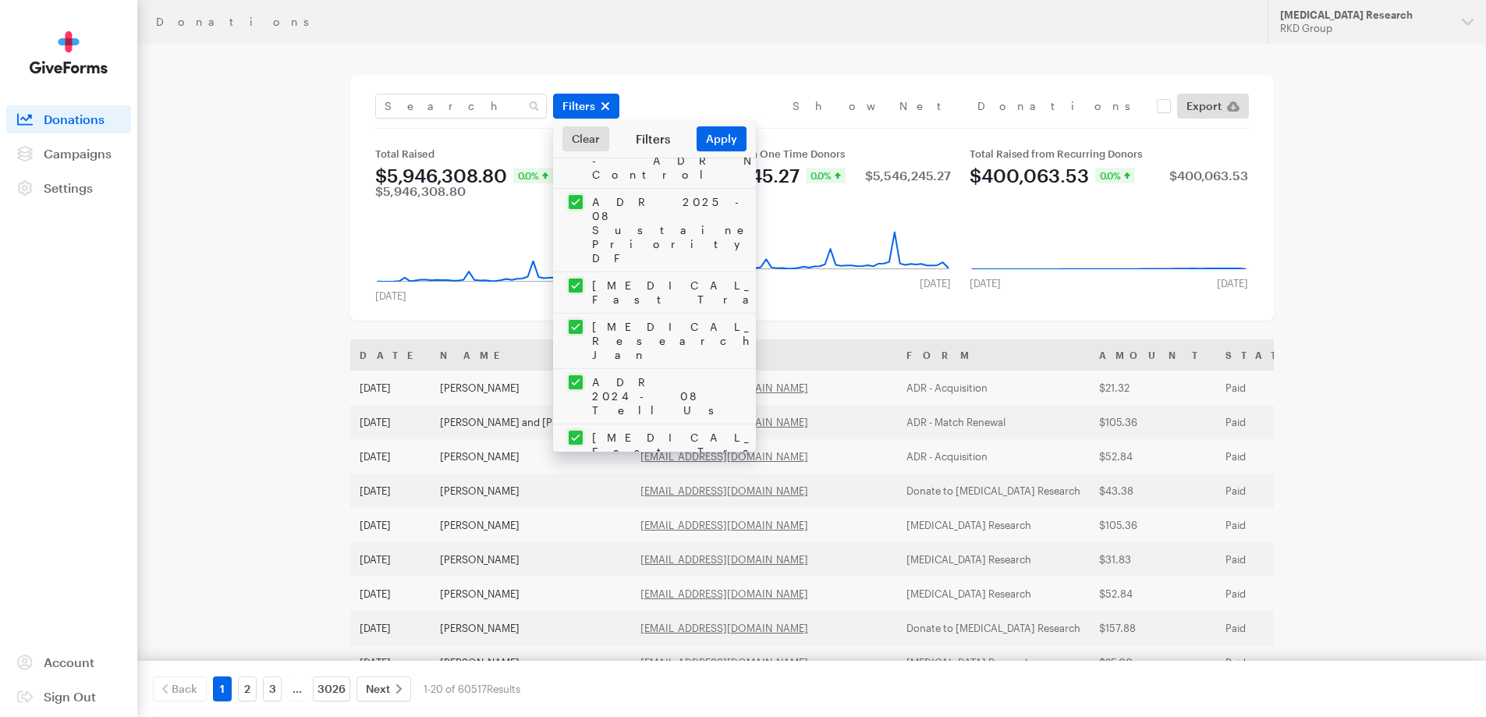
checkbox input "true"
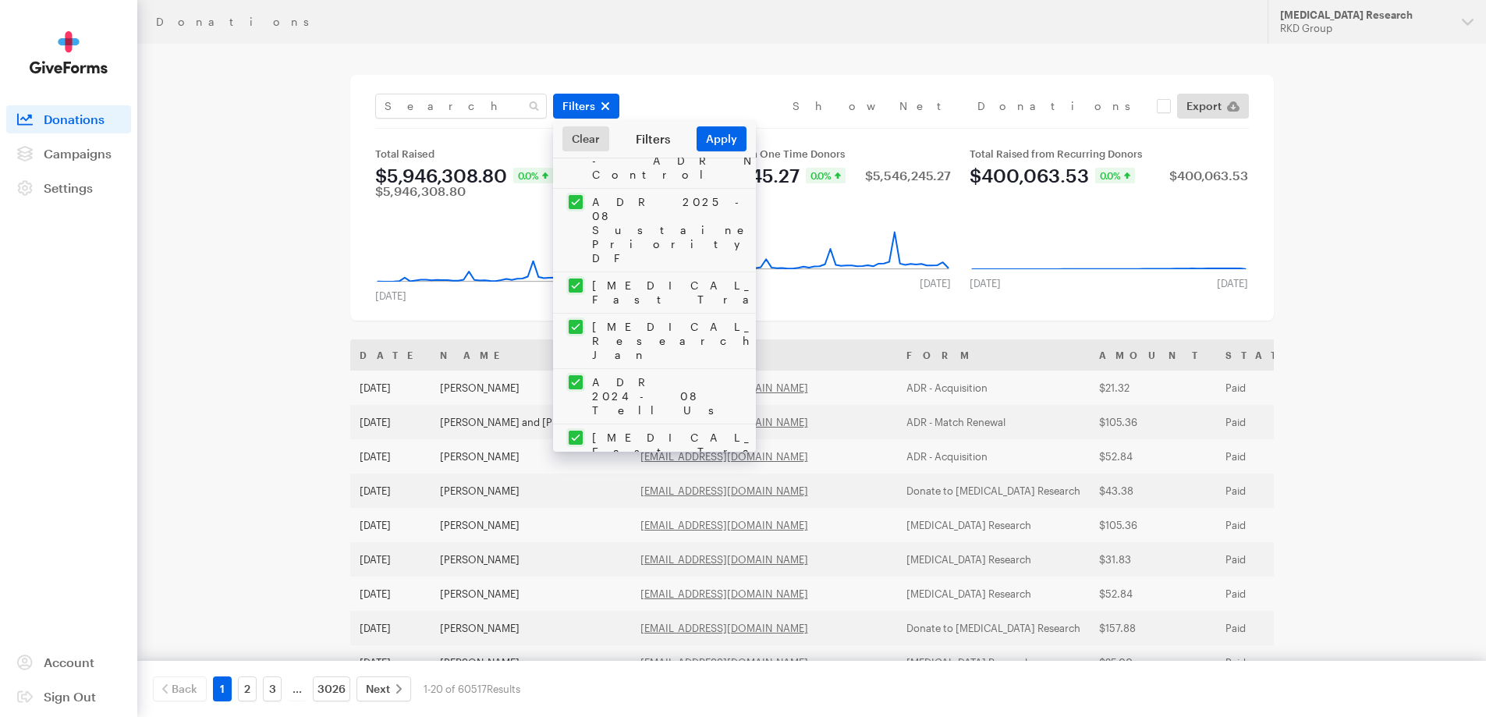
checkbox input "true"
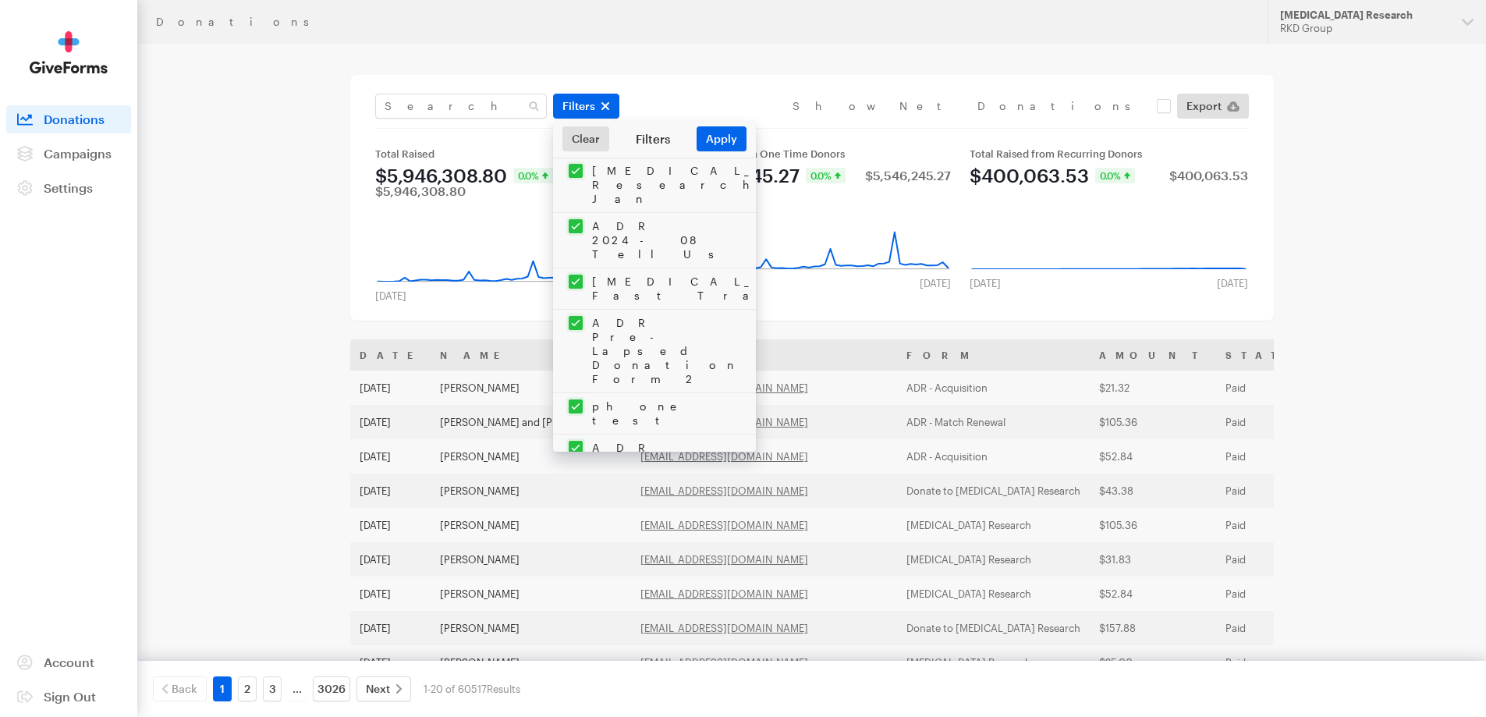
checkbox input "true"
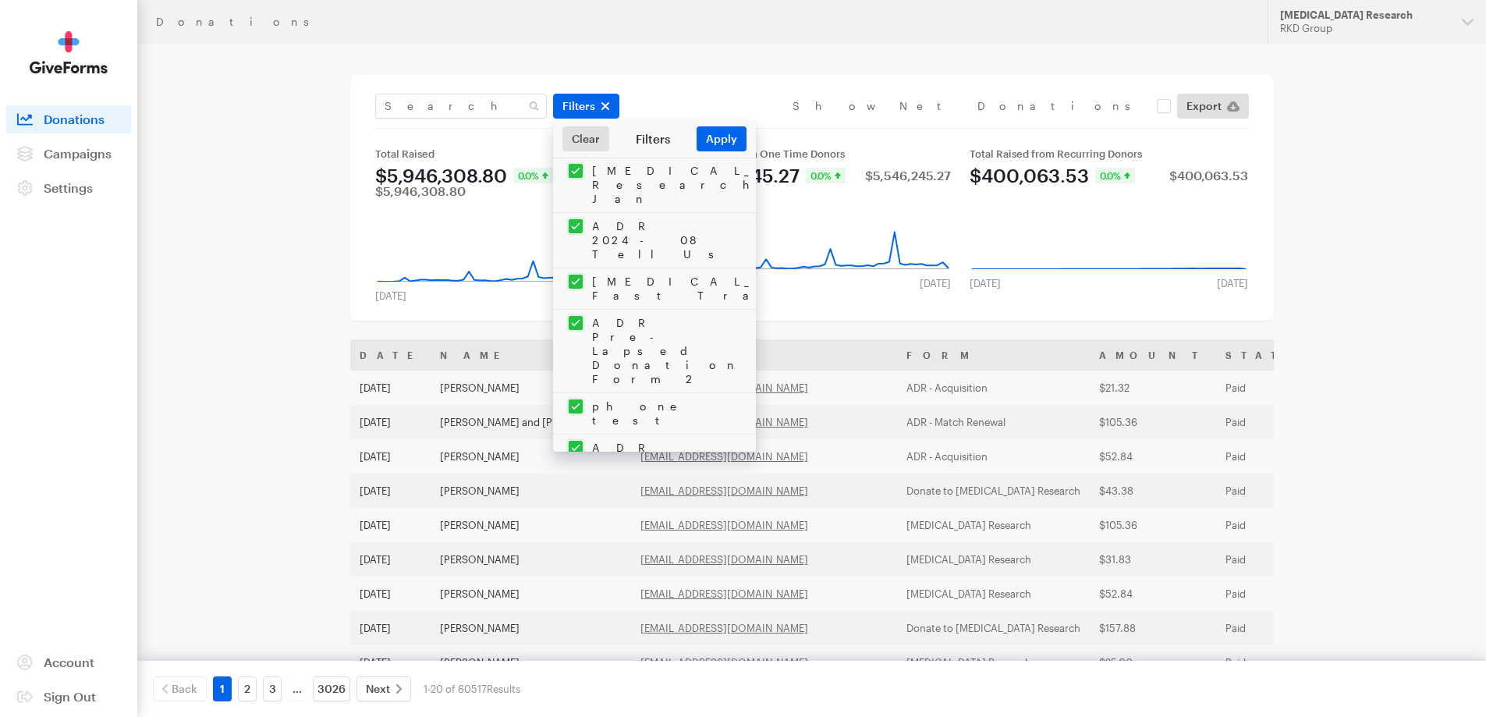
checkbox input "true"
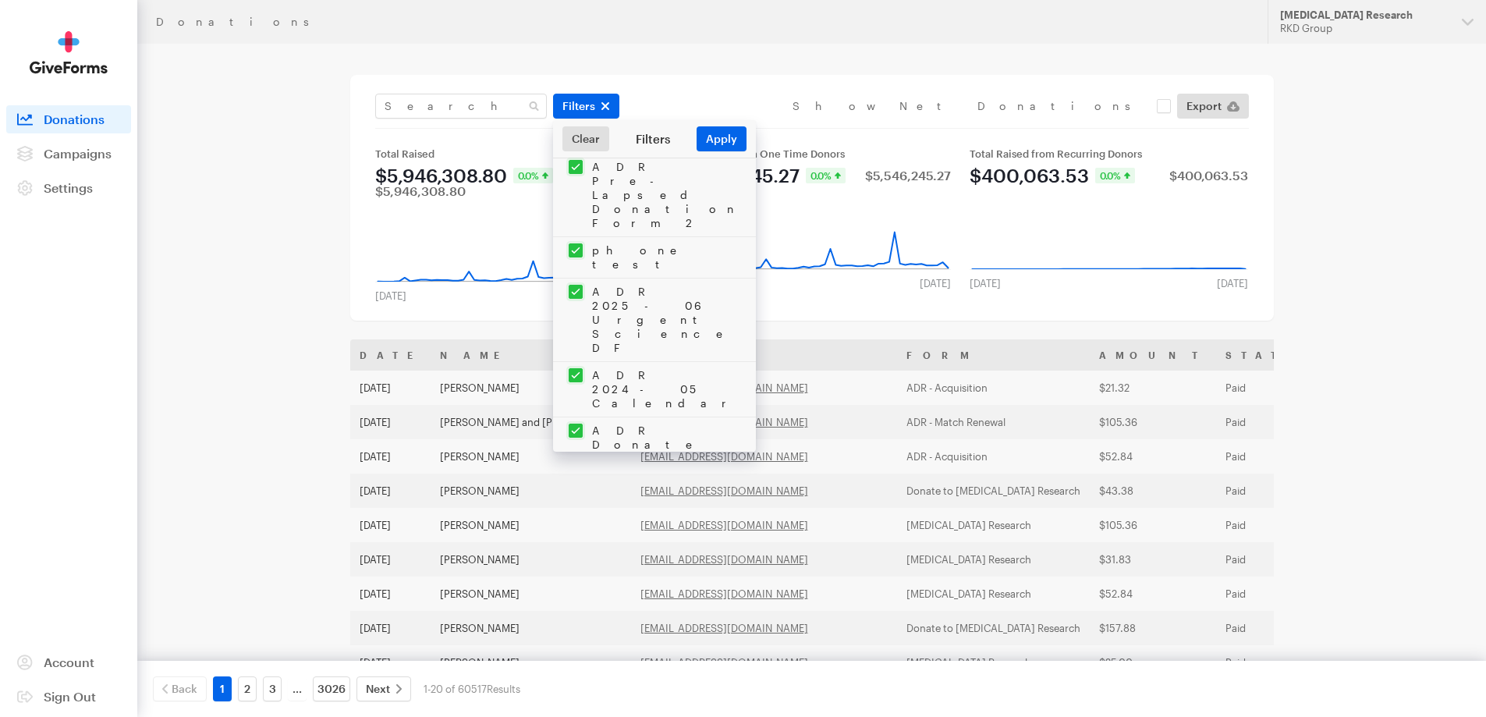
checkbox input "true"
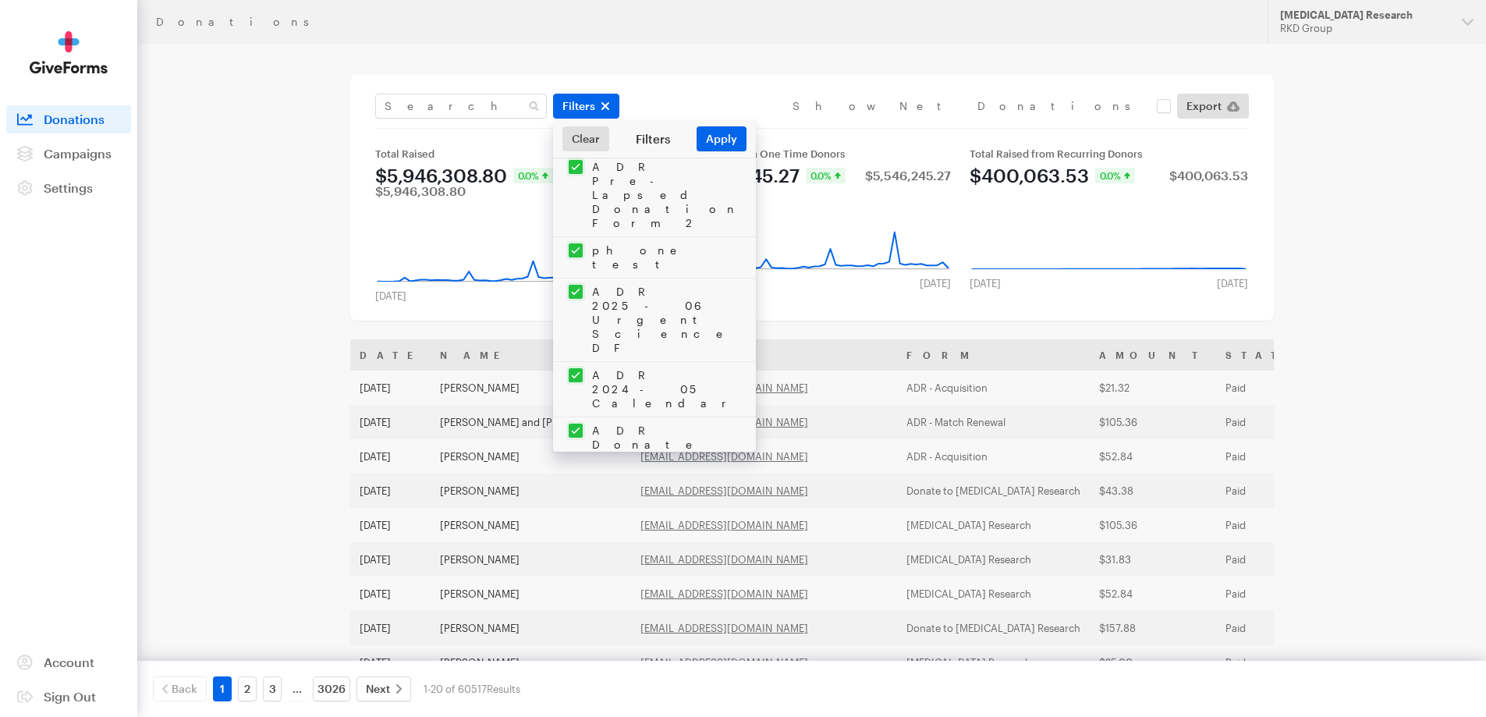
checkbox input "true"
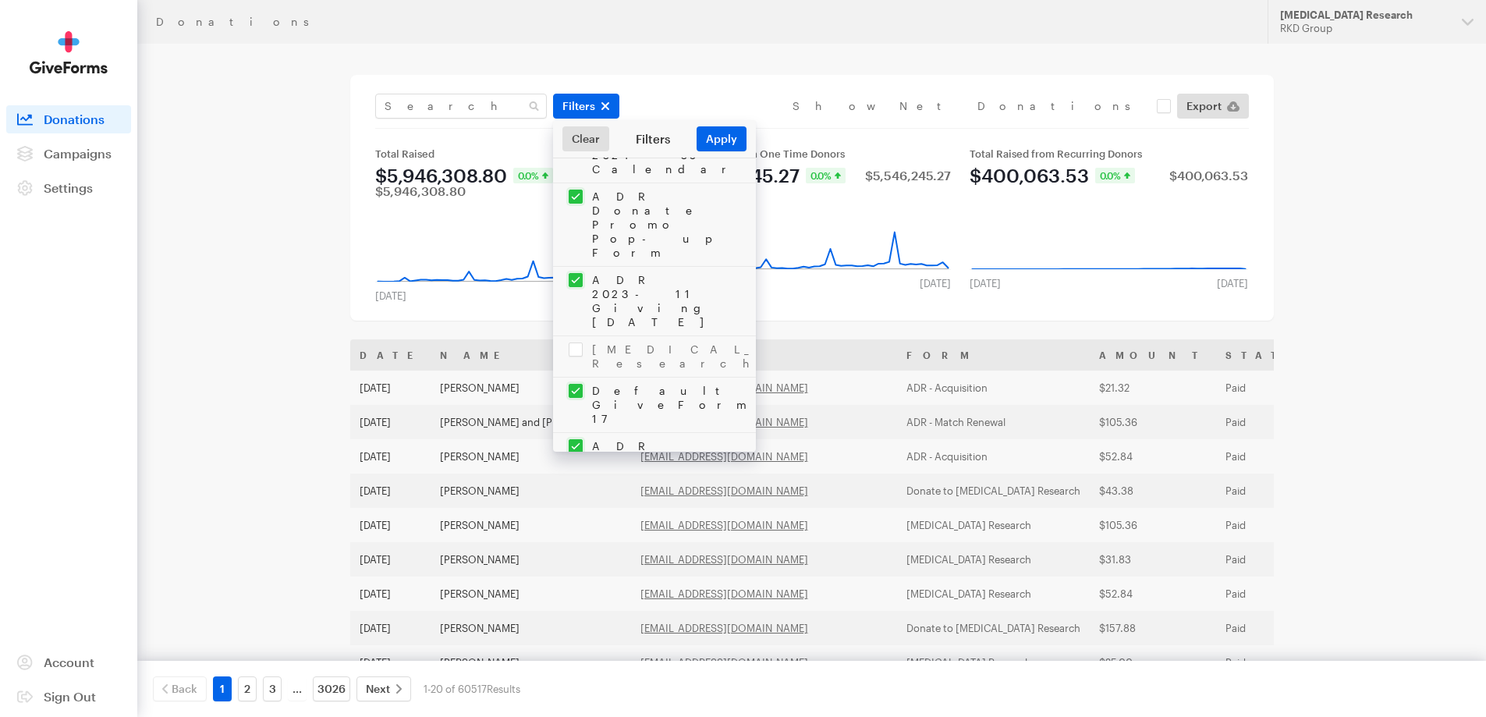
checkbox input "true"
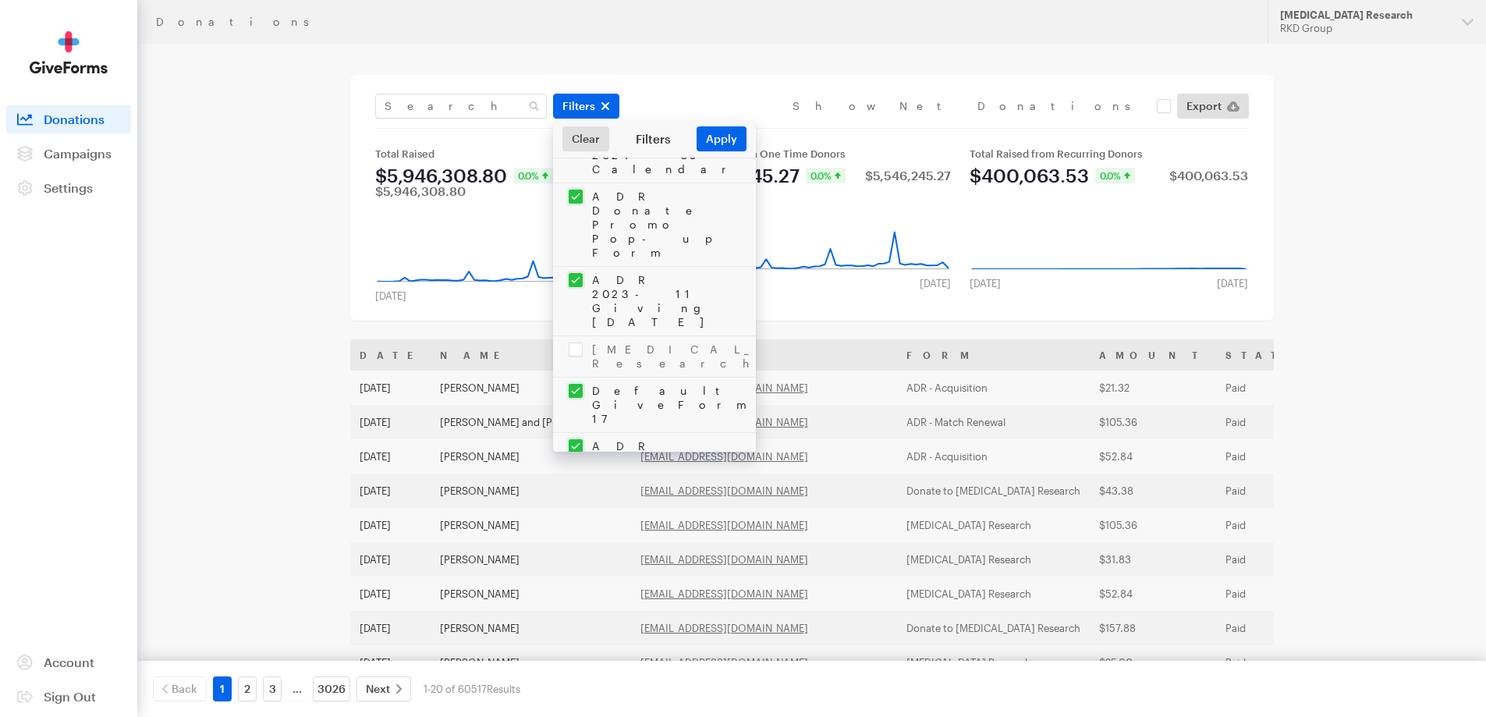
checkbox input "true"
click at [720, 137] on button "Apply" at bounding box center [722, 138] width 50 height 25
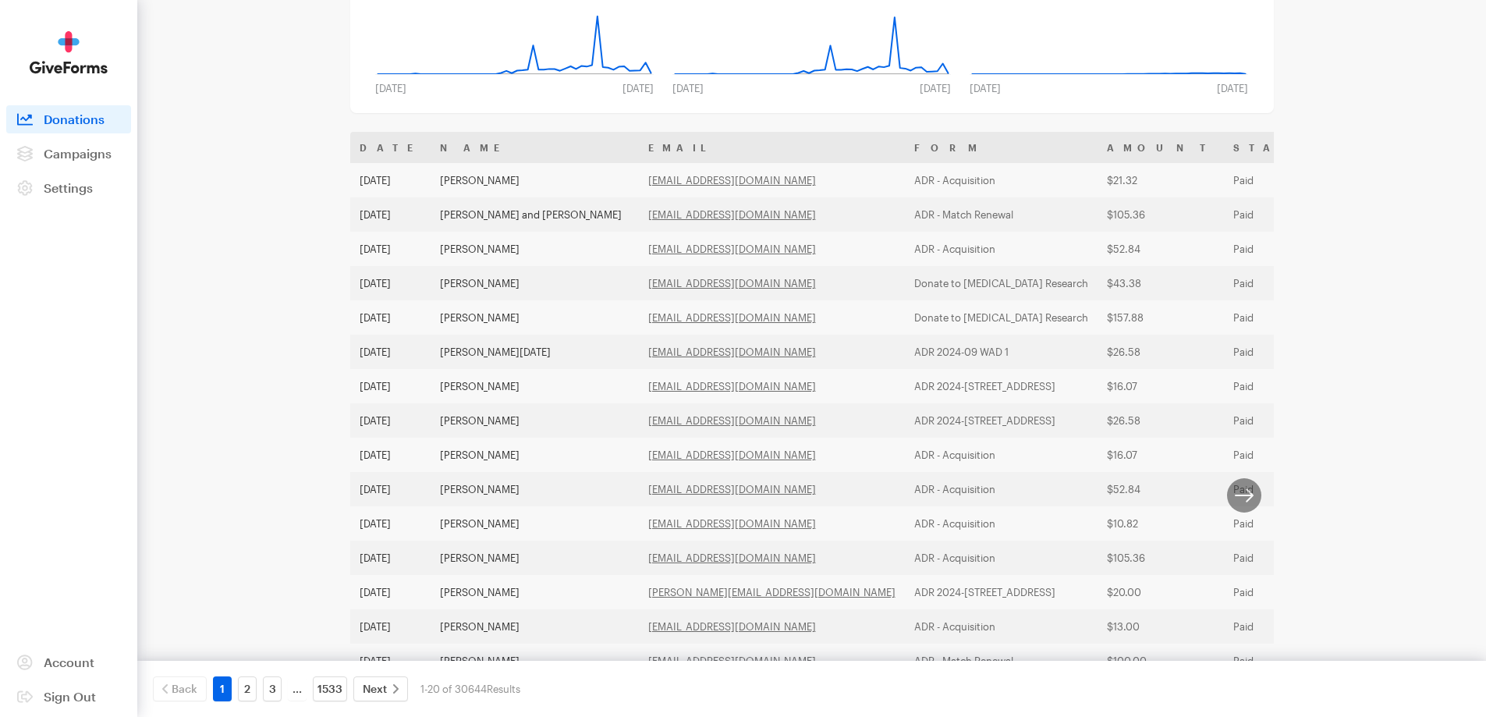
scroll to position [234, 0]
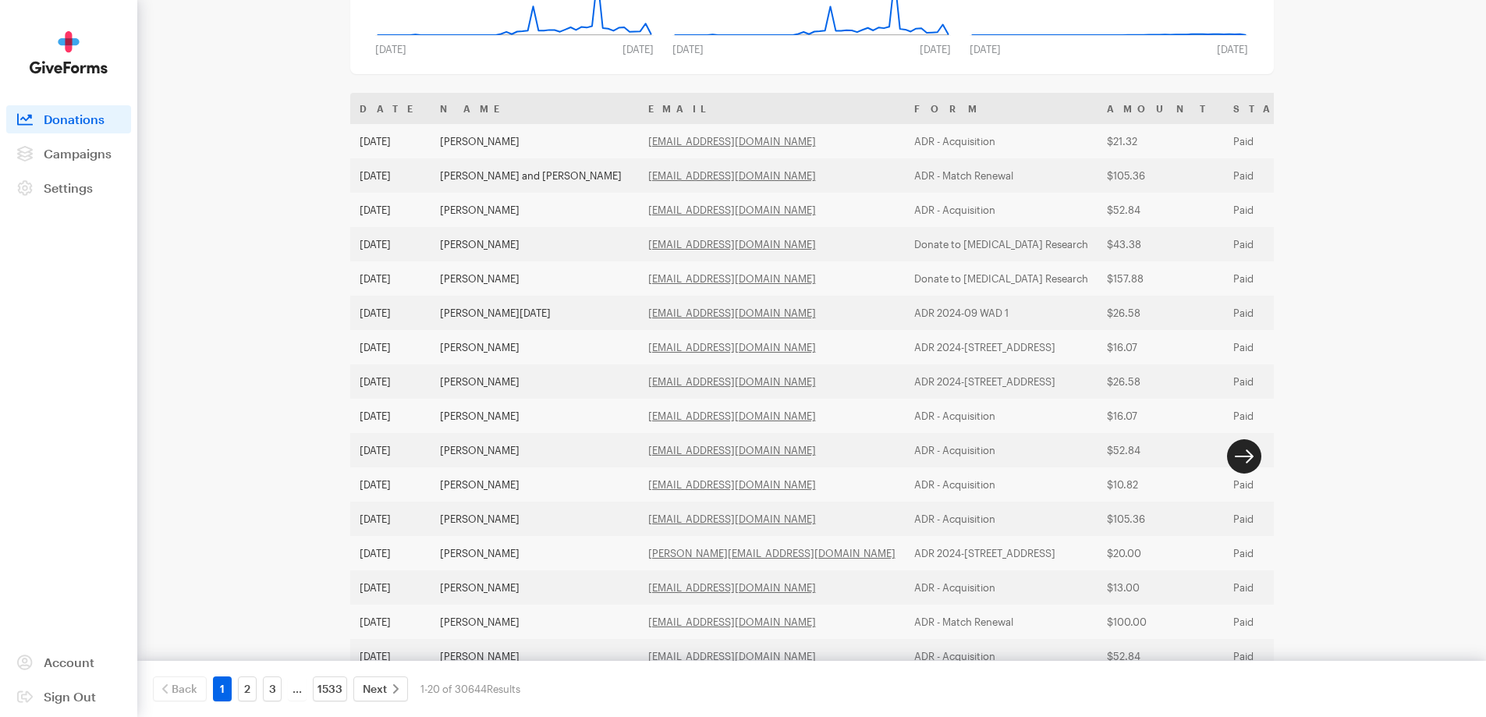
click at [1238, 469] on button "button" at bounding box center [1244, 456] width 34 height 34
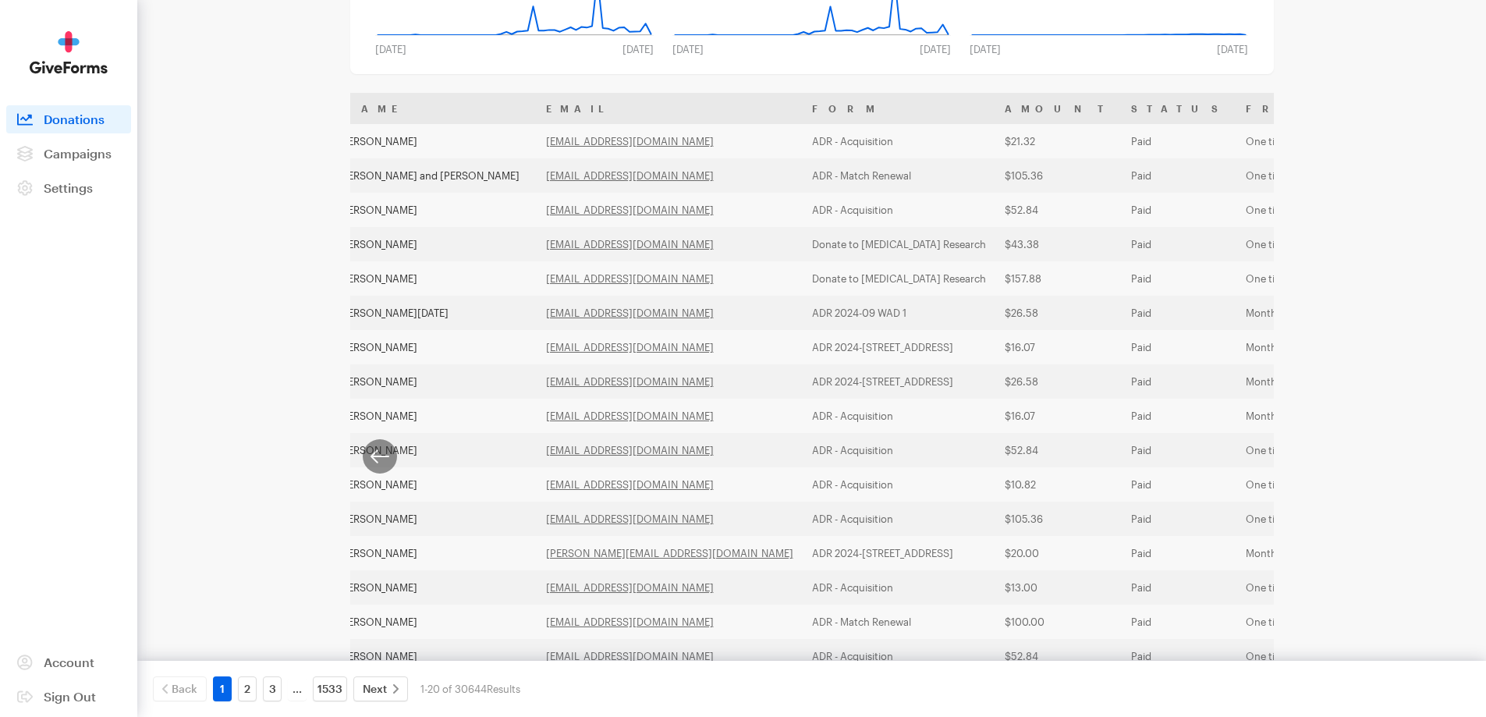
scroll to position [0, 0]
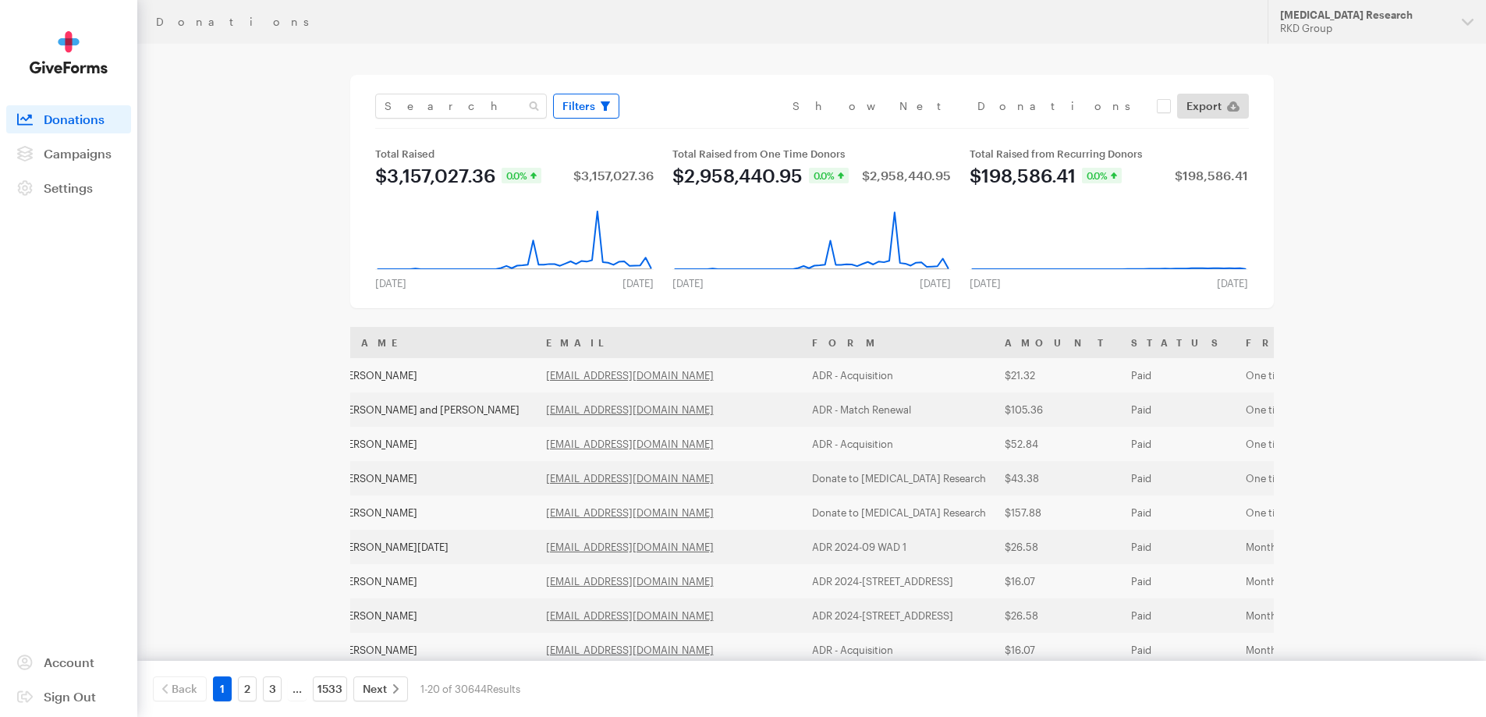
click at [603, 107] on icon "button" at bounding box center [605, 105] width 9 height 9
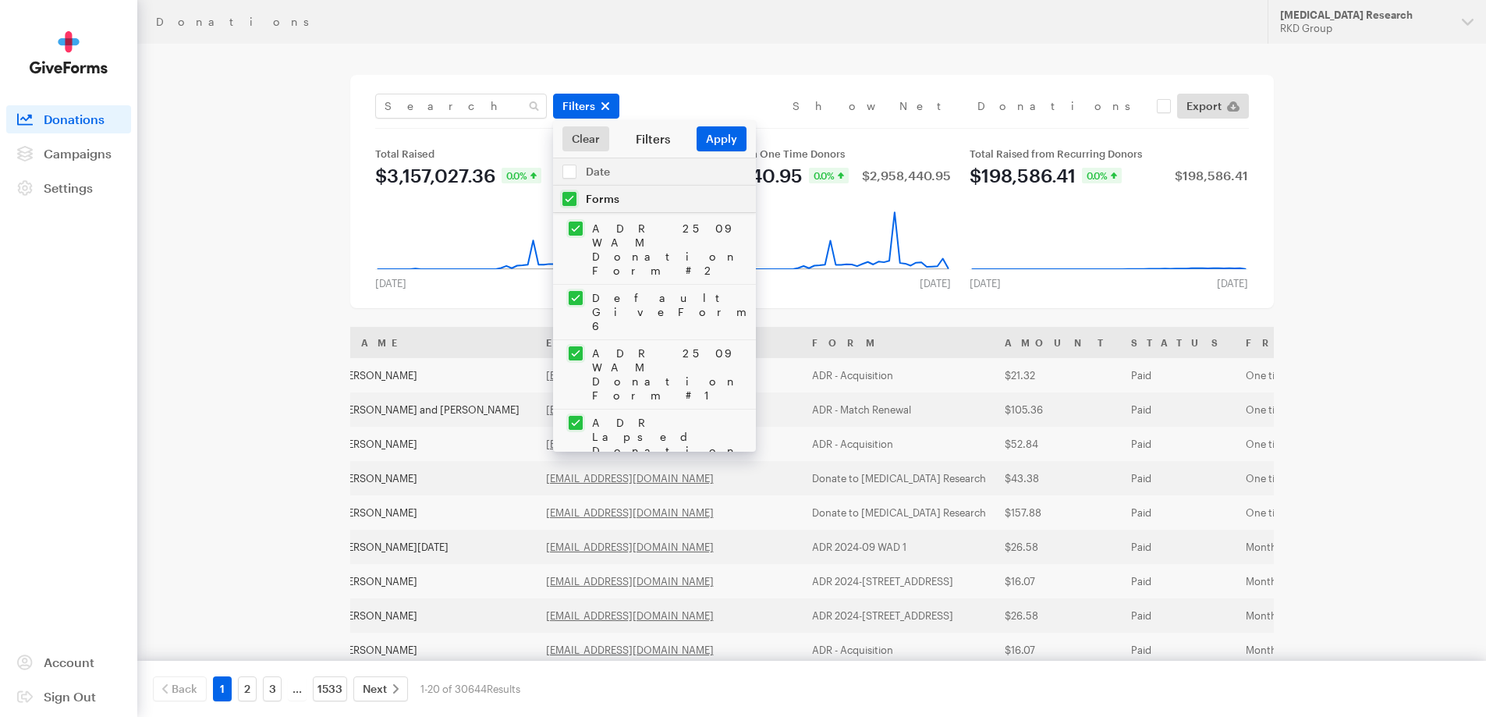
click at [566, 192] on input "checkbox" at bounding box center [654, 199] width 203 height 27
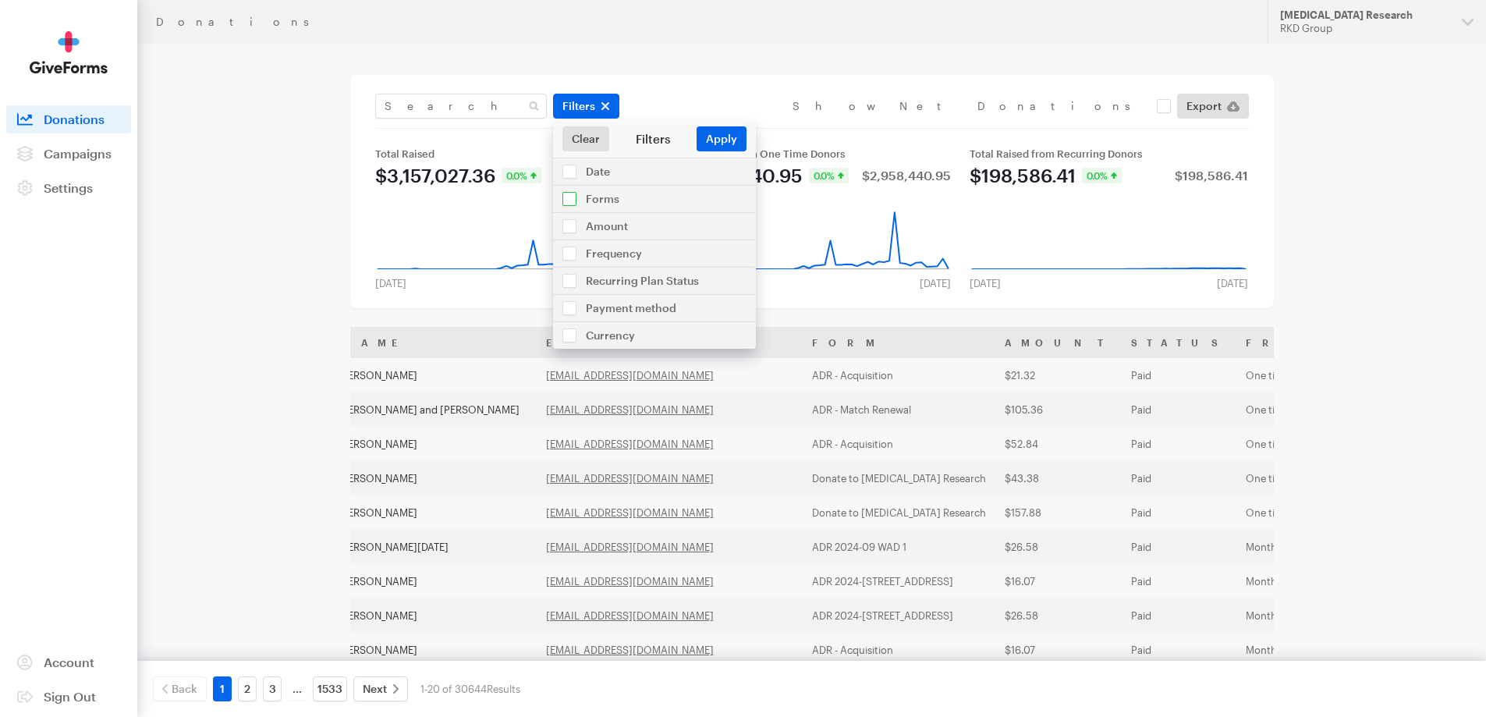
click at [569, 194] on input "checkbox" at bounding box center [654, 199] width 203 height 27
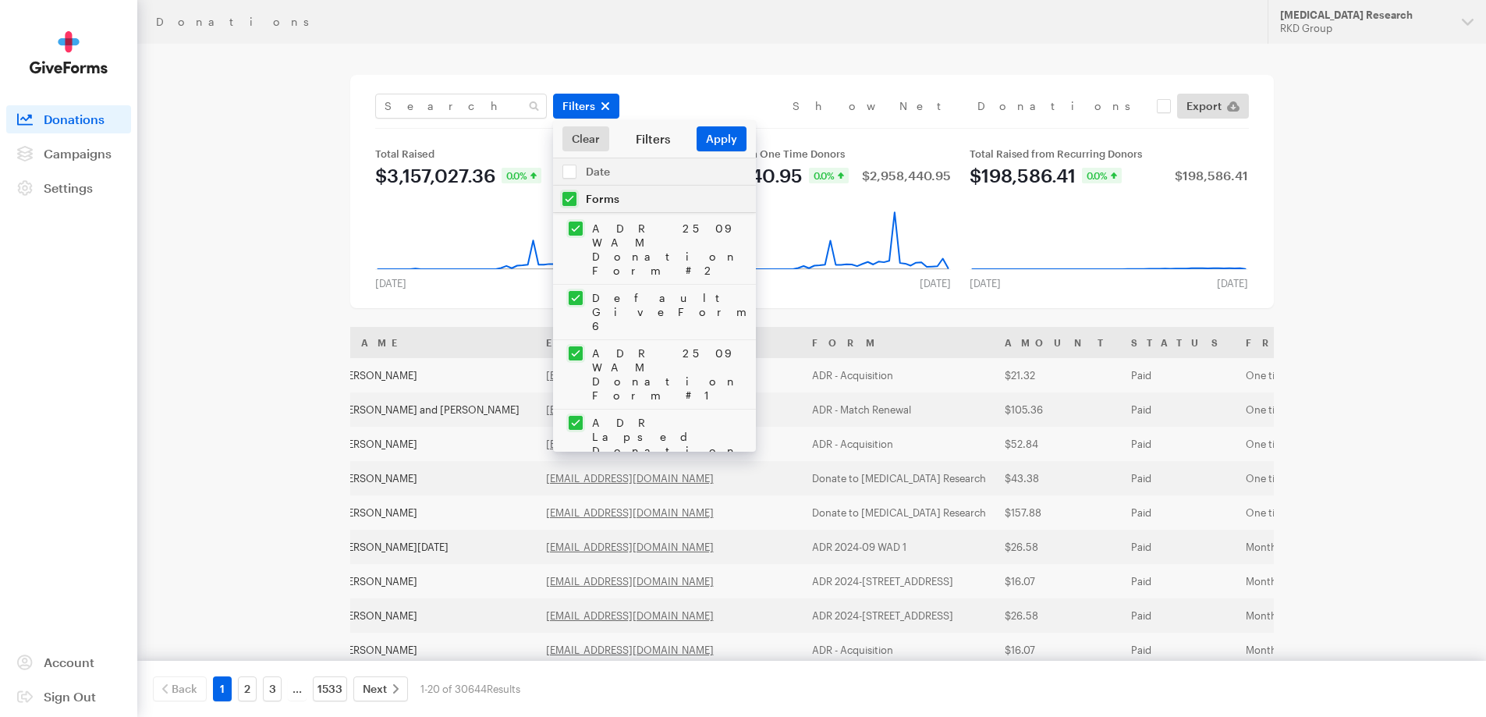
click at [577, 204] on input "checkbox" at bounding box center [654, 199] width 203 height 27
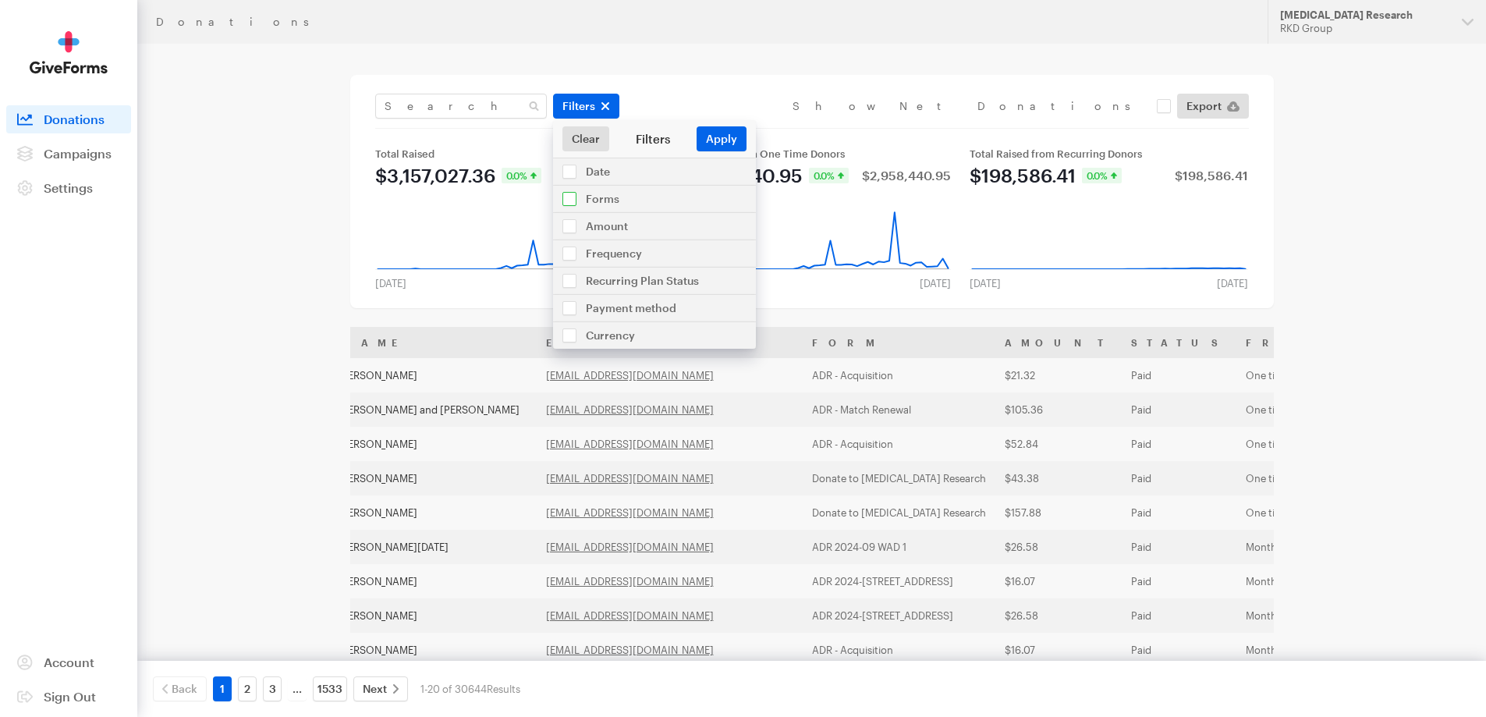
click at [576, 202] on input "checkbox" at bounding box center [654, 199] width 203 height 27
checkbox input "true"
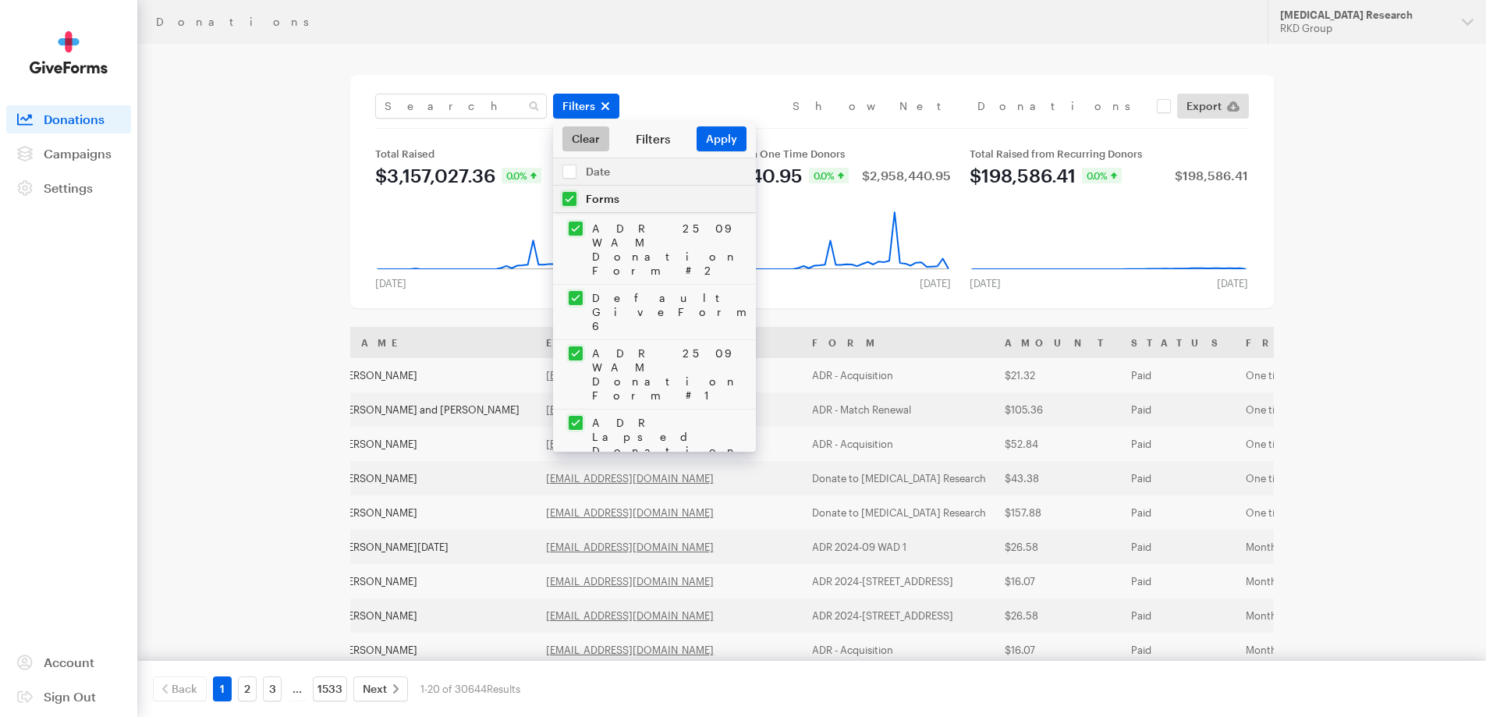
click at [587, 138] on link "Clear" at bounding box center [585, 138] width 47 height 25
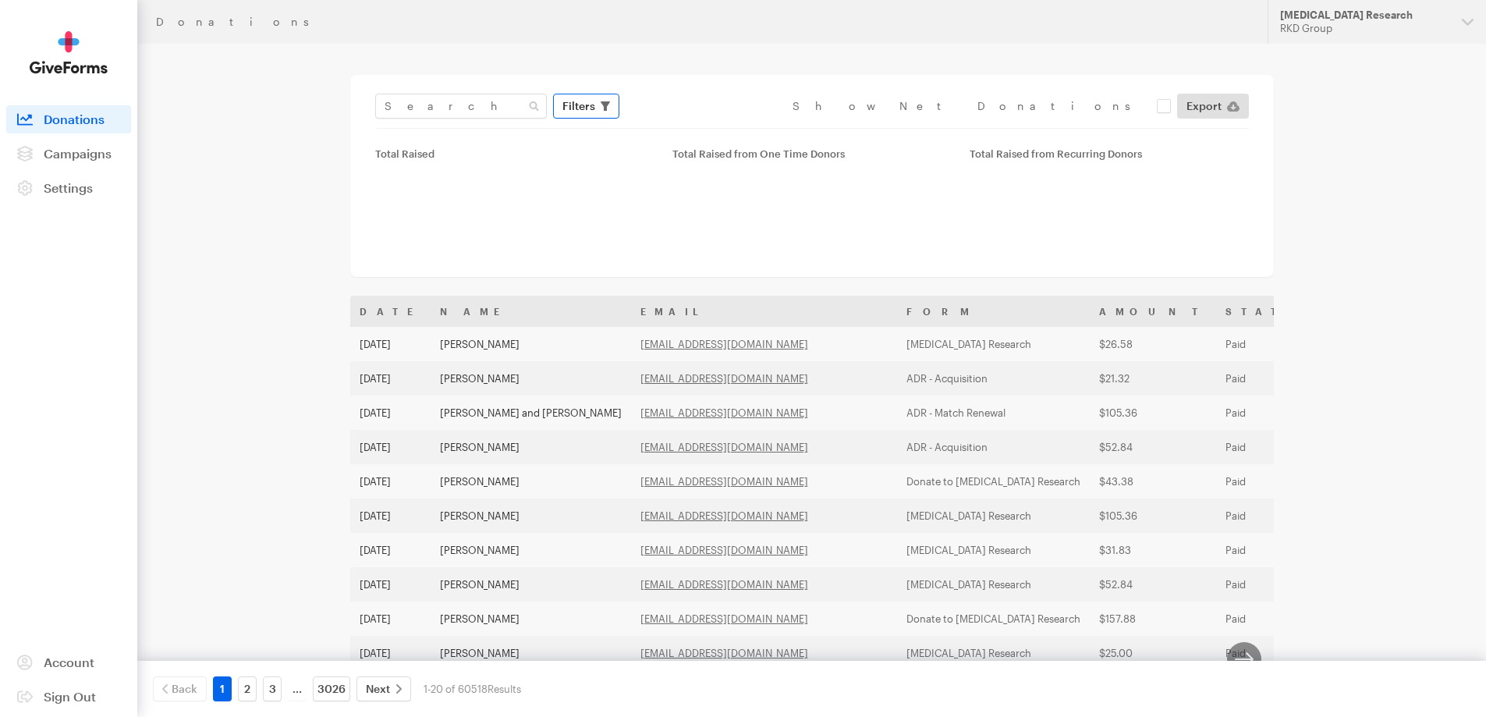
click at [591, 107] on span "Filters" at bounding box center [578, 106] width 33 height 19
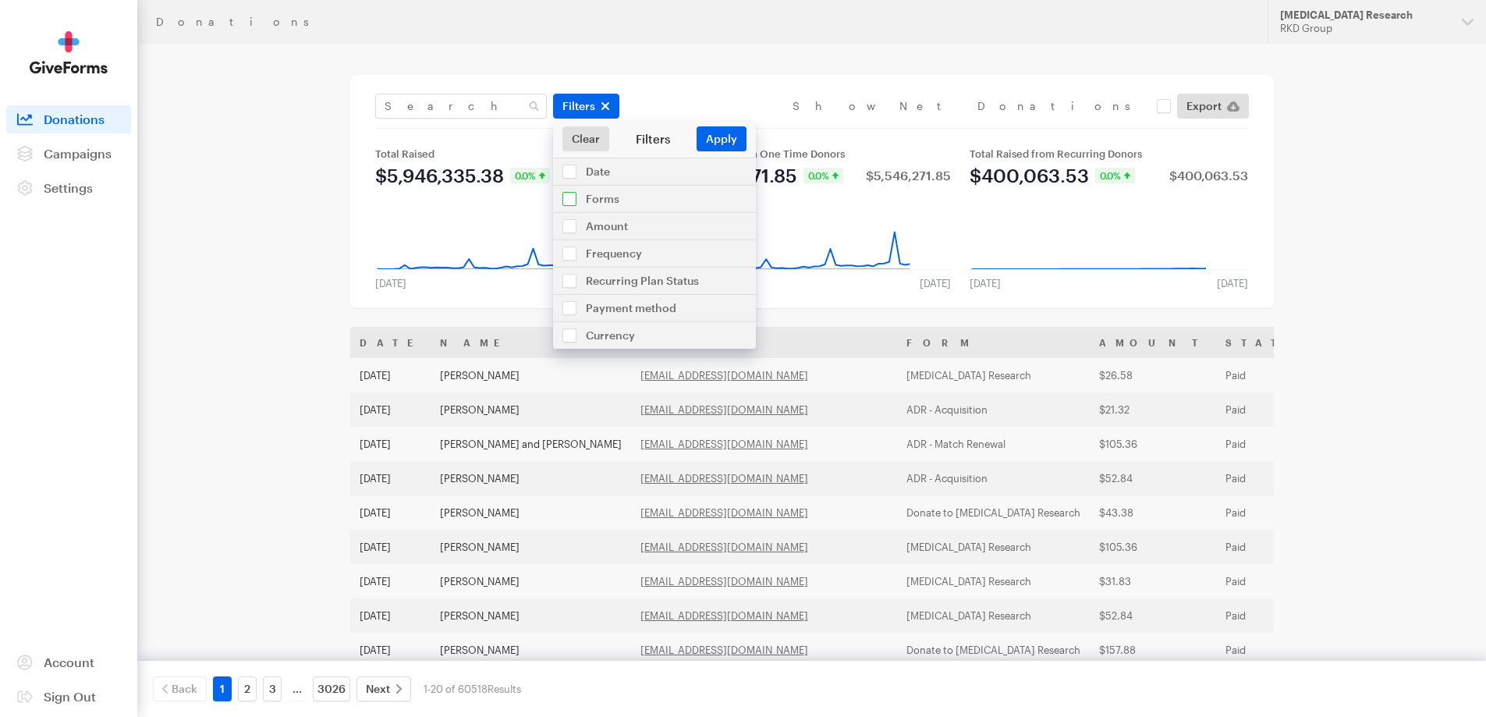
click at [573, 200] on input "checkbox" at bounding box center [654, 199] width 203 height 27
checkbox input "true"
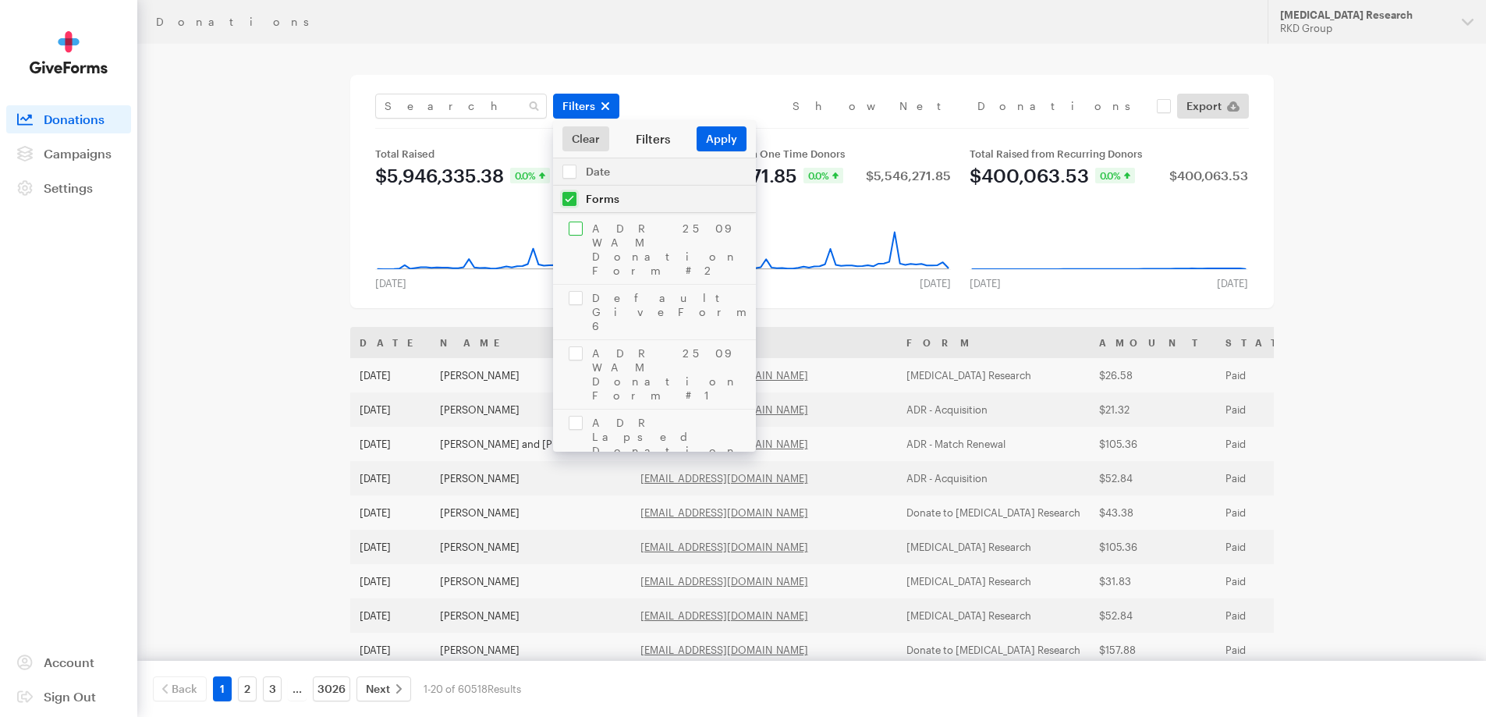
click at [598, 230] on input "checkbox" at bounding box center [654, 249] width 203 height 69
checkbox input "true"
click at [718, 132] on button "Apply" at bounding box center [722, 138] width 50 height 25
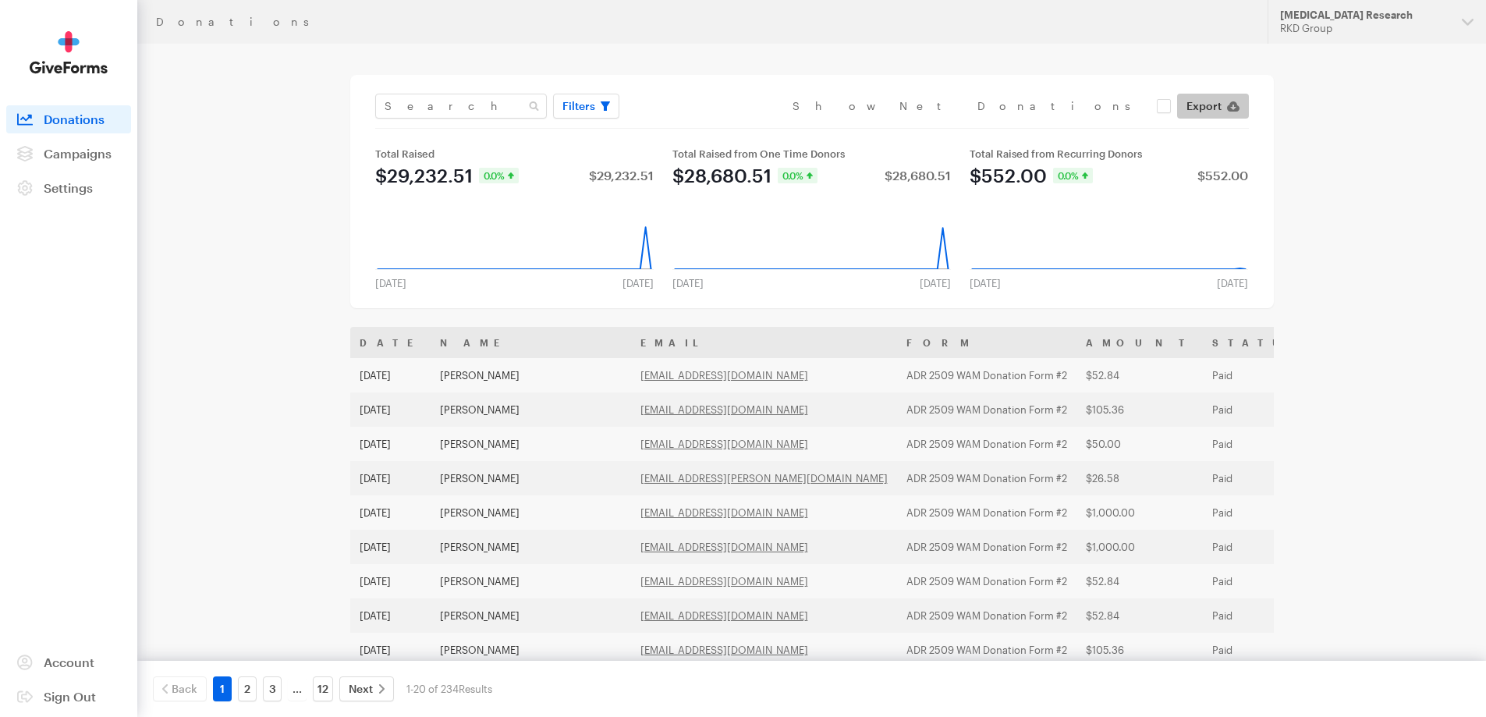
click at [1224, 107] on link "Export" at bounding box center [1213, 106] width 72 height 25
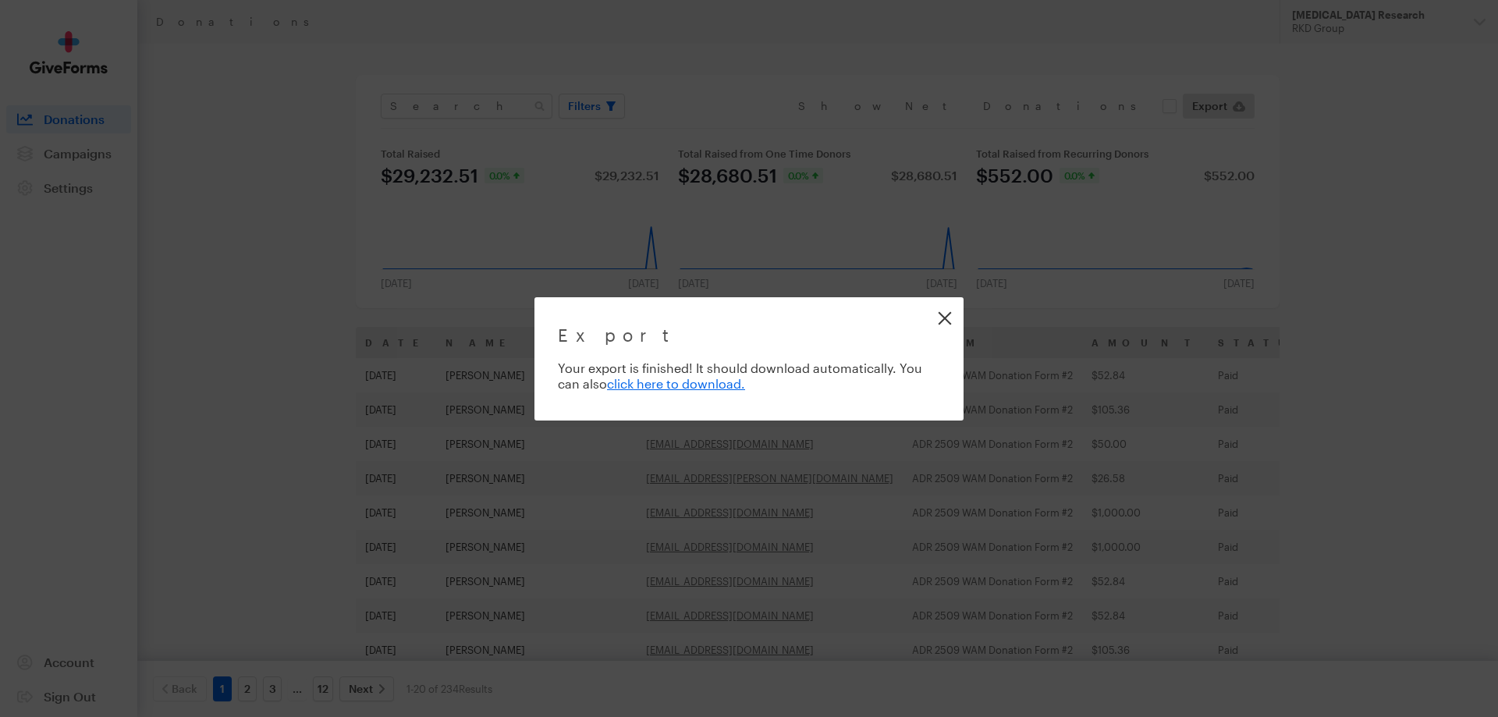
click at [947, 319] on link "Close" at bounding box center [944, 317] width 35 height 35
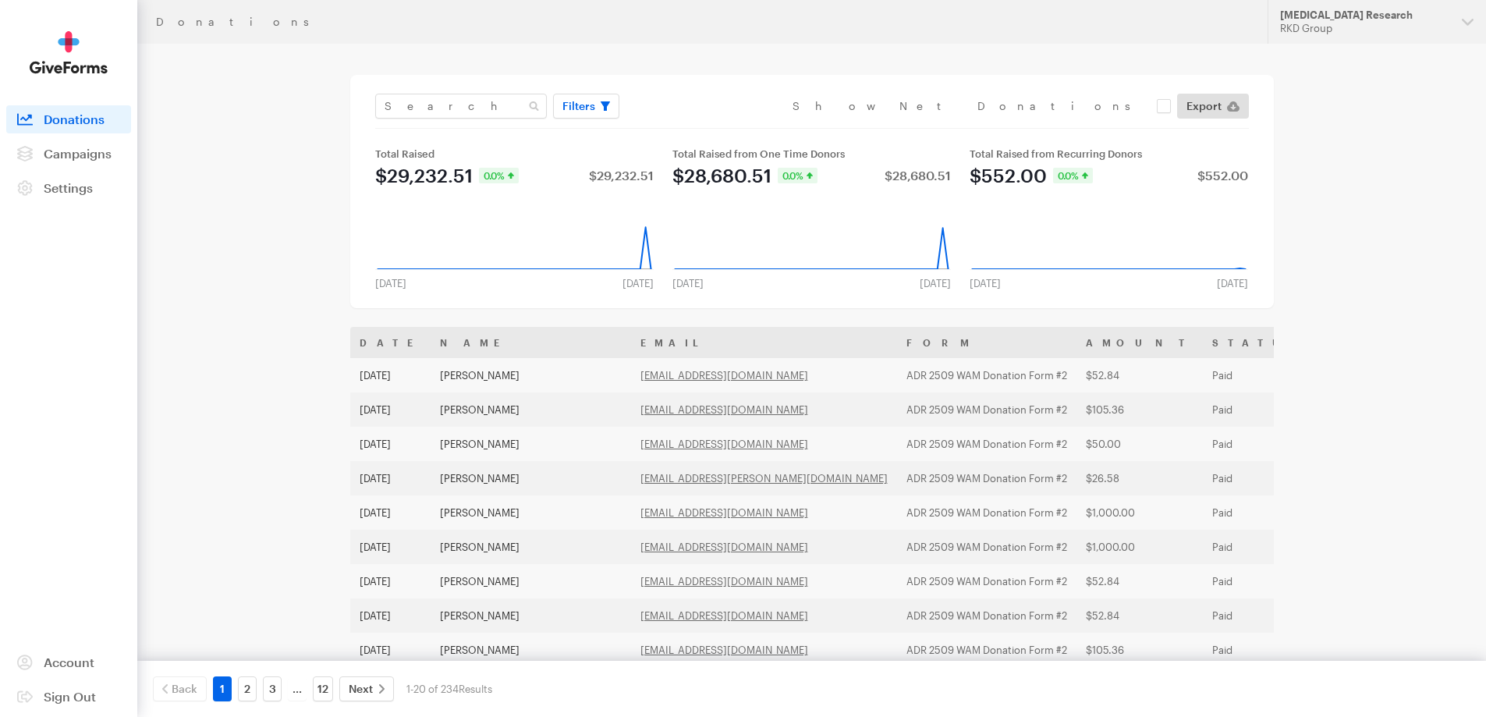
click at [1319, 264] on div "Donations Updates Support Alzheimer's Disease Research RKD Group Organizations …" at bounding box center [743, 566] width 1486 height 1133
click at [51, 156] on span "Campaigns" at bounding box center [78, 153] width 68 height 15
